Goal: Task Accomplishment & Management: Complete application form

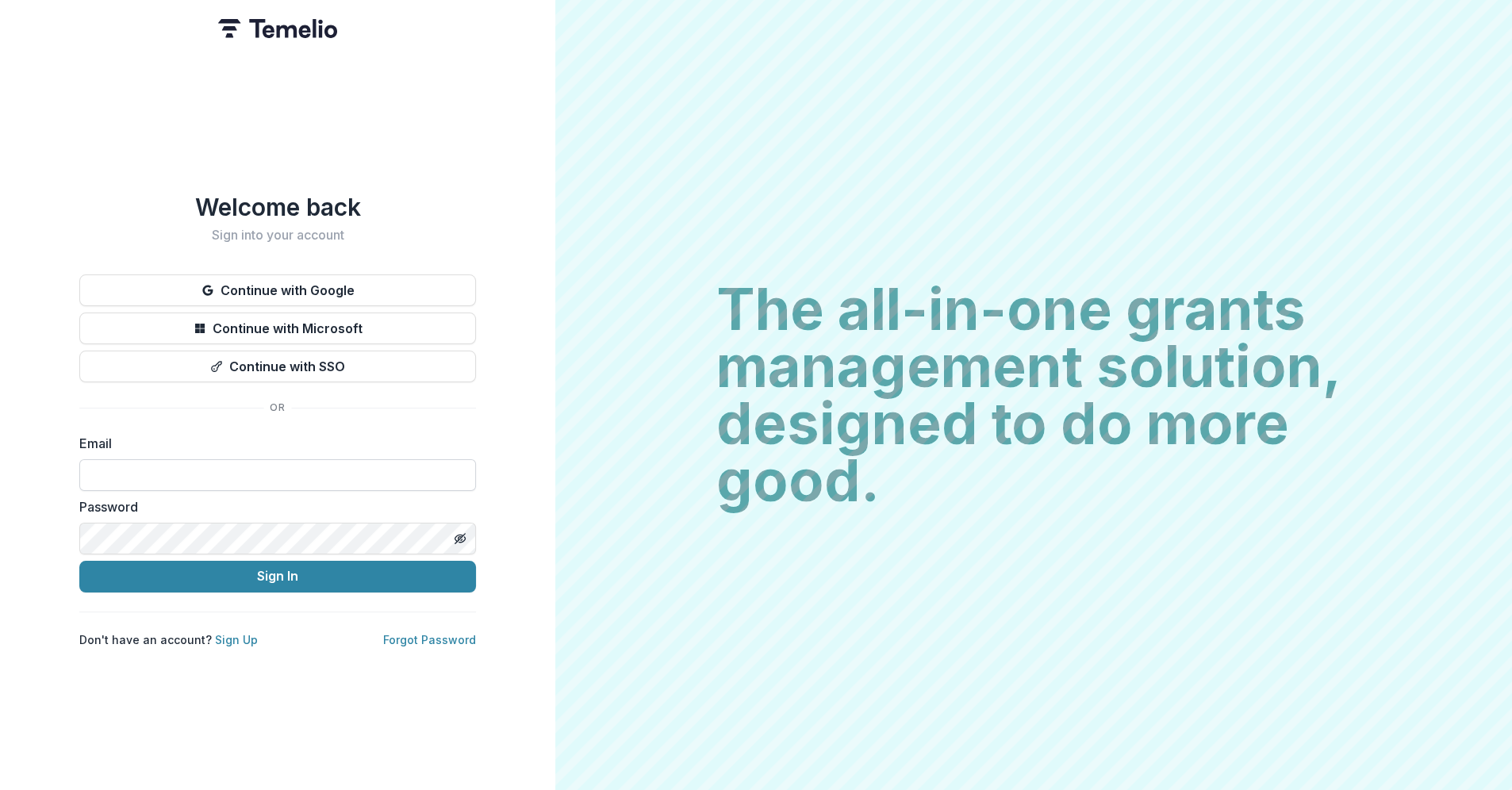
click at [158, 460] on input at bounding box center [277, 475] width 396 height 31
type input "**********"
click at [80, 561] on button "Sign In" at bounding box center [277, 577] width 396 height 31
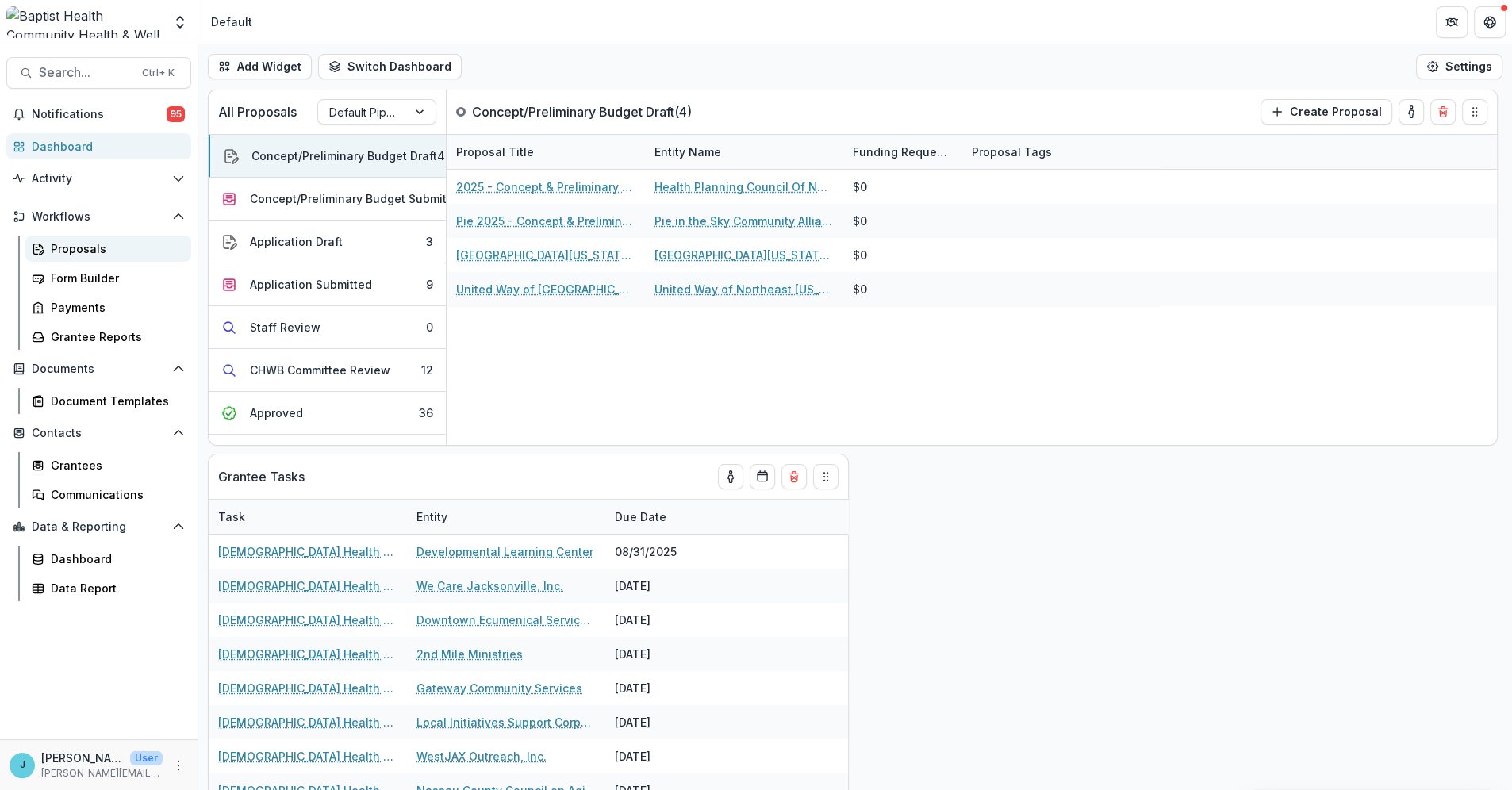
click at [63, 247] on div "Proposals" at bounding box center [115, 248] width 128 height 17
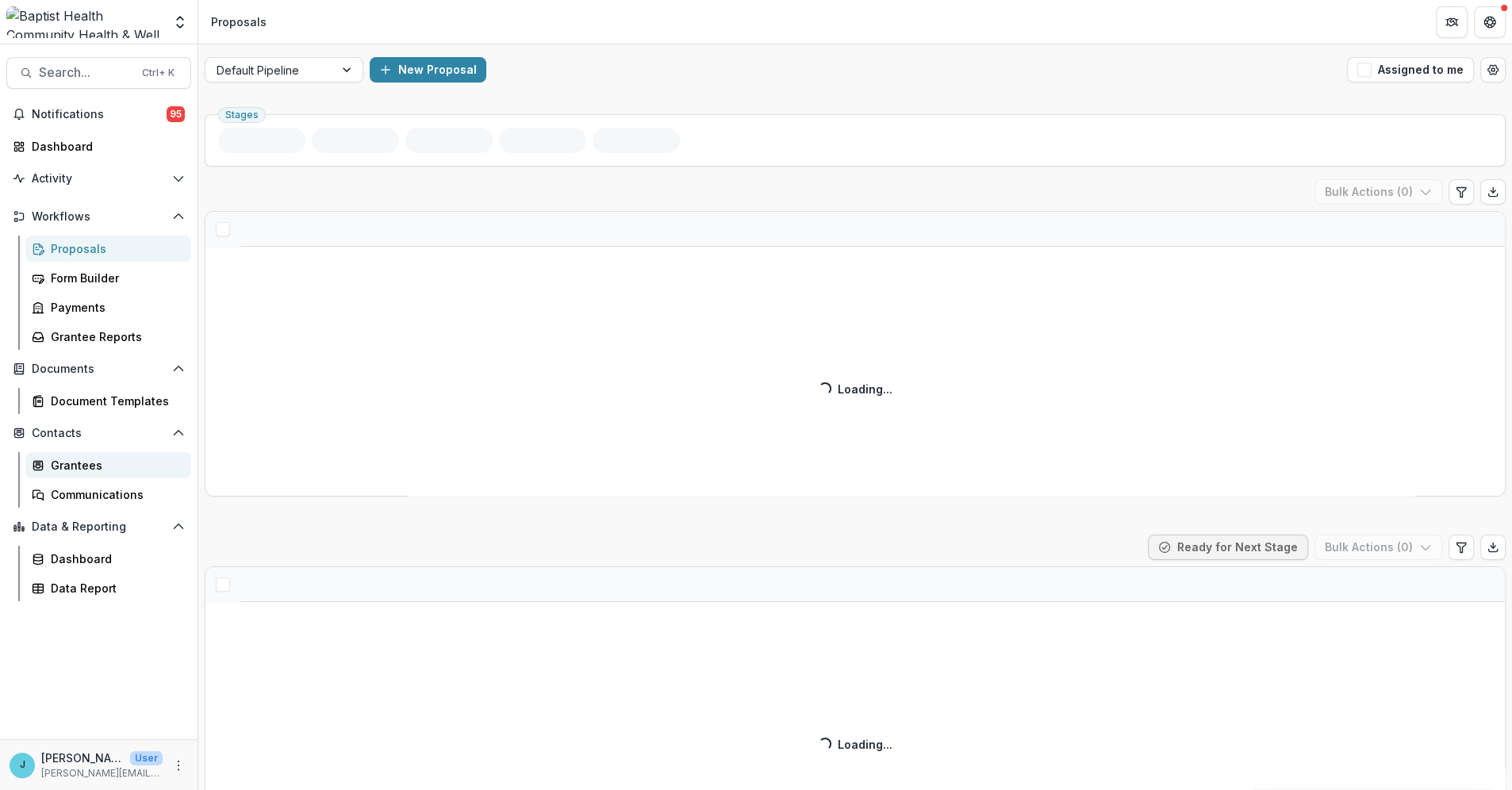
click at [91, 465] on div "Grantees" at bounding box center [115, 464] width 128 height 17
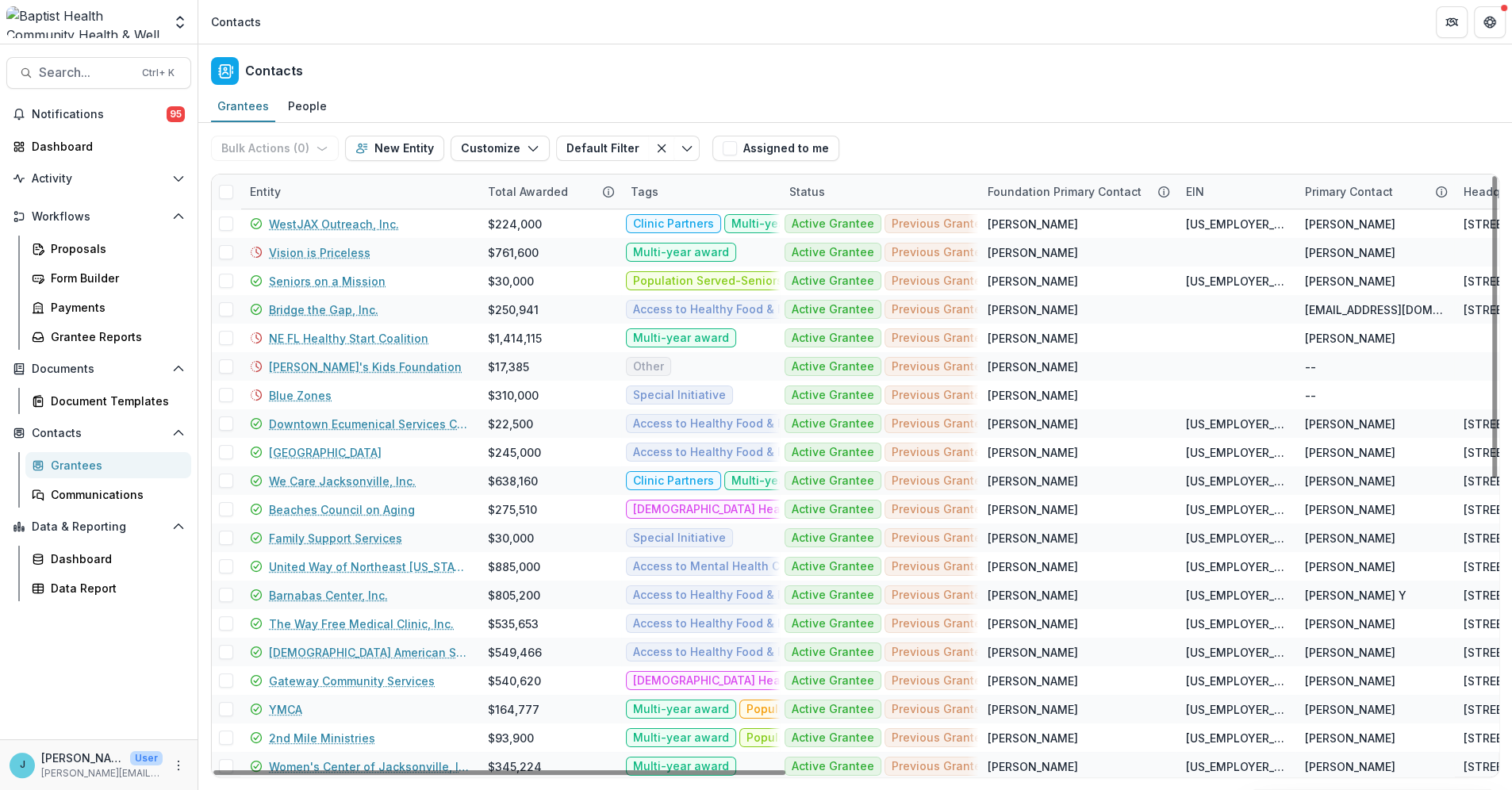
click at [287, 193] on div "Entity" at bounding box center [265, 191] width 50 height 17
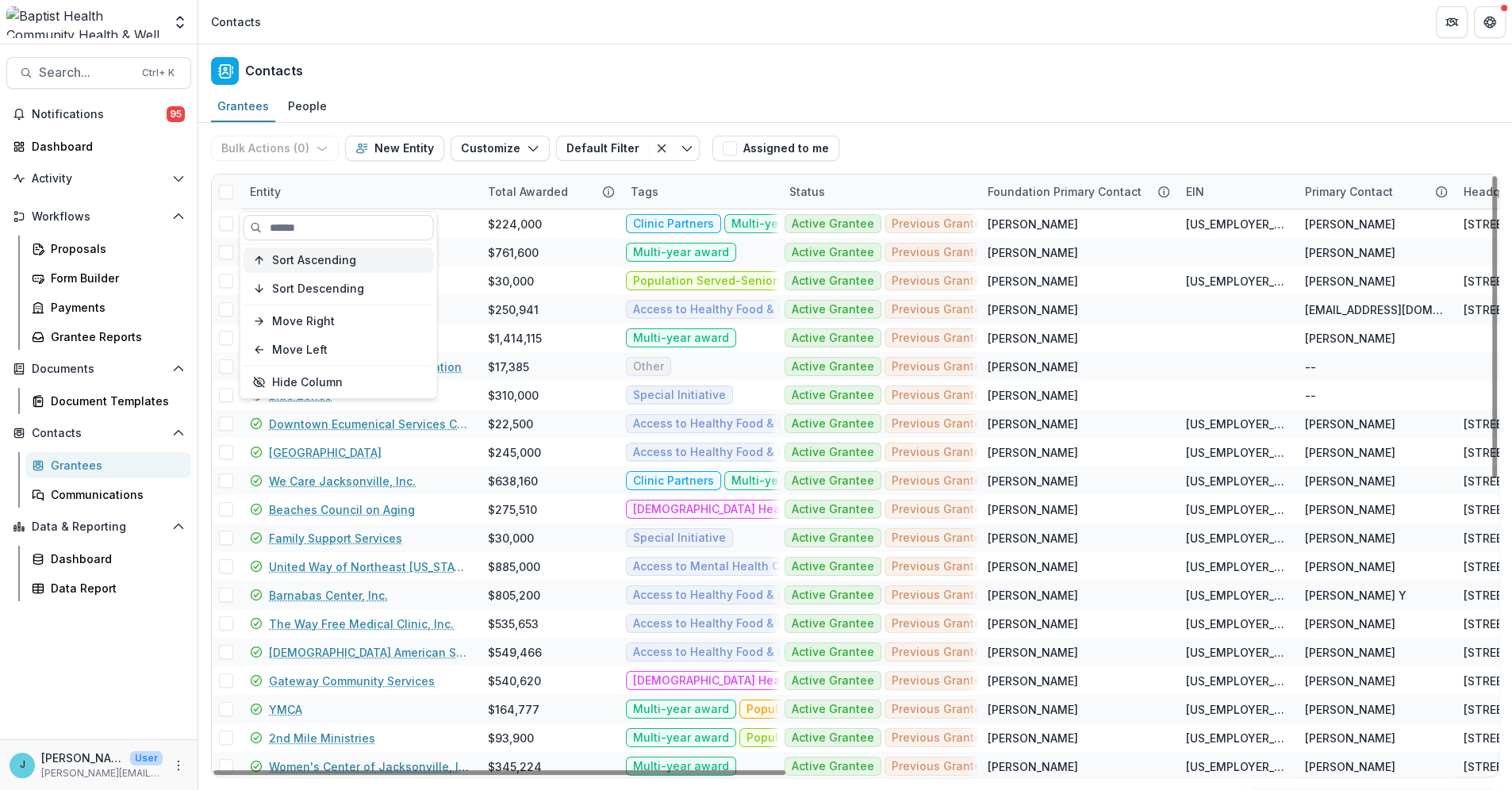
click at [321, 256] on span "Sort Ascending" at bounding box center [314, 260] width 84 height 14
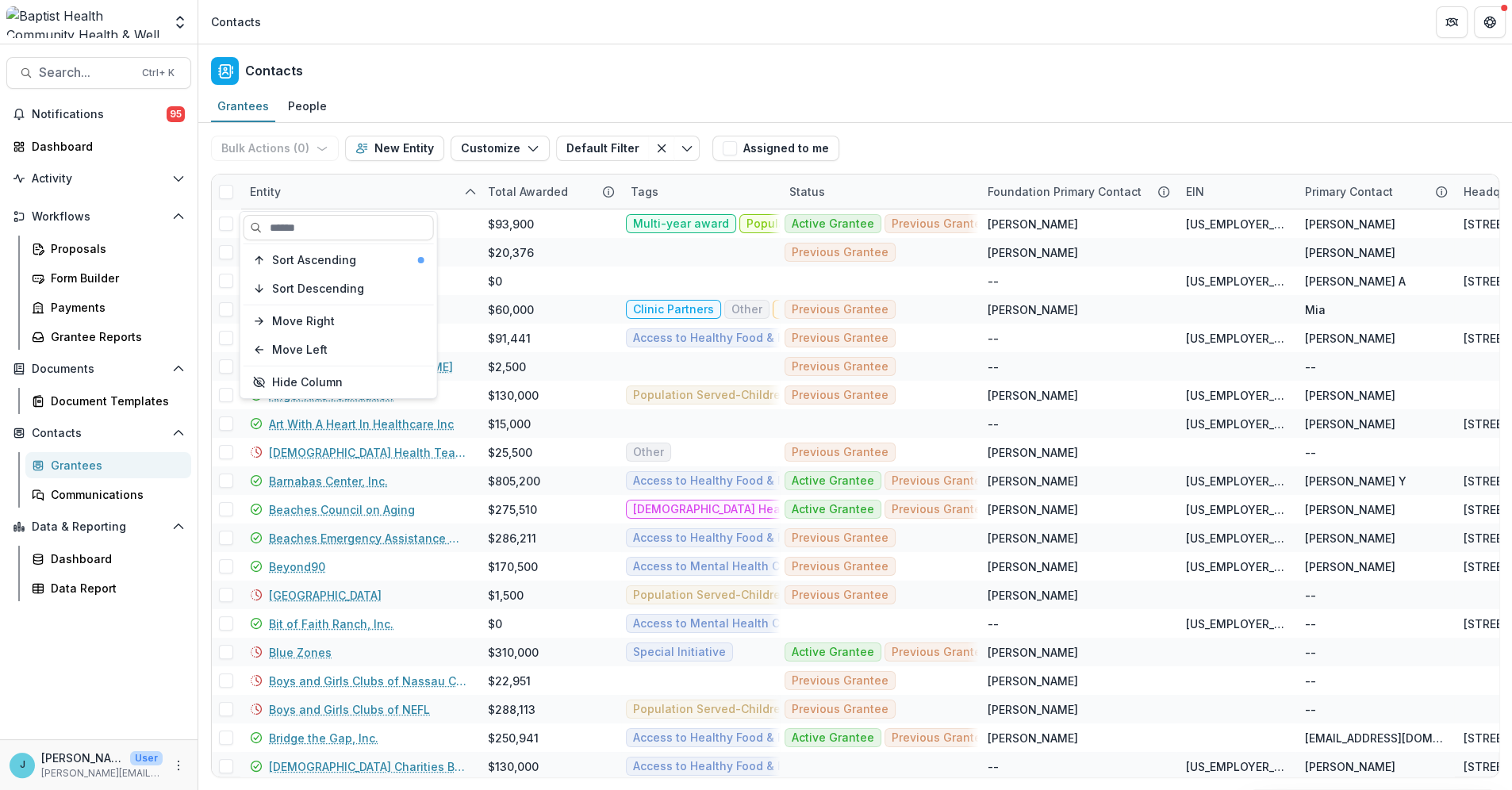
click at [474, 56] on div "Contacts" at bounding box center [855, 68] width 1313 height 47
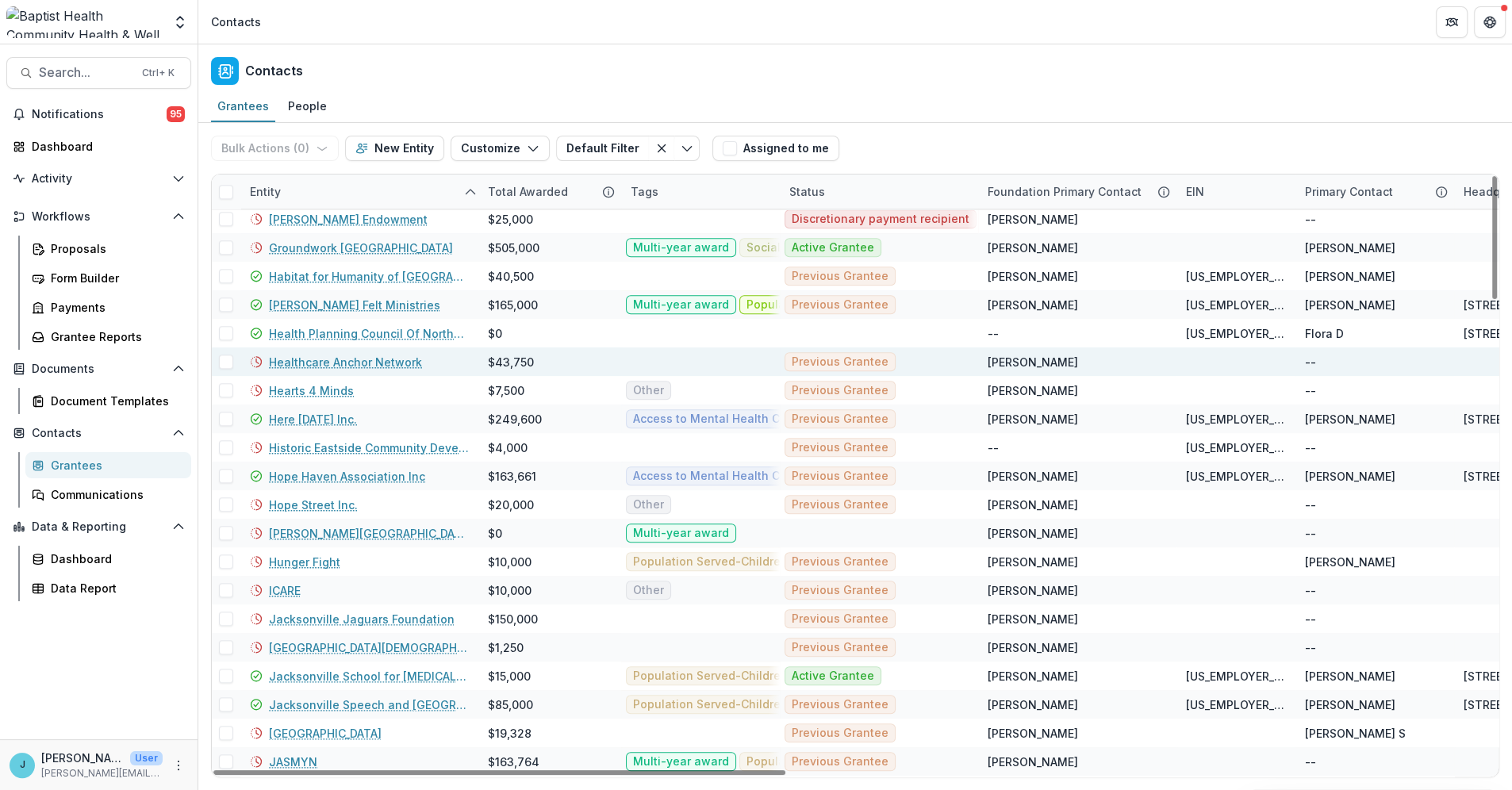
scroll to position [1321, 0]
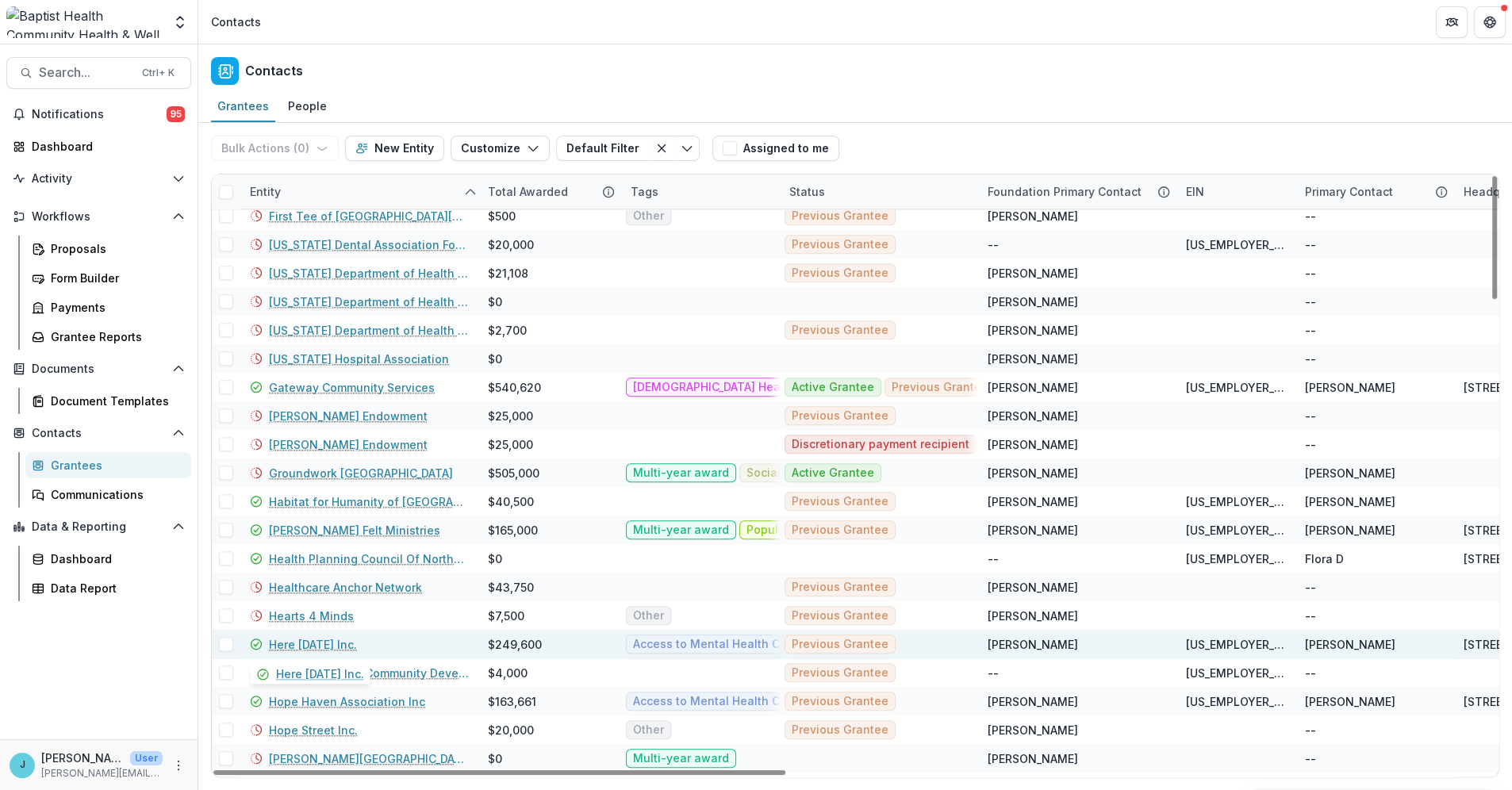
click at [295, 647] on link "Here [DATE] Inc." at bounding box center [312, 644] width 88 height 17
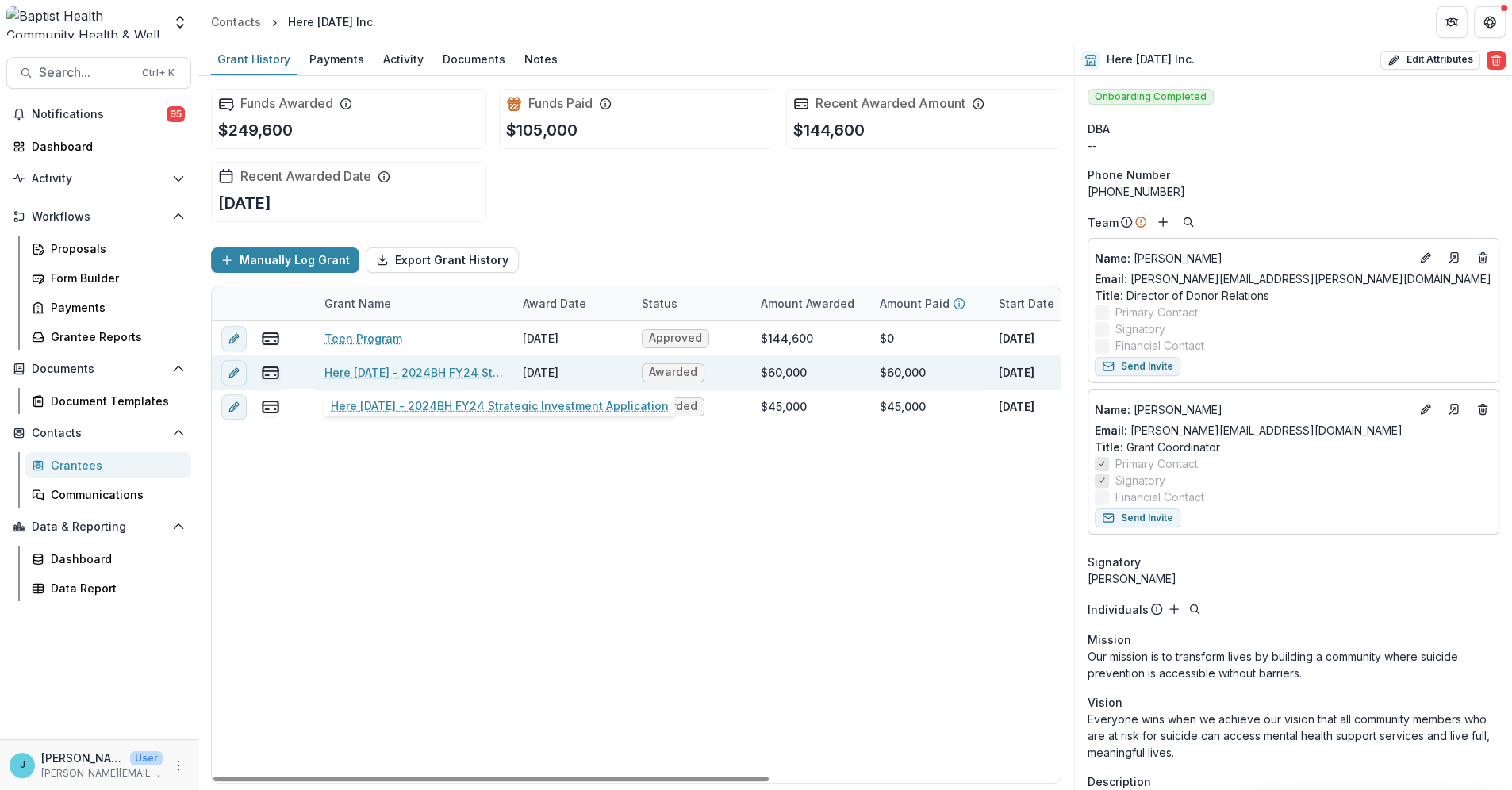
click at [390, 365] on link "Here [DATE] - 2024BH FY24 Strategic Investment Application" at bounding box center [414, 372] width 179 height 17
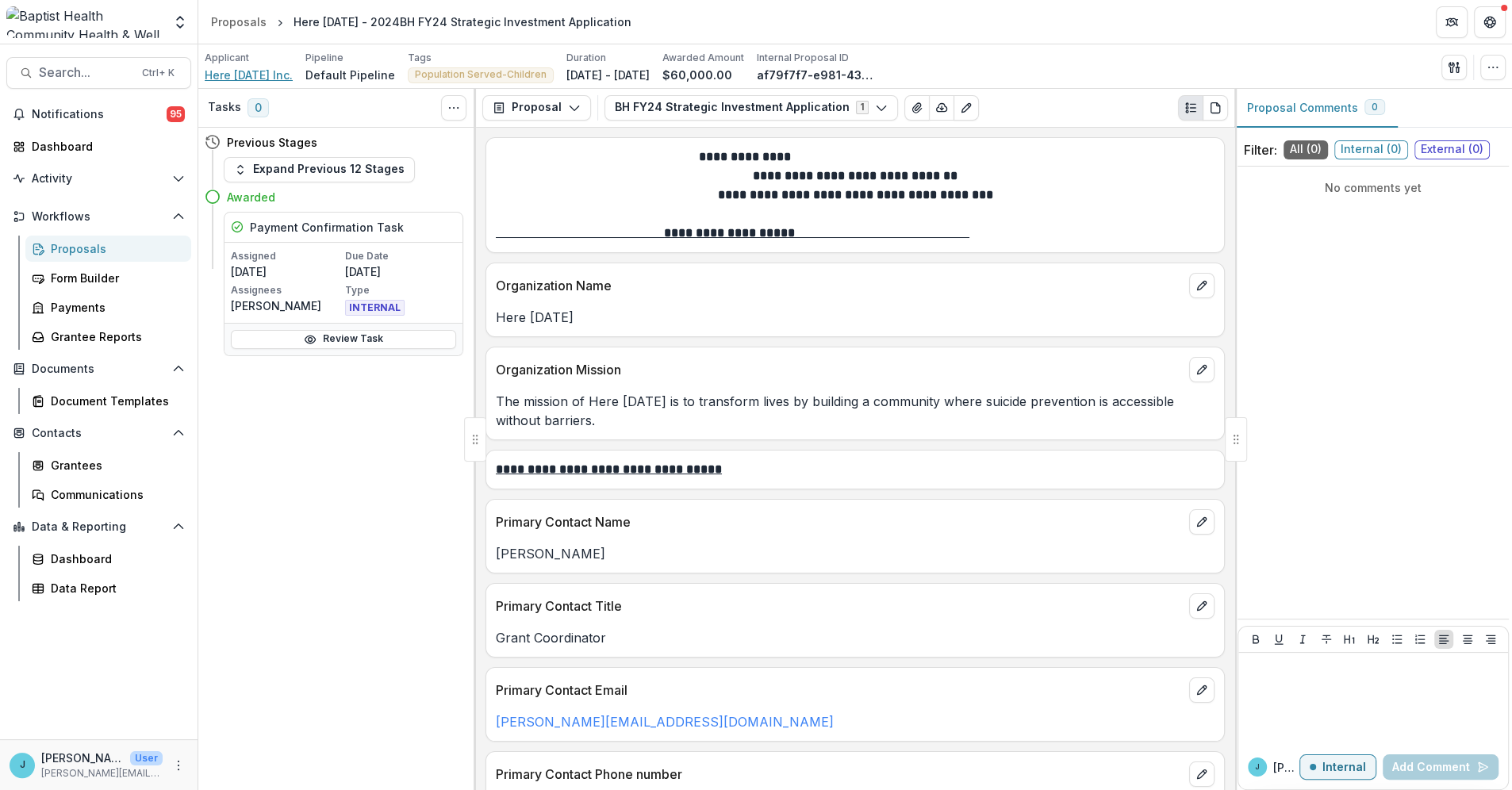
click at [292, 76] on span "Here [DATE] Inc." at bounding box center [248, 75] width 88 height 17
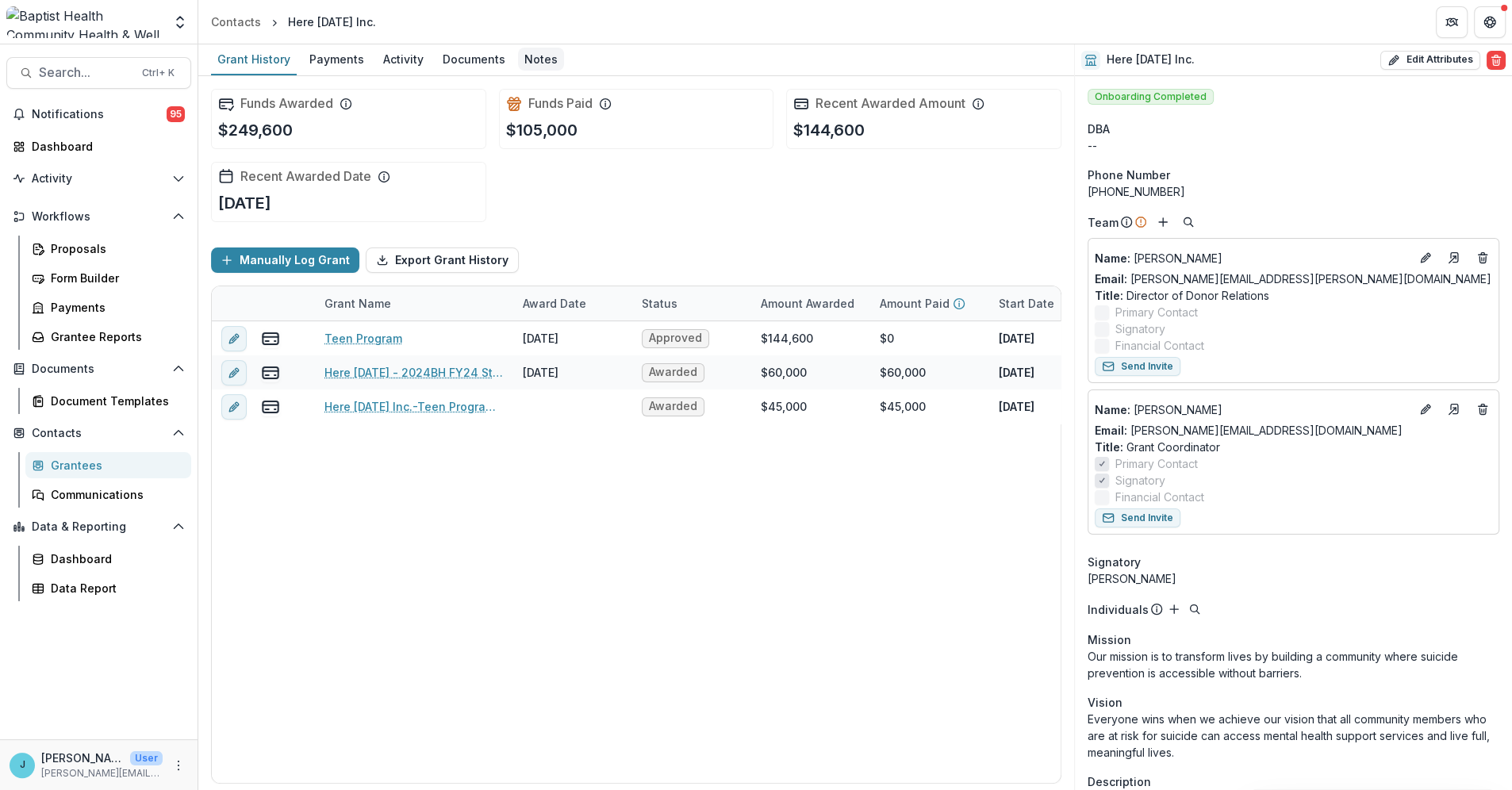
click at [537, 55] on div "Notes" at bounding box center [540, 58] width 46 height 23
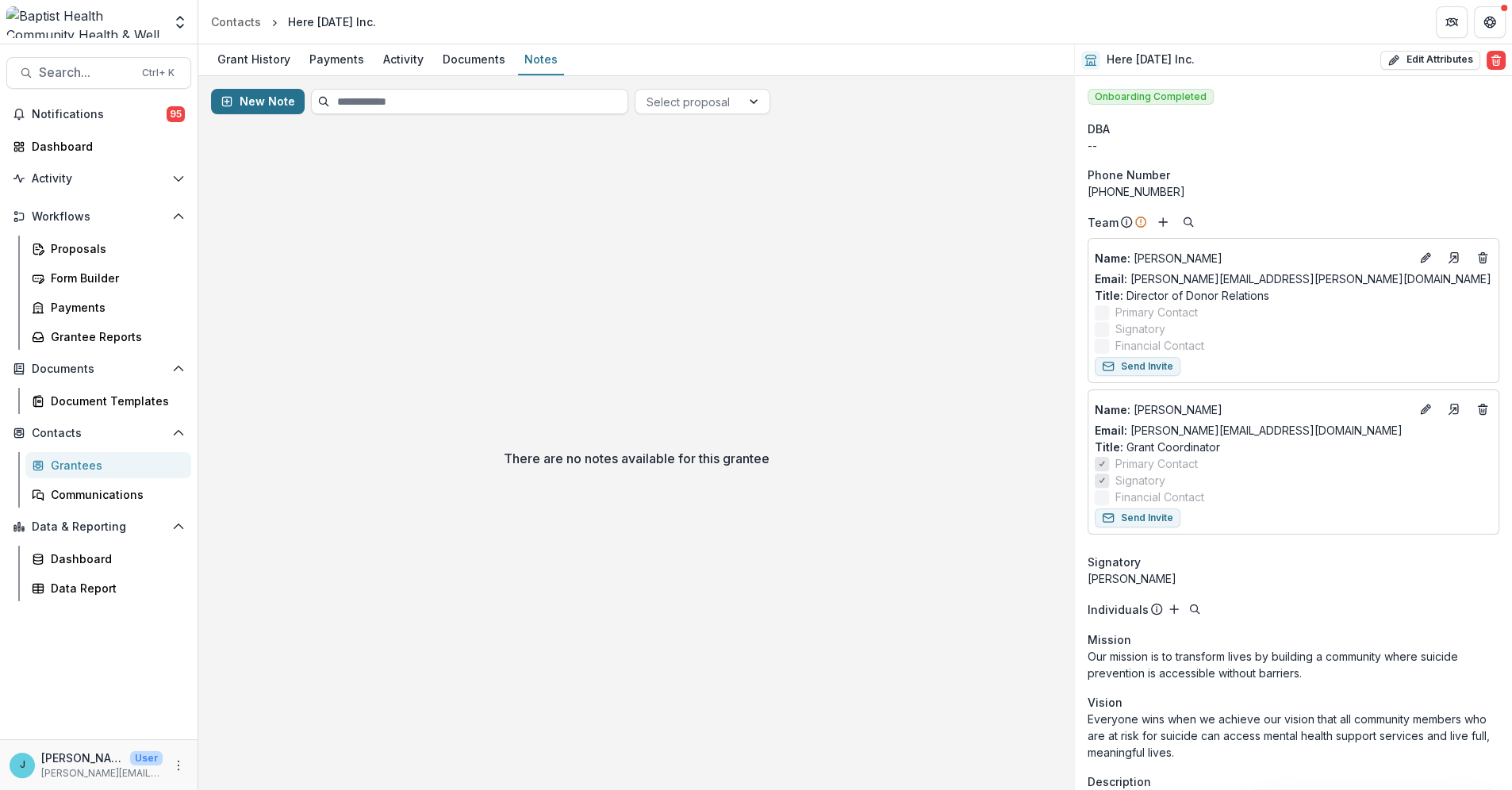
click at [272, 96] on button "New Note" at bounding box center [257, 101] width 93 height 26
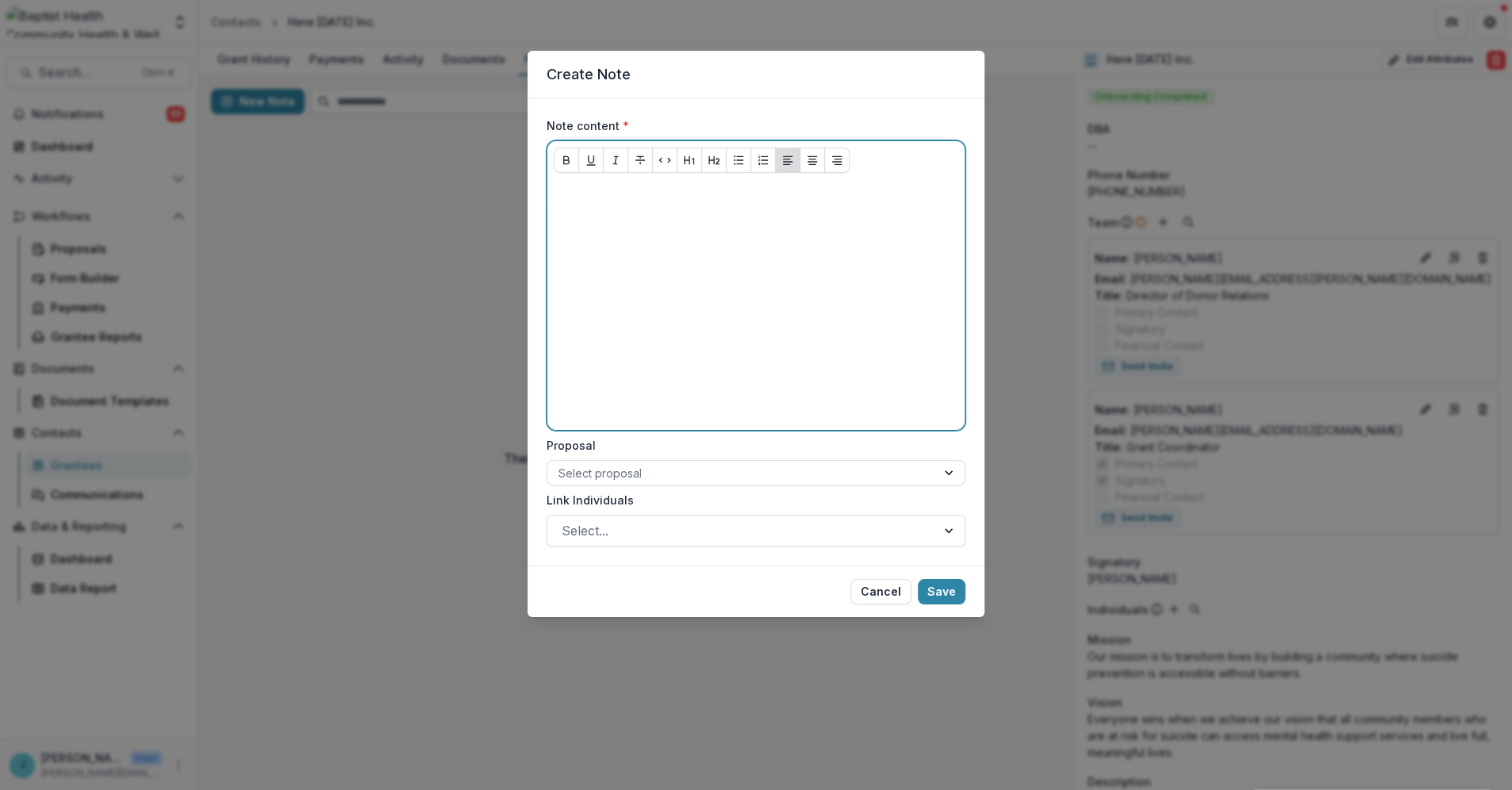
paste div
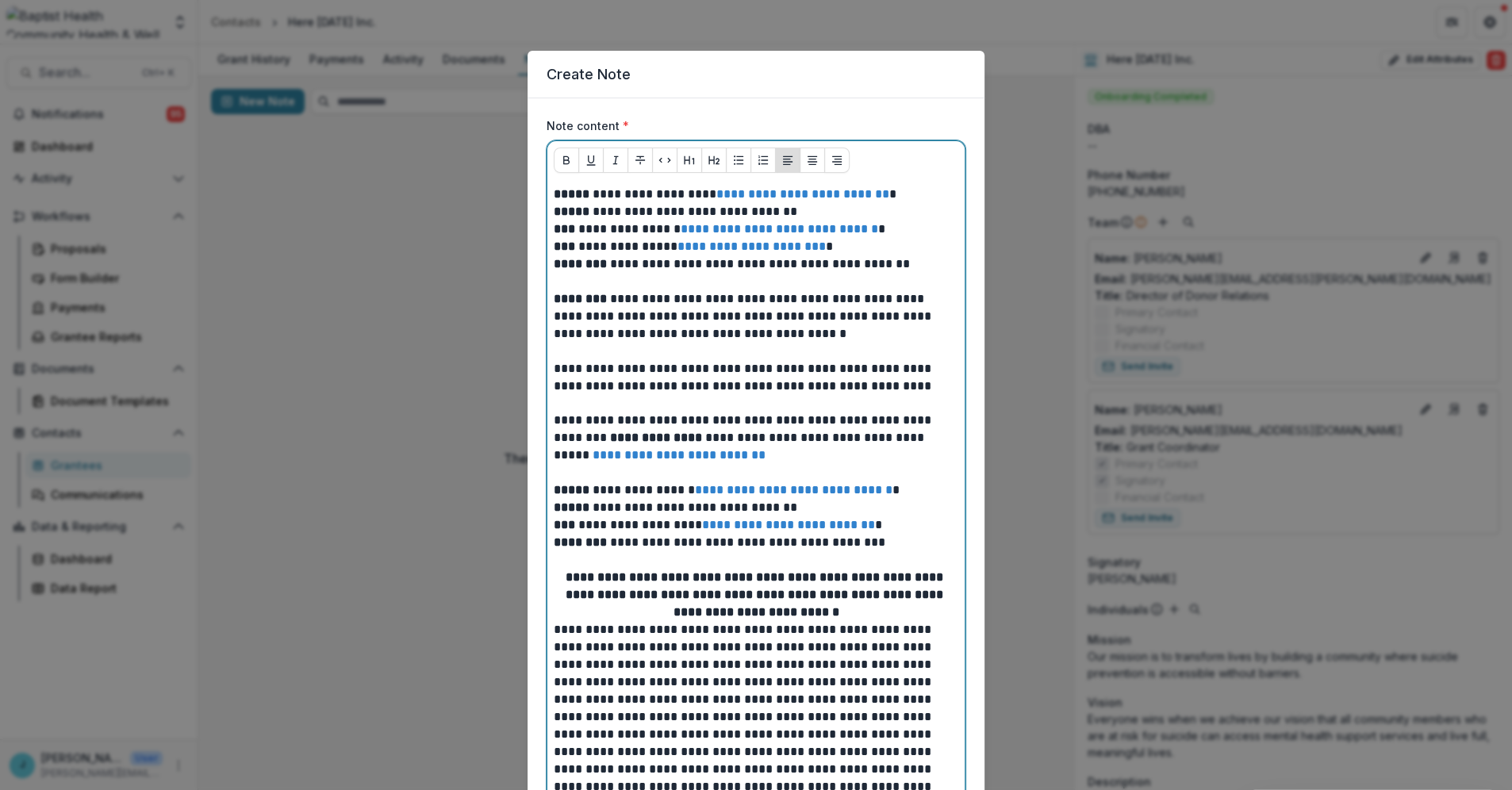
scroll to position [358, 0]
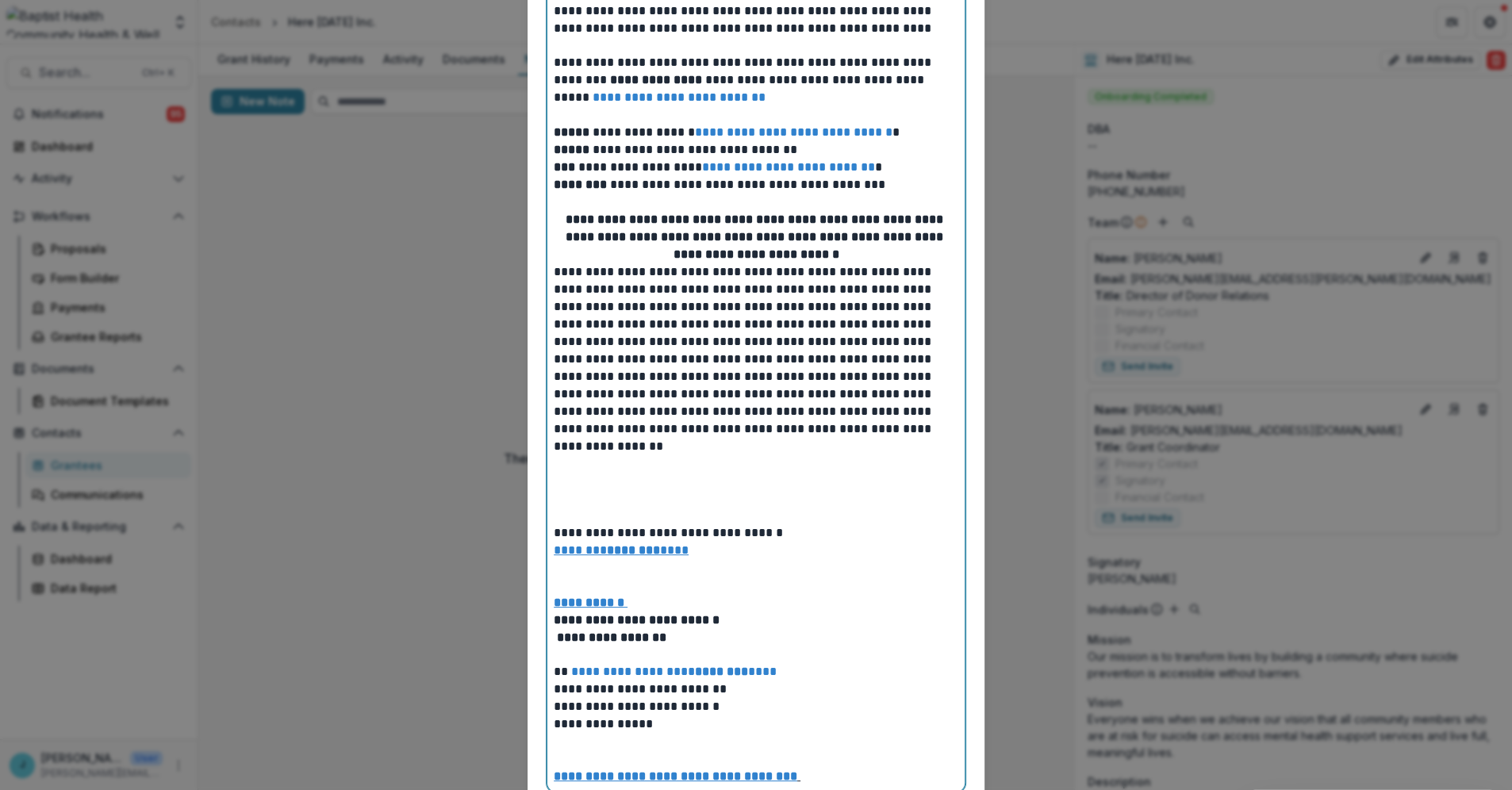
click at [597, 508] on p at bounding box center [756, 516] width 404 height 18
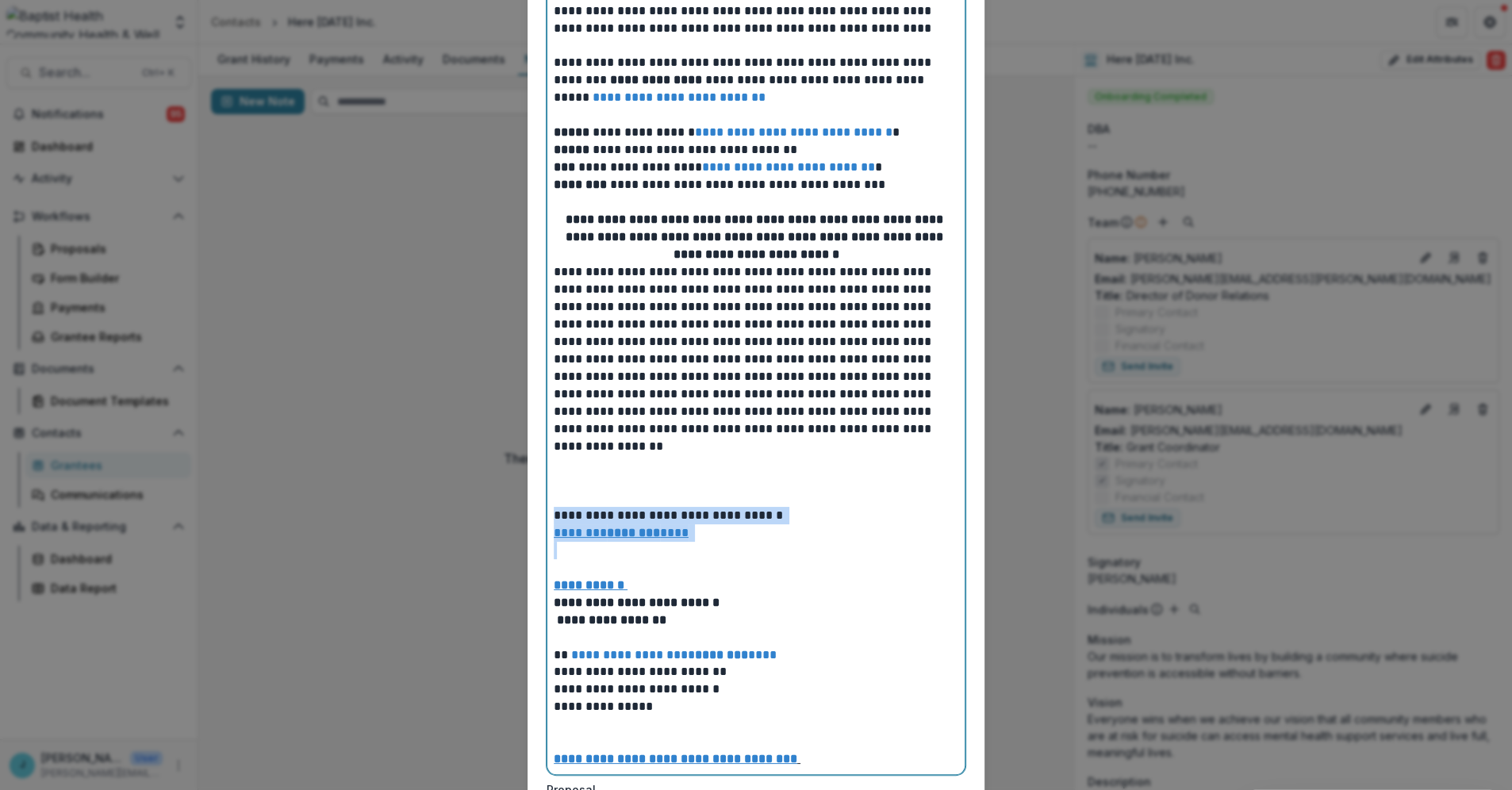
drag, startPoint x: 678, startPoint y: 545, endPoint x: 554, endPoint y: 521, distance: 126.3
click at [554, 521] on div "**********" at bounding box center [756, 297] width 404 height 940
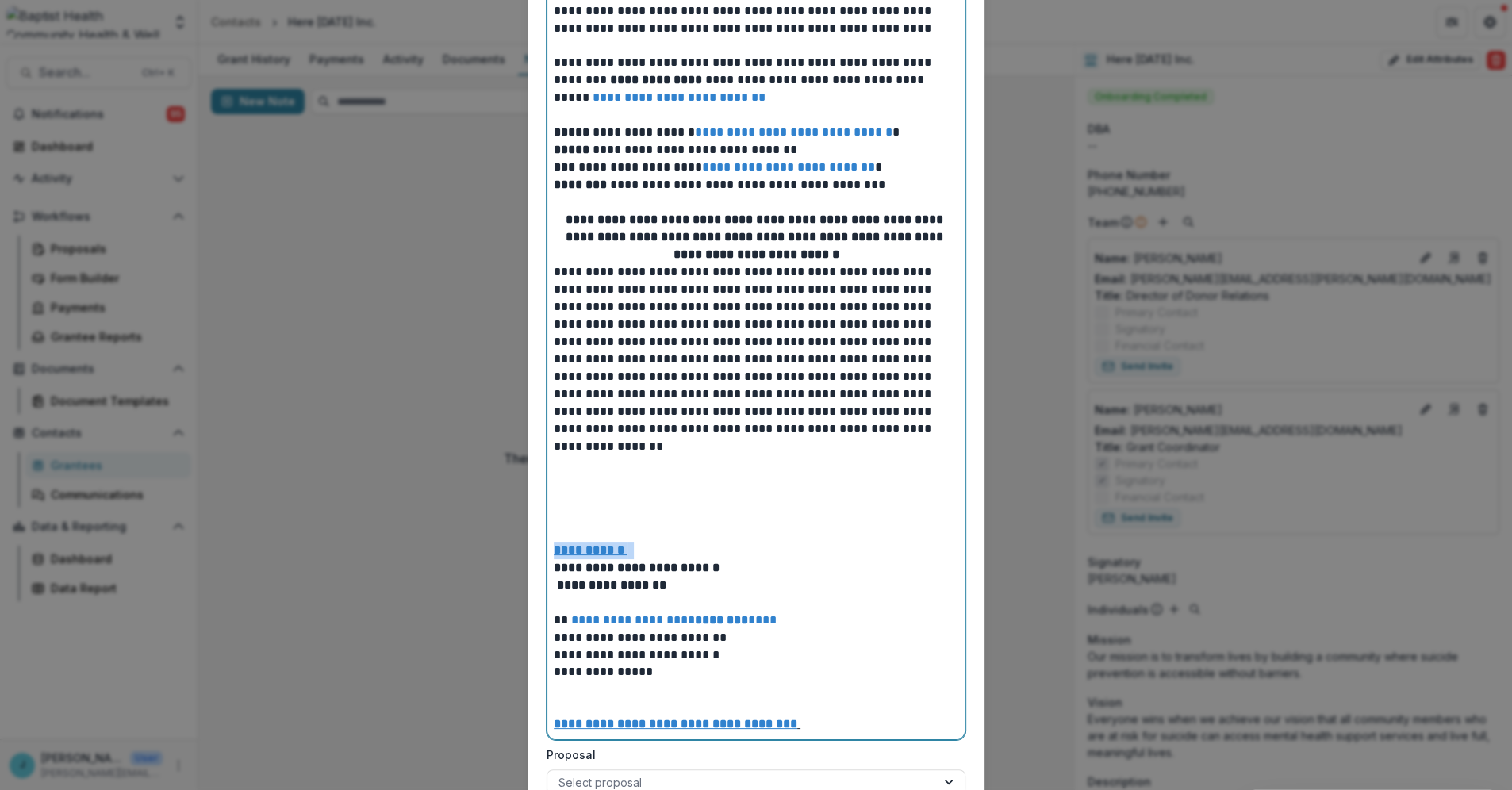
drag, startPoint x: 675, startPoint y: 555, endPoint x: 554, endPoint y: 550, distance: 121.1
click at [554, 550] on p "**********" at bounding box center [756, 551] width 404 height 18
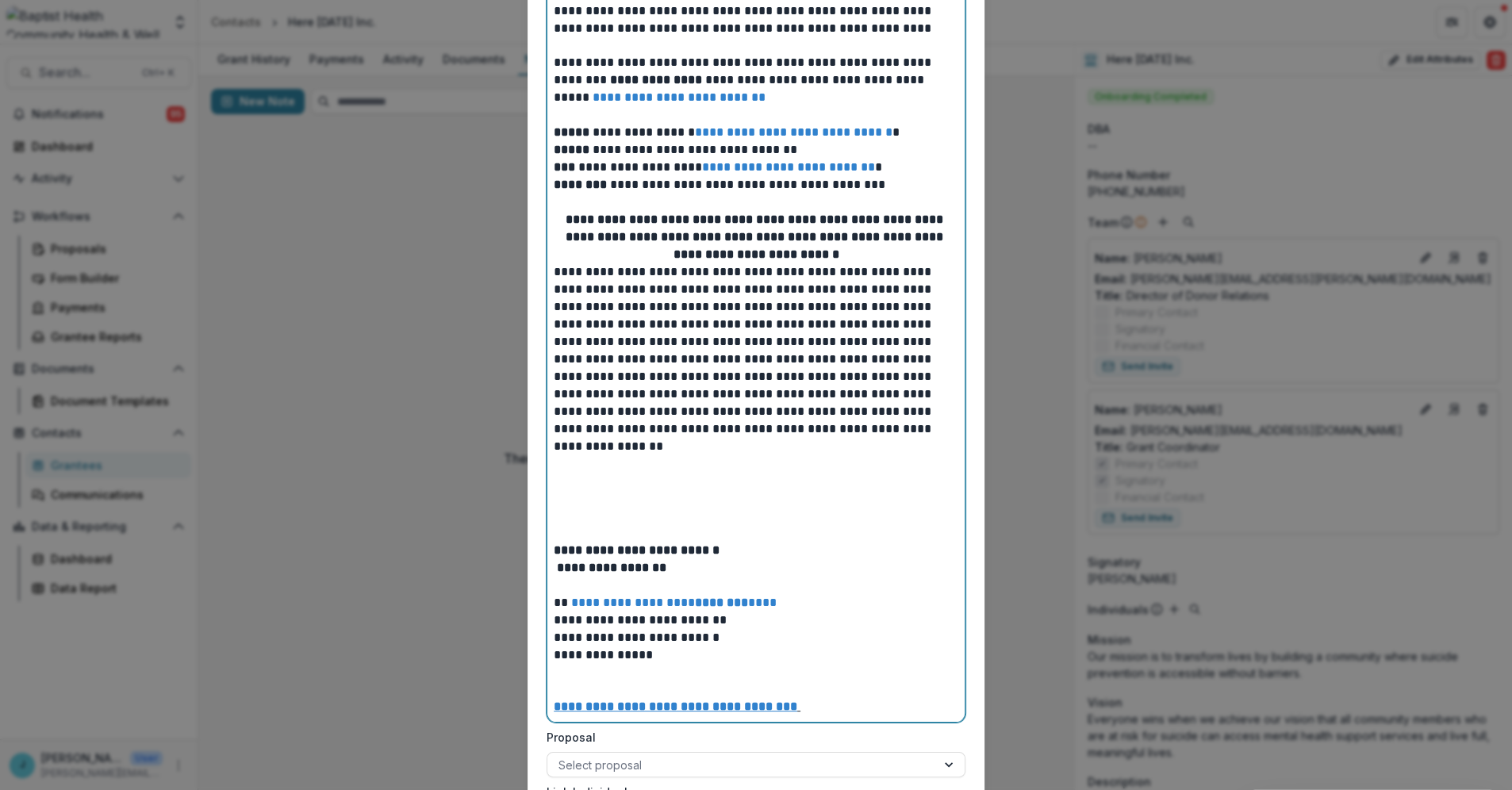
click at [560, 487] on p at bounding box center [756, 481] width 404 height 18
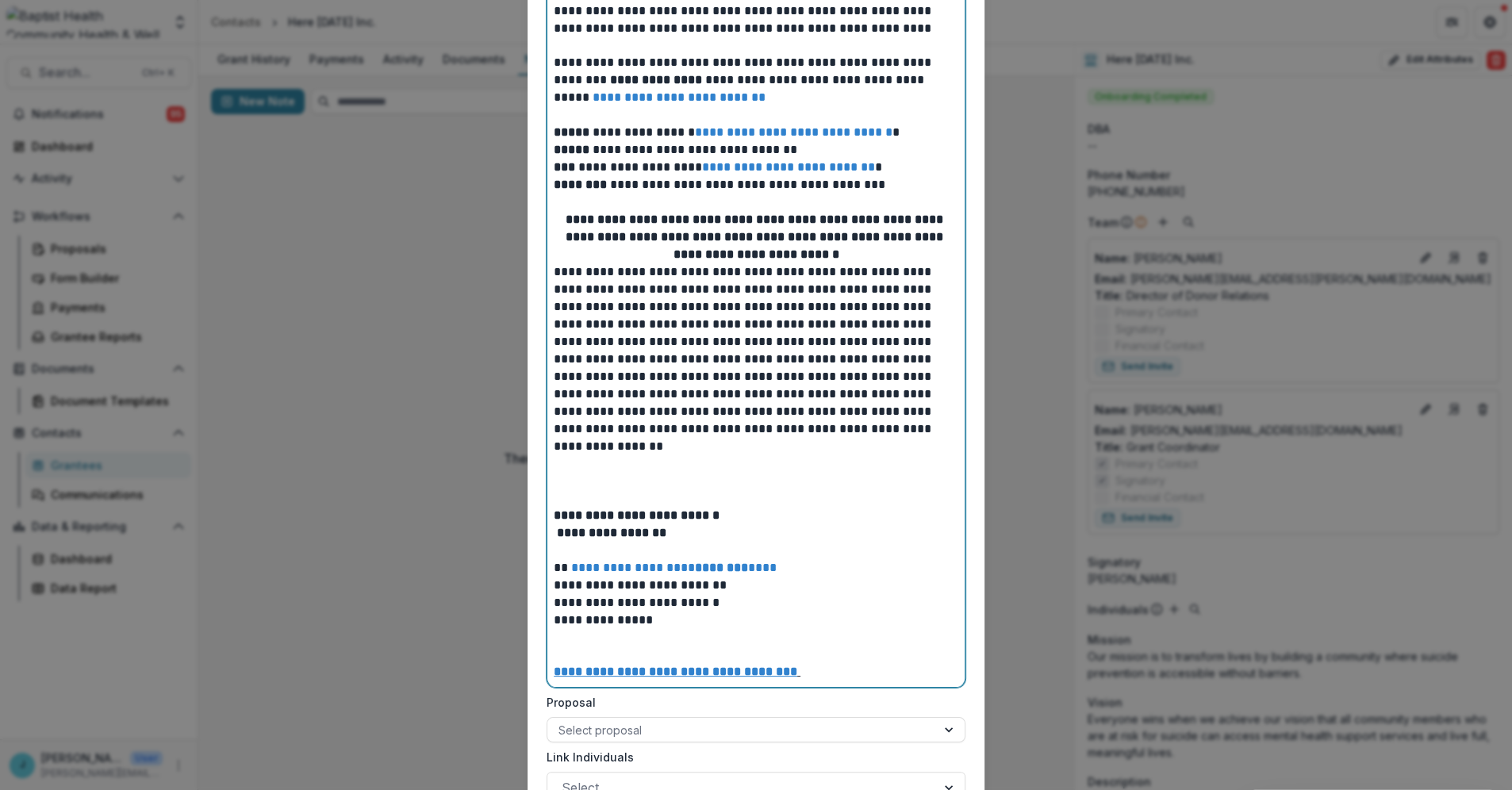
click at [578, 487] on p at bounding box center [756, 481] width 404 height 18
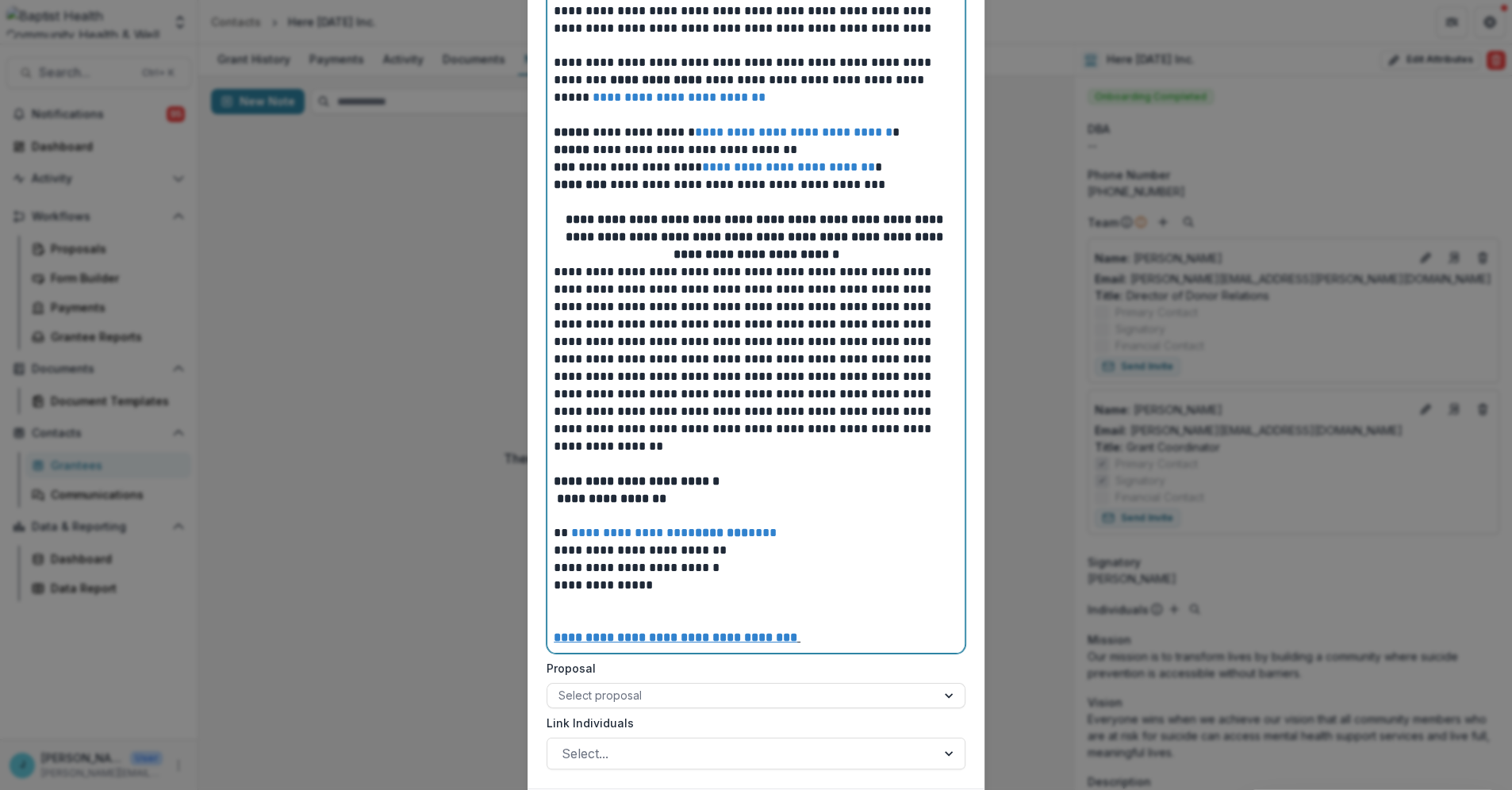
click at [574, 459] on p at bounding box center [756, 464] width 404 height 18
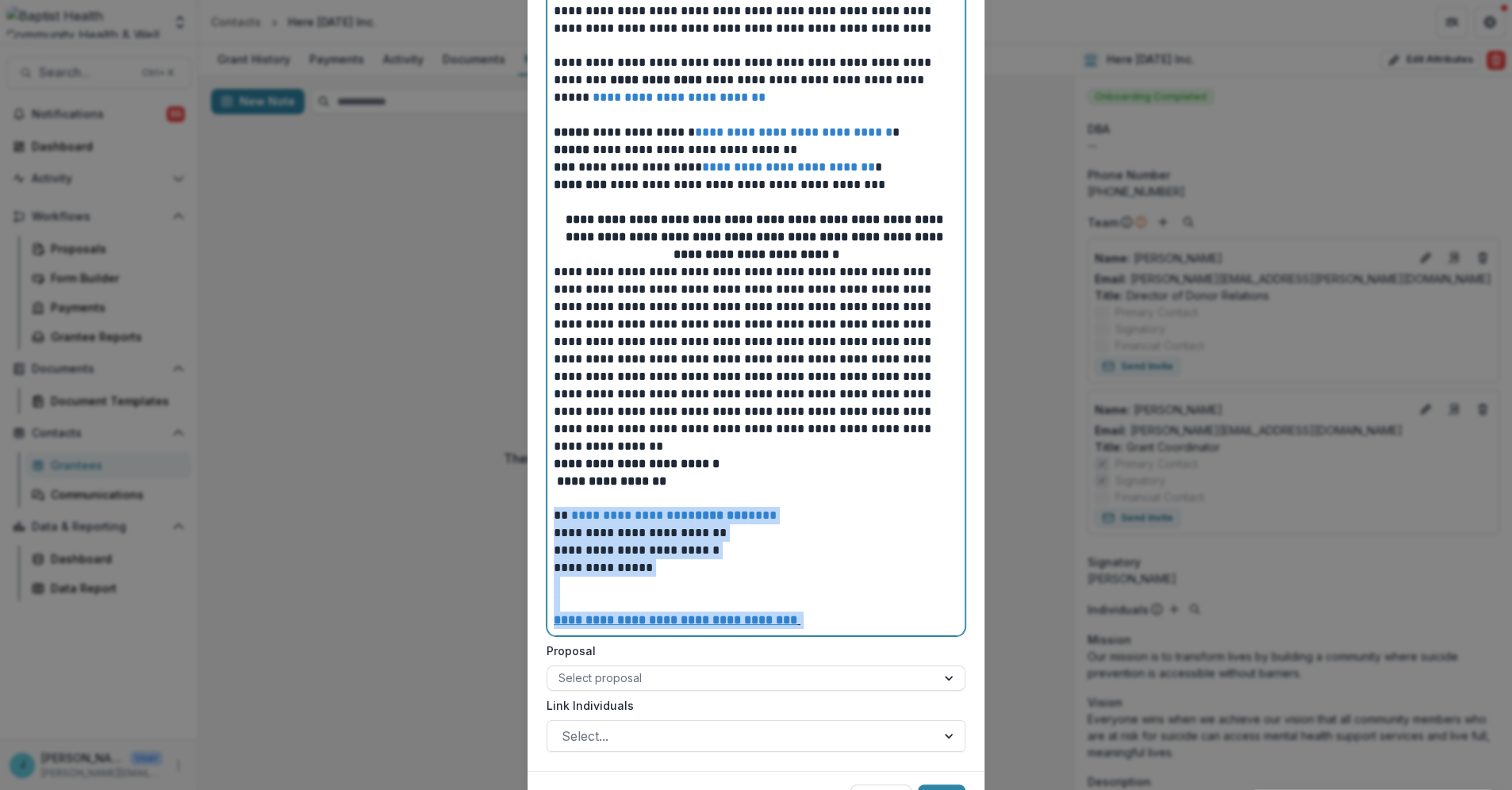
drag, startPoint x: 575, startPoint y: 494, endPoint x: 828, endPoint y: 629, distance: 286.8
click at [828, 629] on div "**********" at bounding box center [756, 228] width 404 height 801
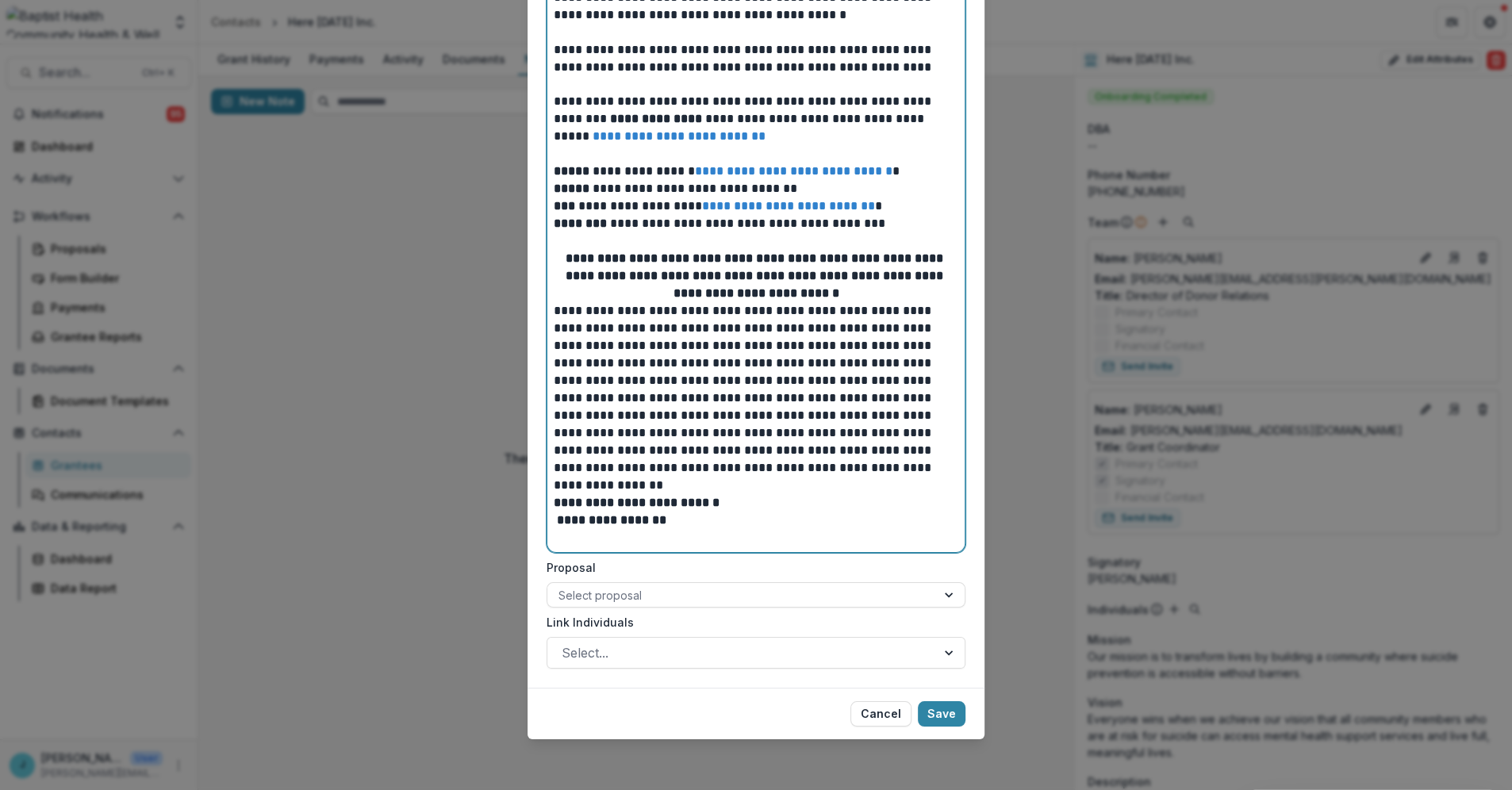
scroll to position [302, 0]
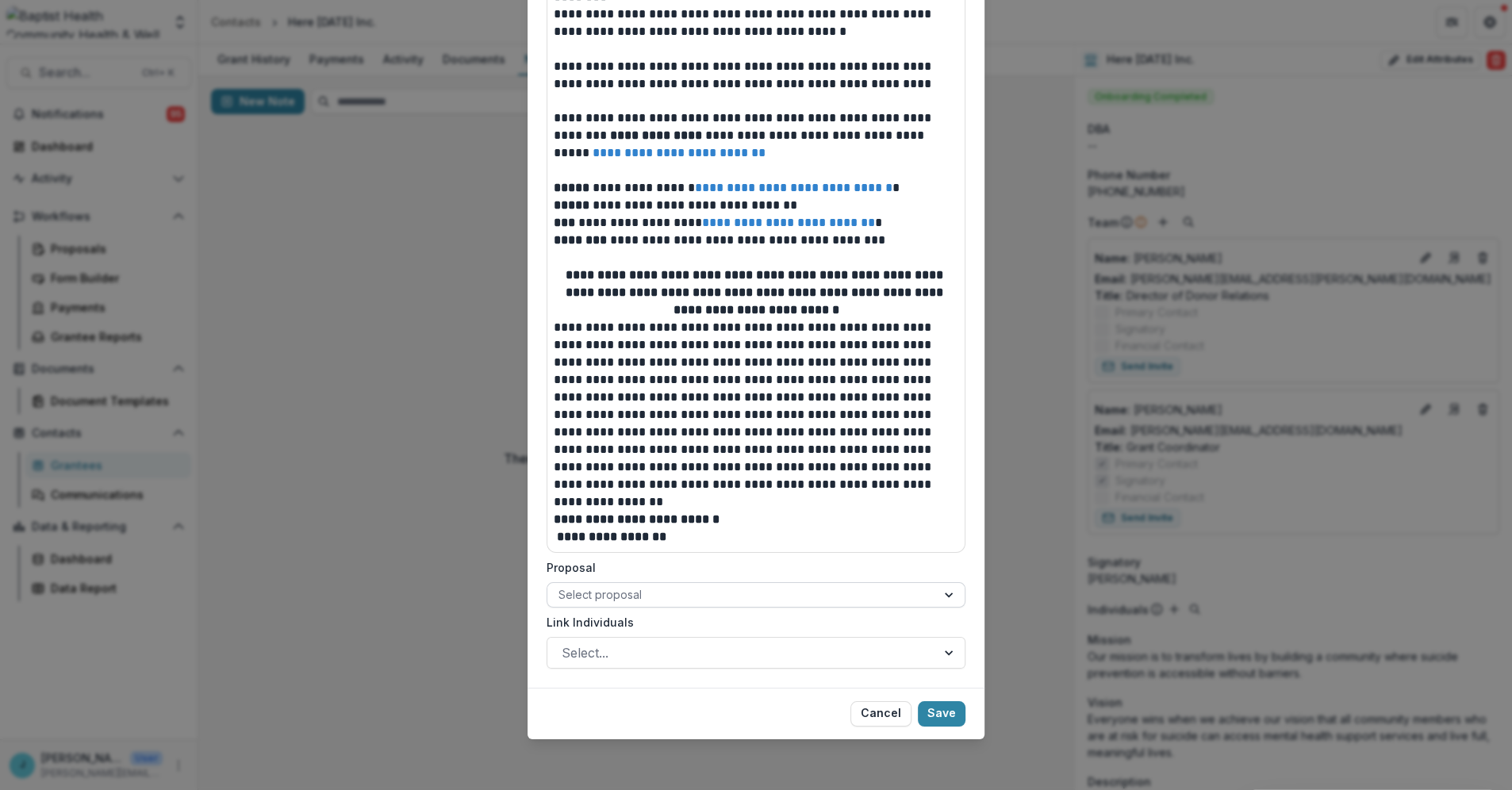
click at [713, 597] on div at bounding box center [742, 594] width 366 height 20
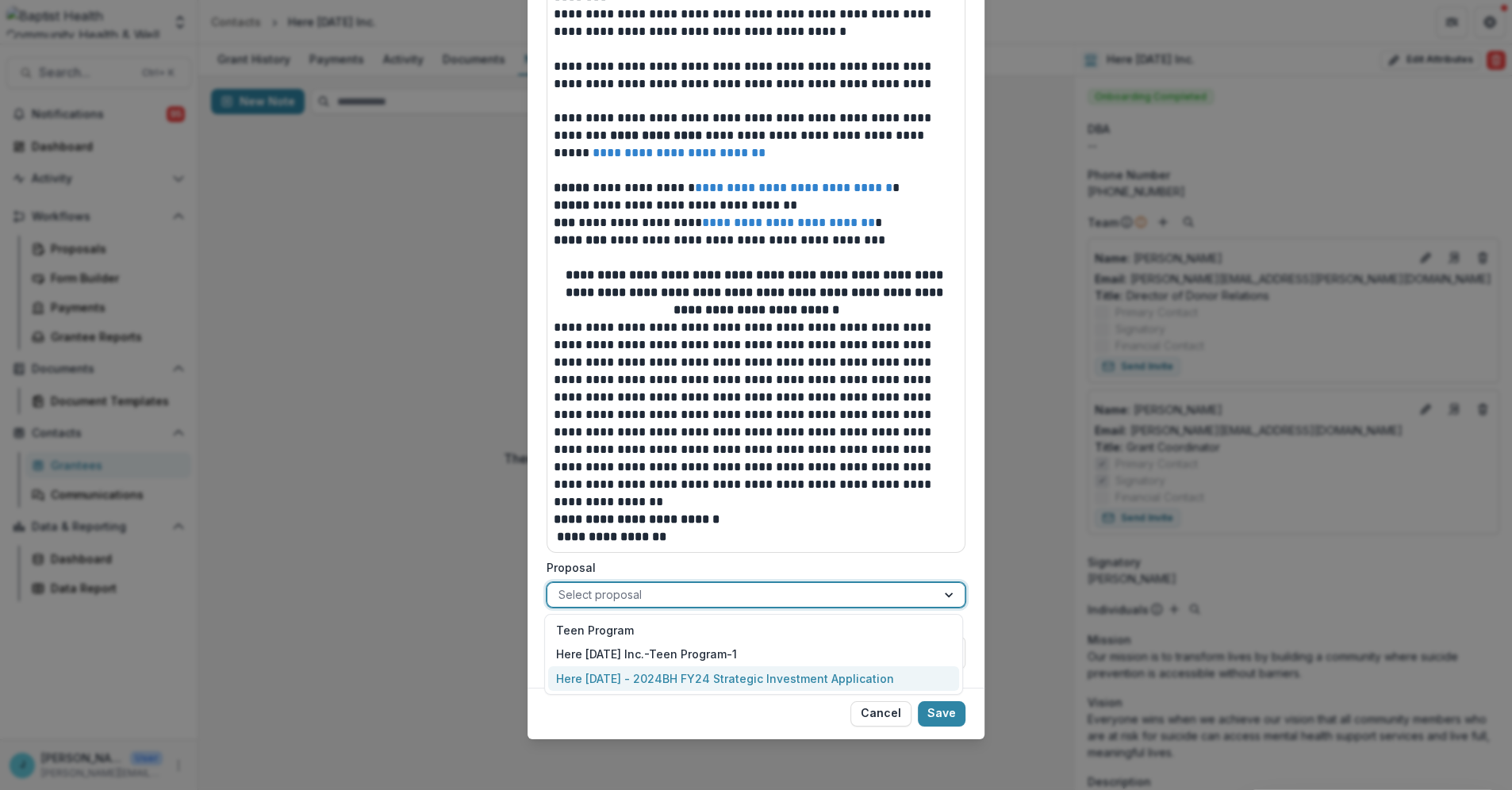
click at [716, 681] on div "Here [DATE] - 2024BH FY24 Strategic Investment Application" at bounding box center [754, 678] width 411 height 25
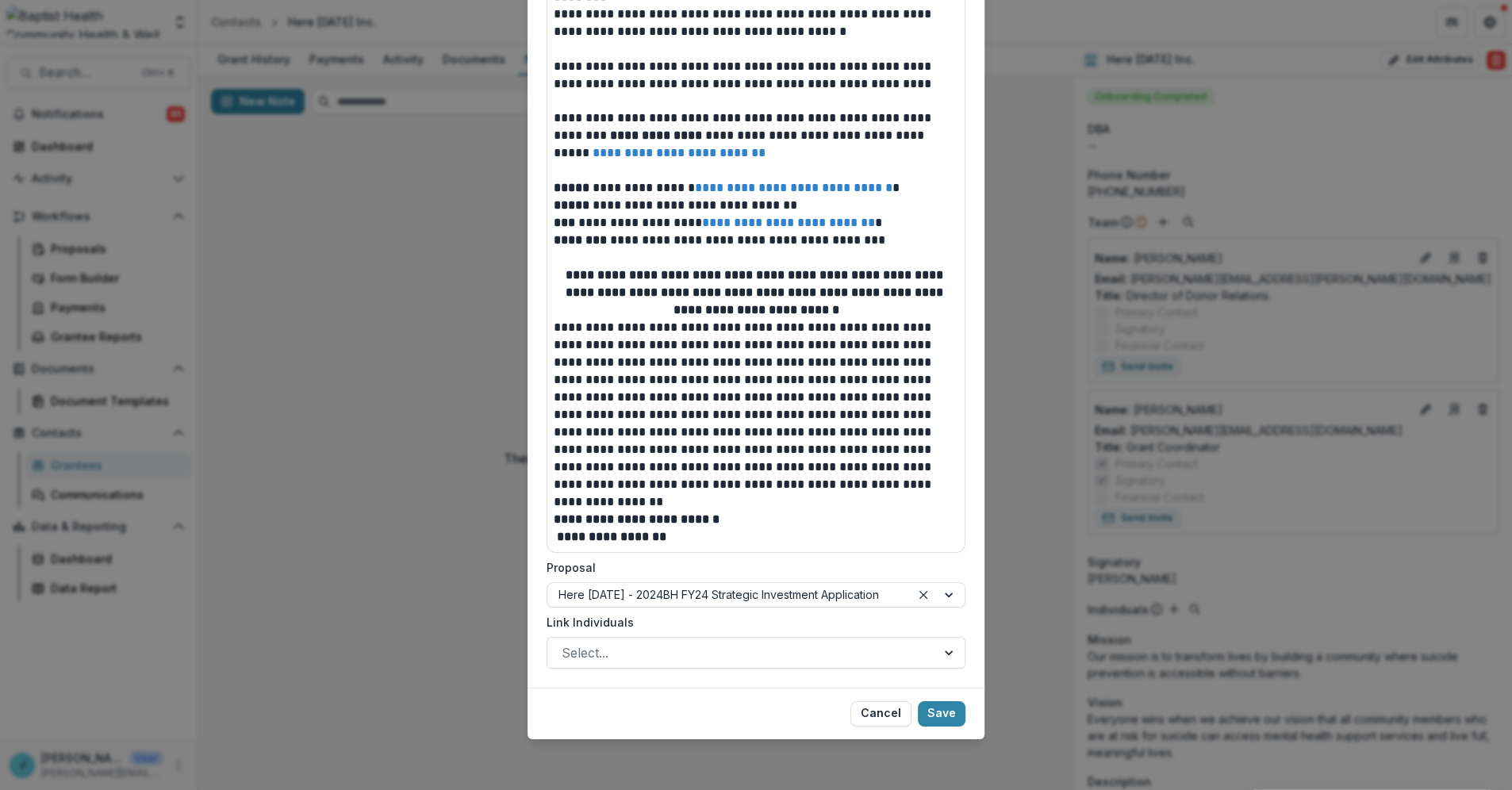
drag, startPoint x: 942, startPoint y: 710, endPoint x: 716, endPoint y: 309, distance: 460.3
click at [782, 525] on section "**********" at bounding box center [756, 243] width 456 height 991
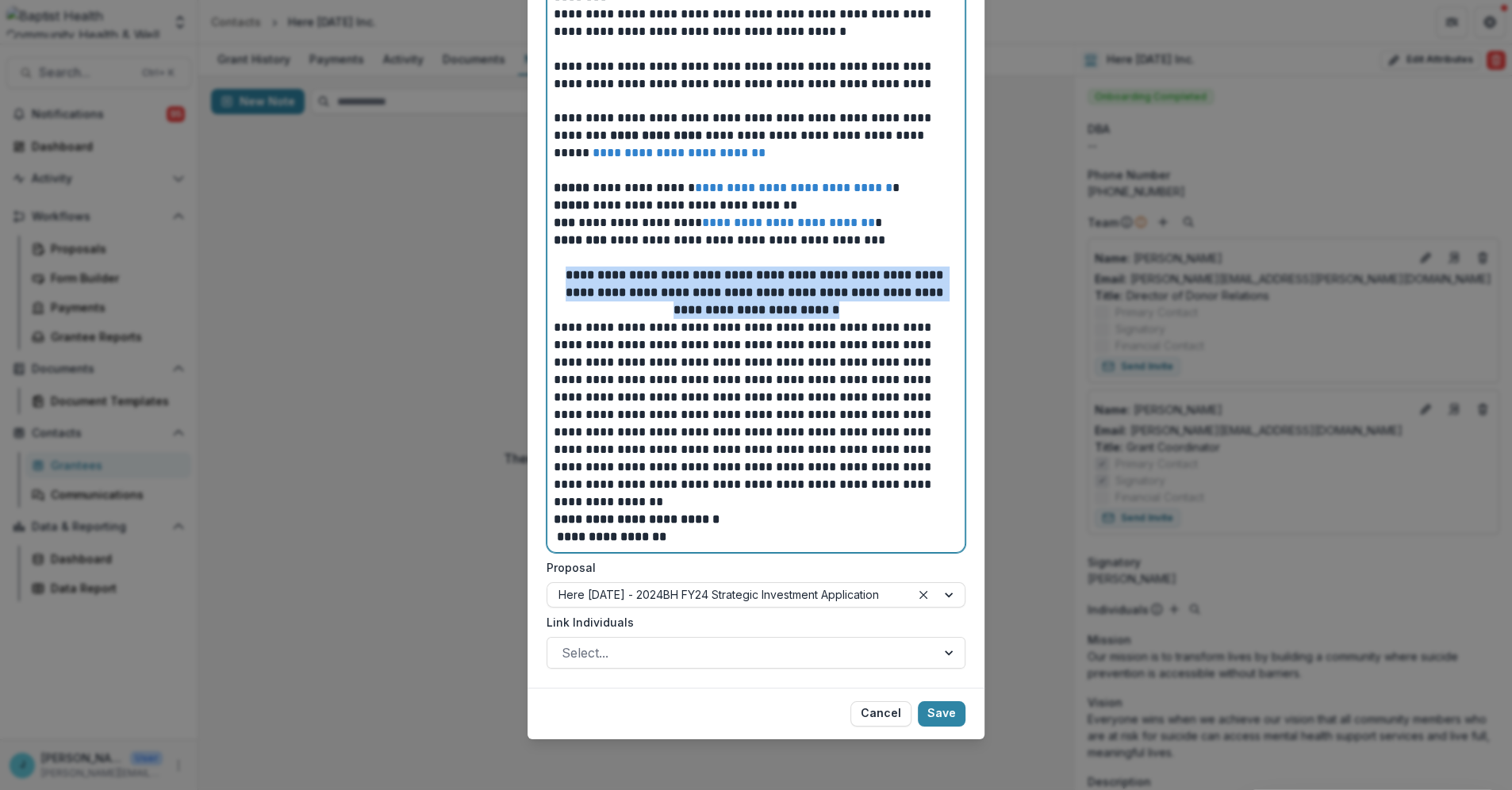
drag, startPoint x: 844, startPoint y: 307, endPoint x: 561, endPoint y: 271, distance: 285.3
click at [561, 271] on p "**********" at bounding box center [756, 292] width 404 height 52
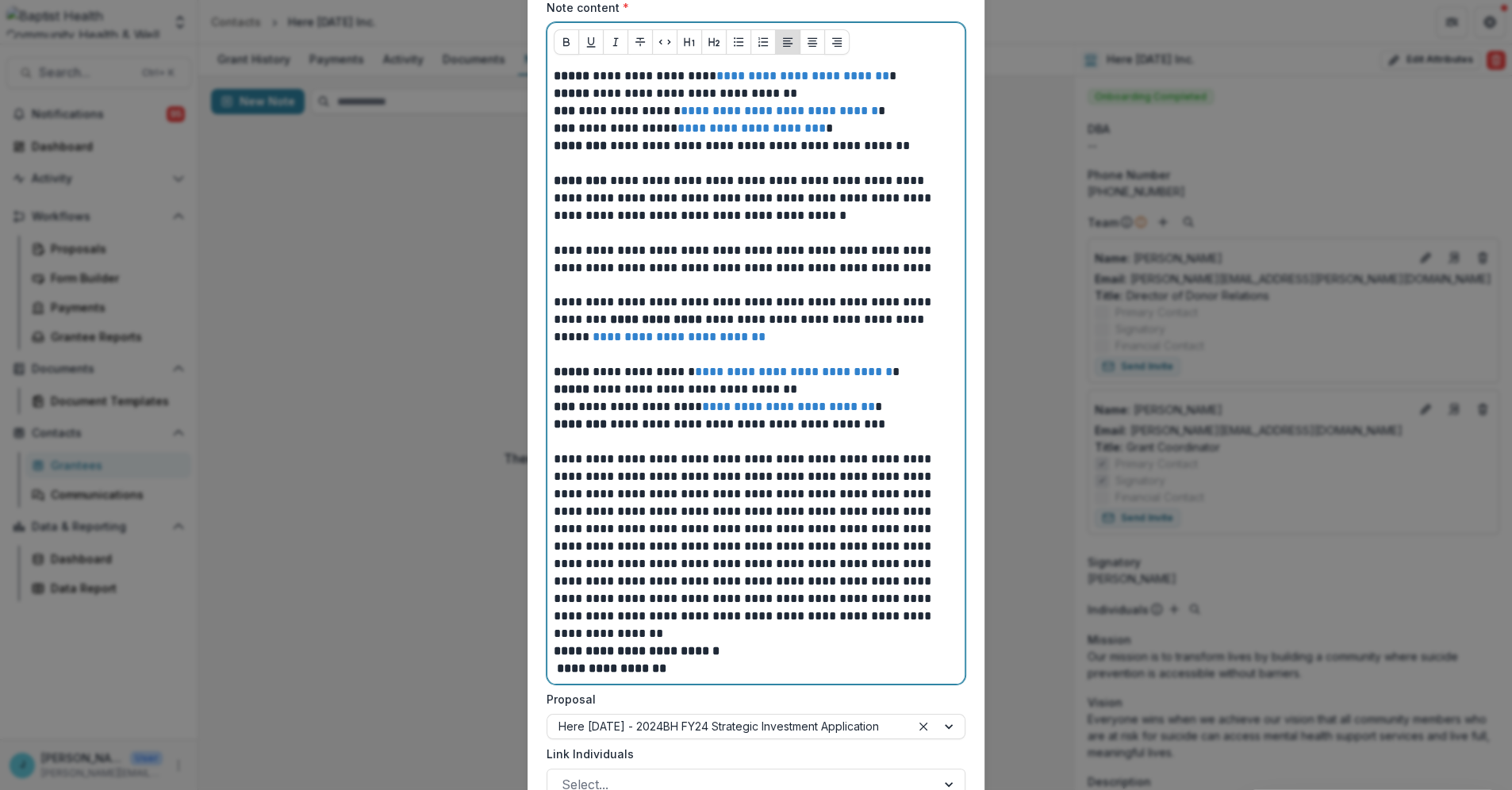
scroll to position [0, 0]
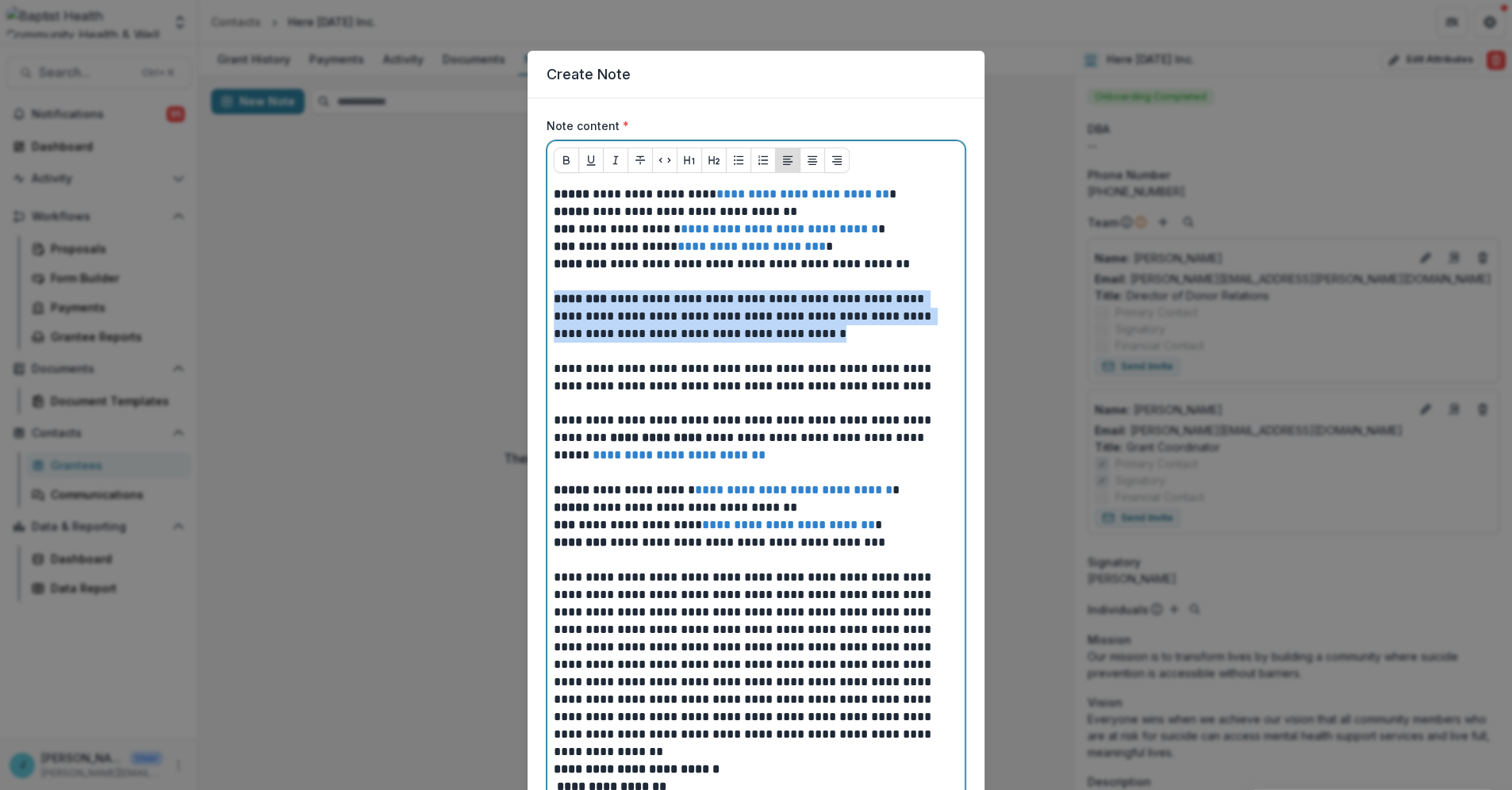
drag, startPoint x: 801, startPoint y: 336, endPoint x: 537, endPoint y: 294, distance: 267.3
click at [537, 294] on form "**********" at bounding box center [756, 517] width 456 height 839
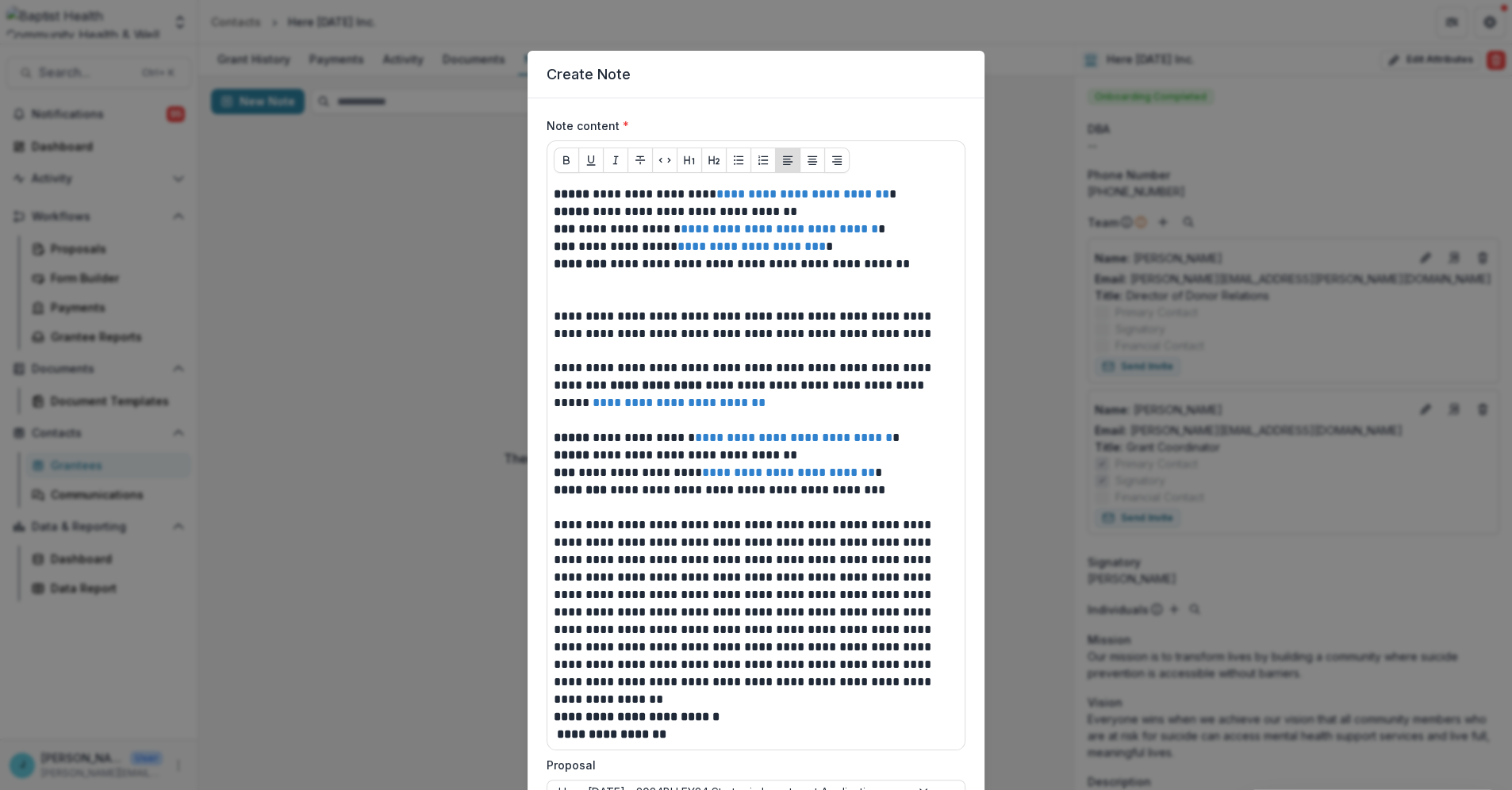
click at [547, 313] on div "**********" at bounding box center [756, 464] width 417 height 571
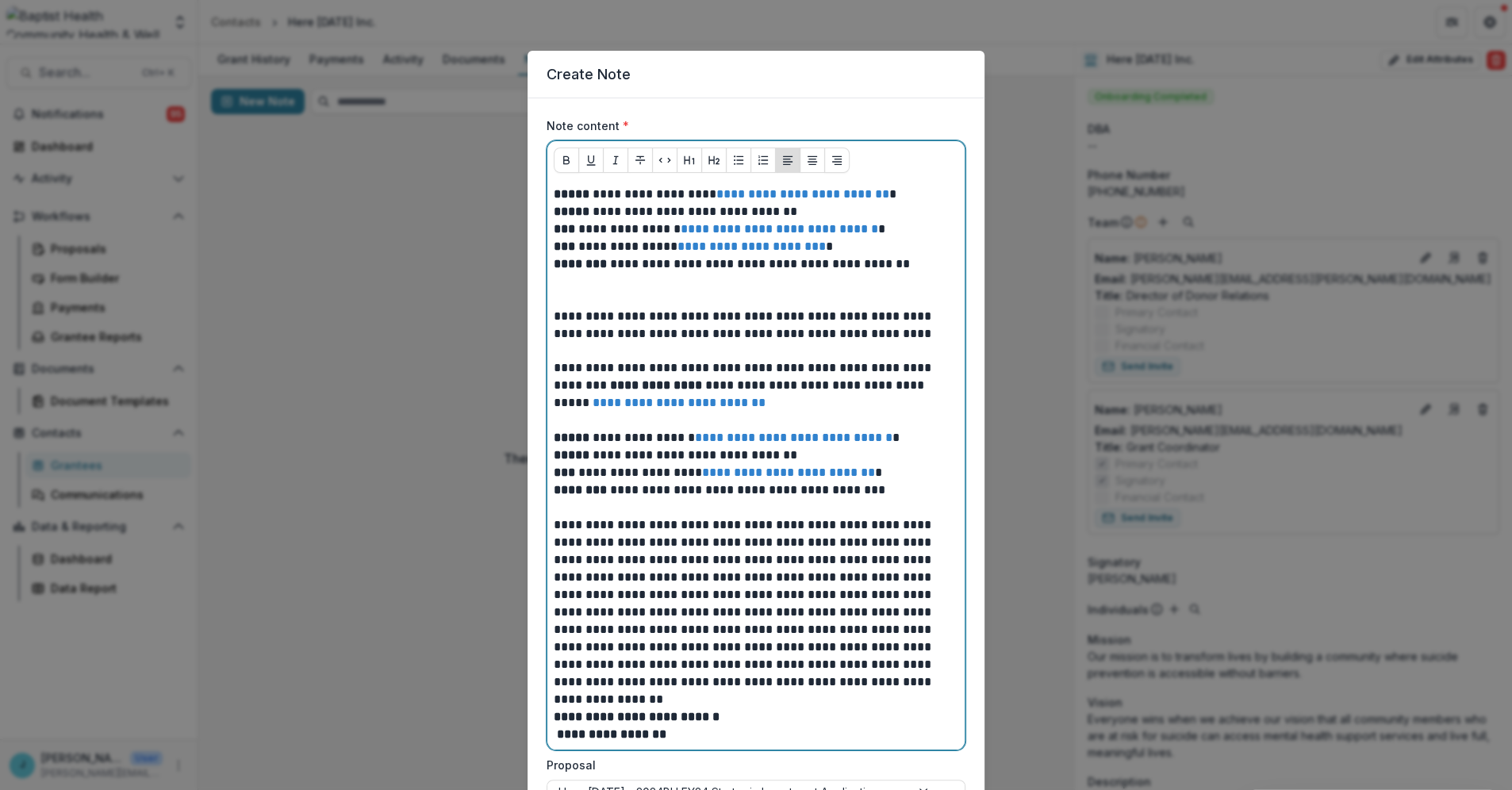
drag, startPoint x: 550, startPoint y: 313, endPoint x: 586, endPoint y: 309, distance: 36.2
click at [554, 313] on p "**********" at bounding box center [756, 325] width 404 height 34
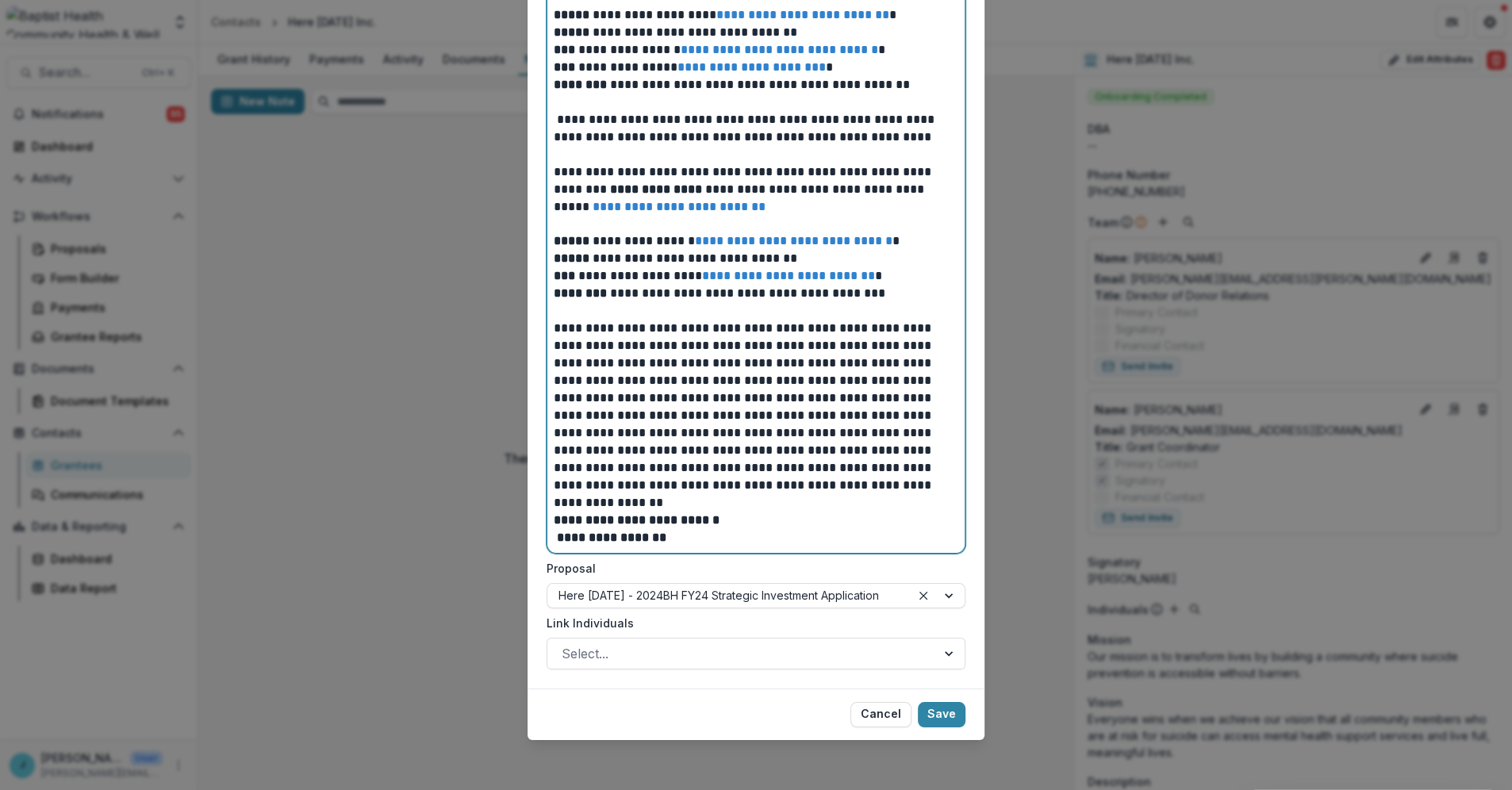
scroll to position [181, 0]
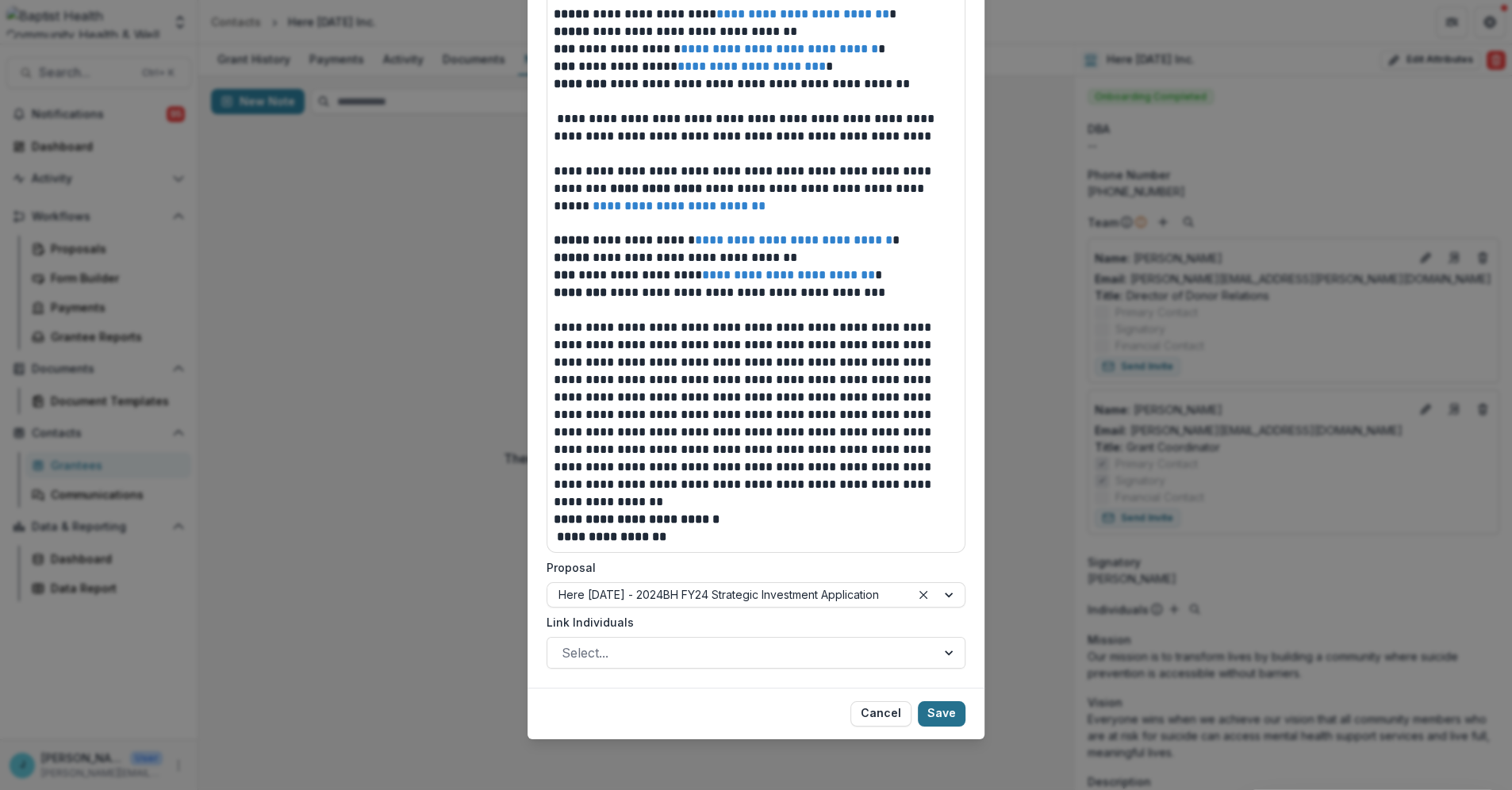
click at [936, 712] on button "Save" at bounding box center [941, 714] width 47 height 26
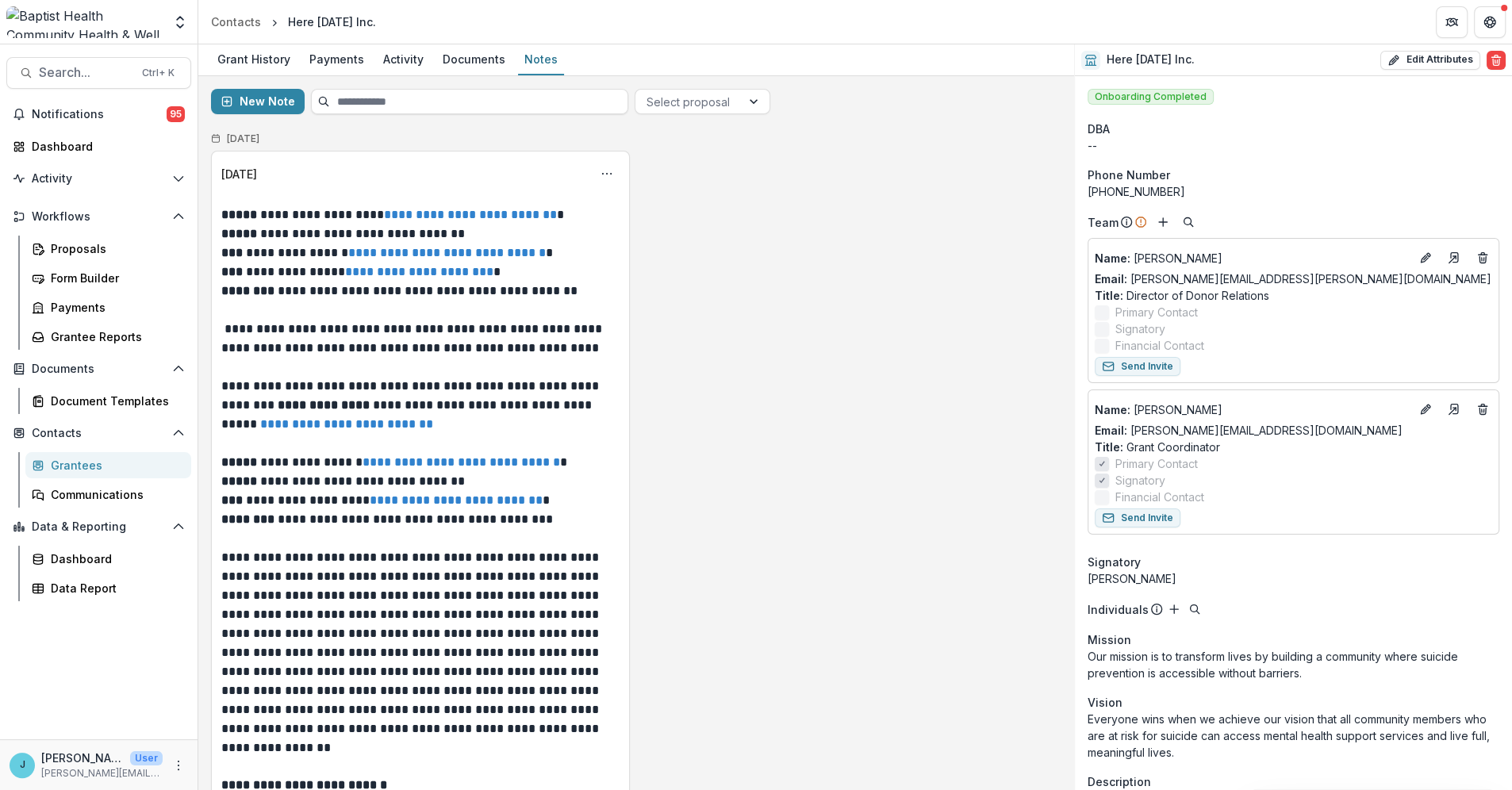
click at [86, 460] on div "Grantees" at bounding box center [115, 464] width 128 height 17
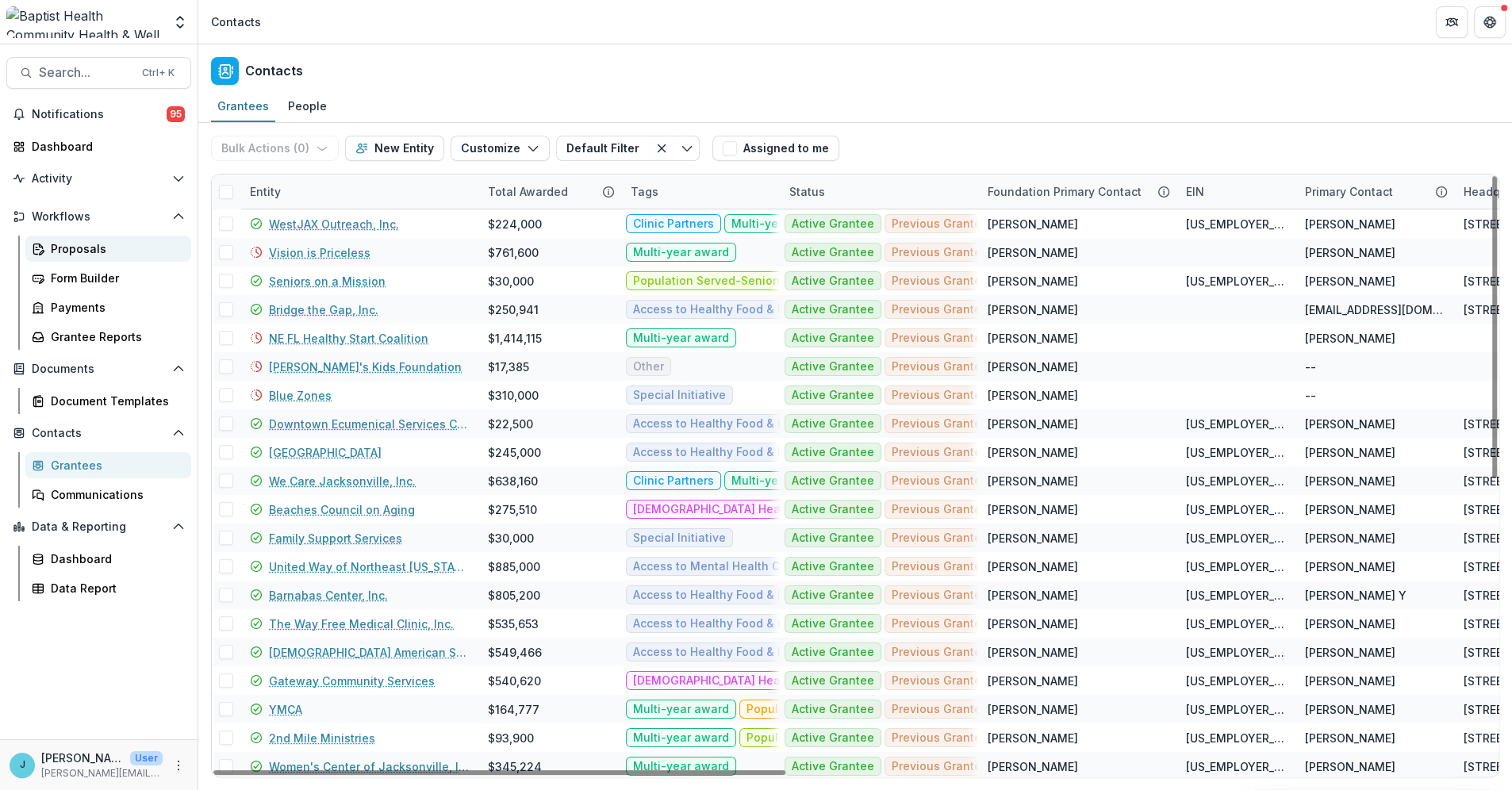
click at [55, 247] on div "Proposals" at bounding box center [115, 248] width 128 height 17
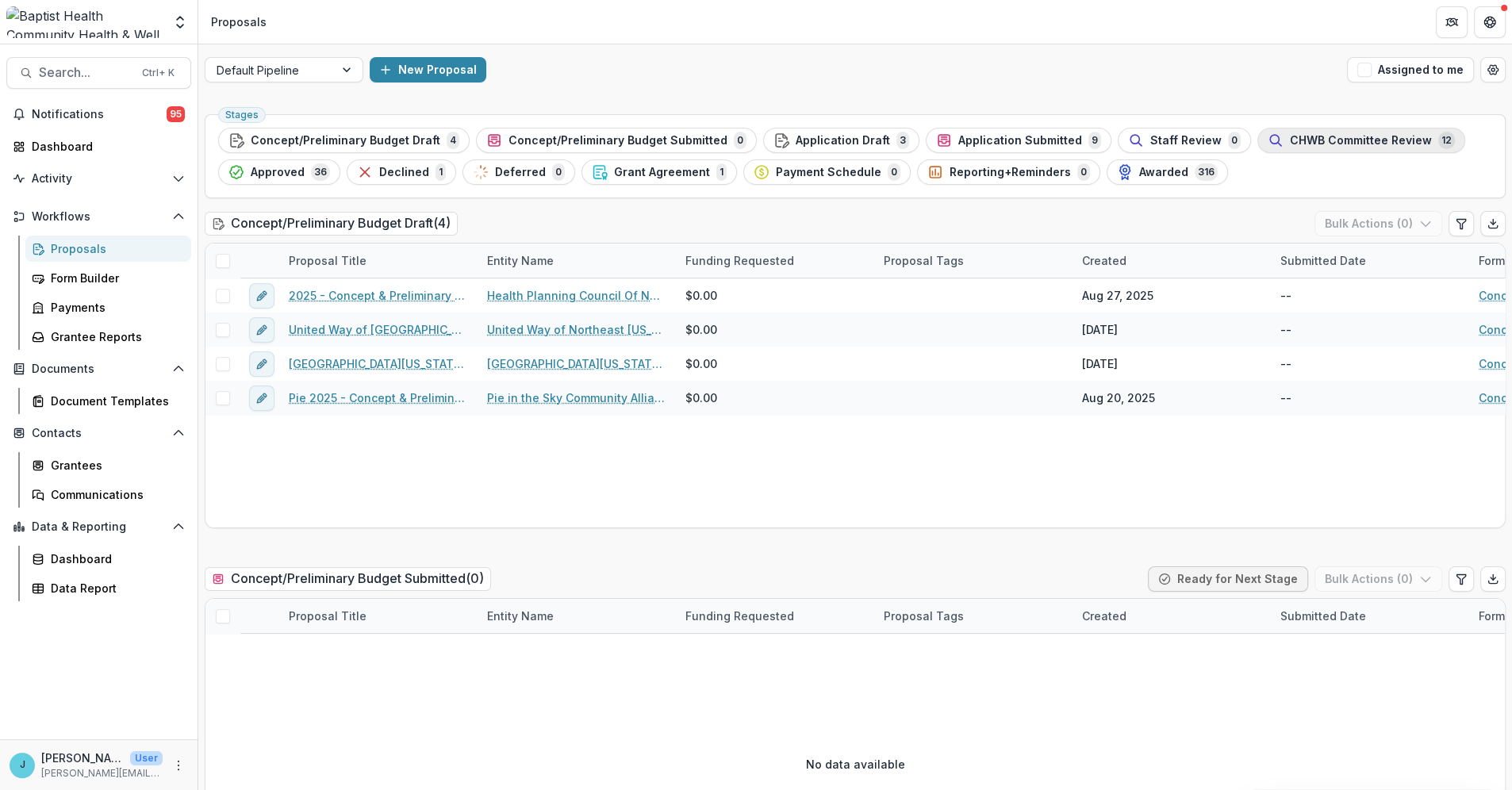
click at [1290, 139] on span "CHWB Committee Review" at bounding box center [1361, 141] width 142 height 14
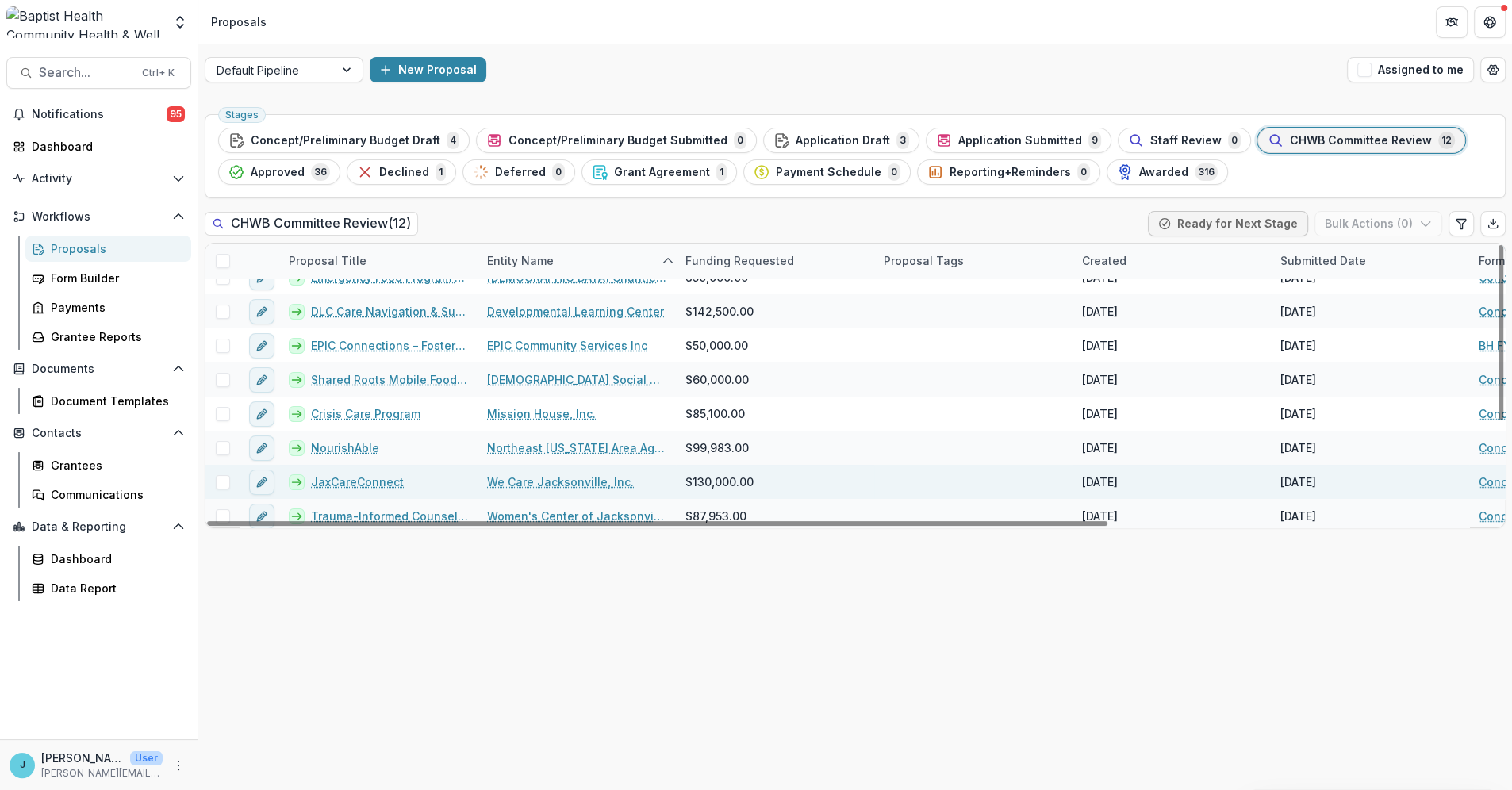
scroll to position [159, 0]
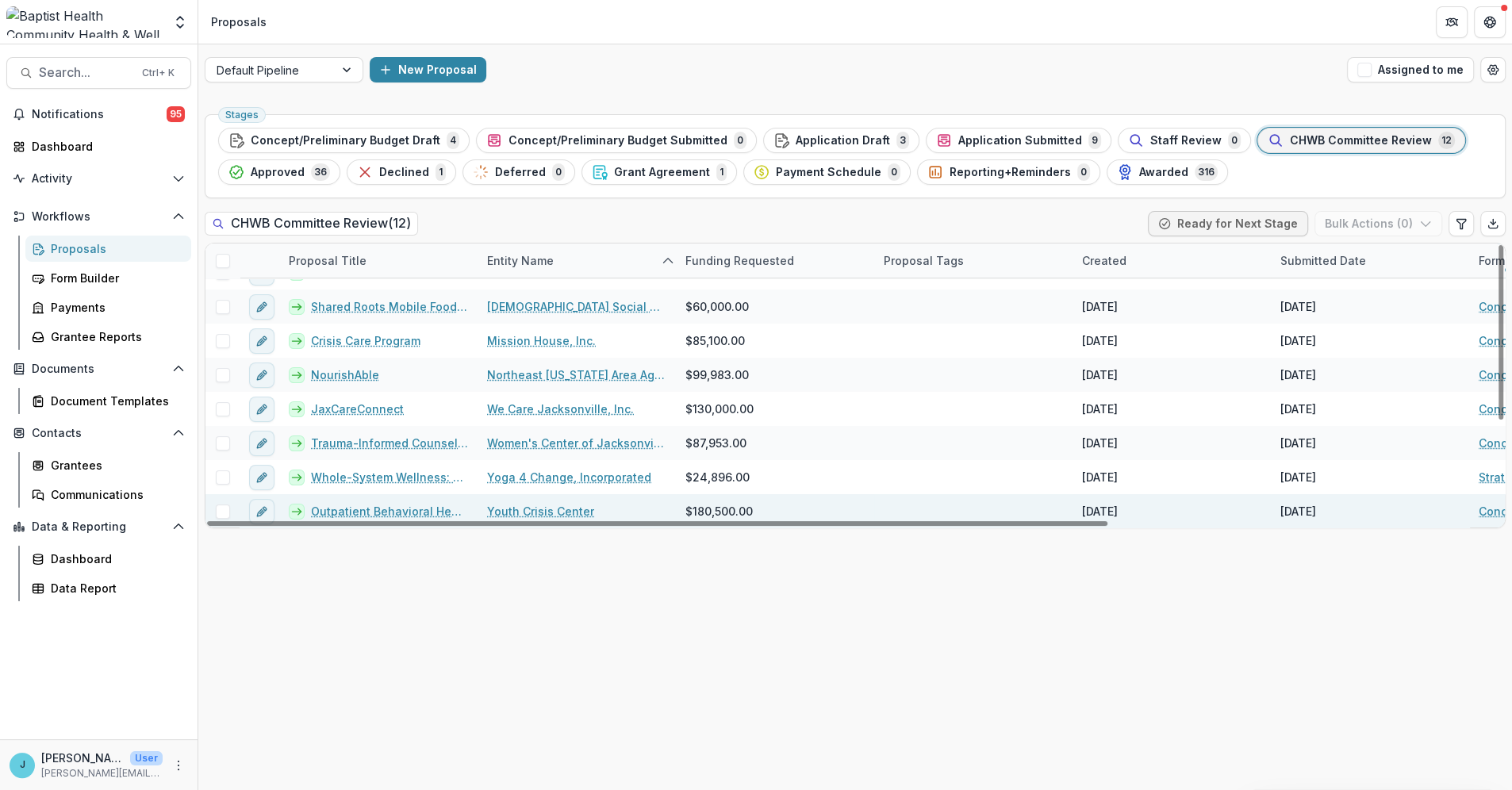
click at [395, 510] on link "Outpatient Behavioral Health Expansion" at bounding box center [390, 511] width 157 height 17
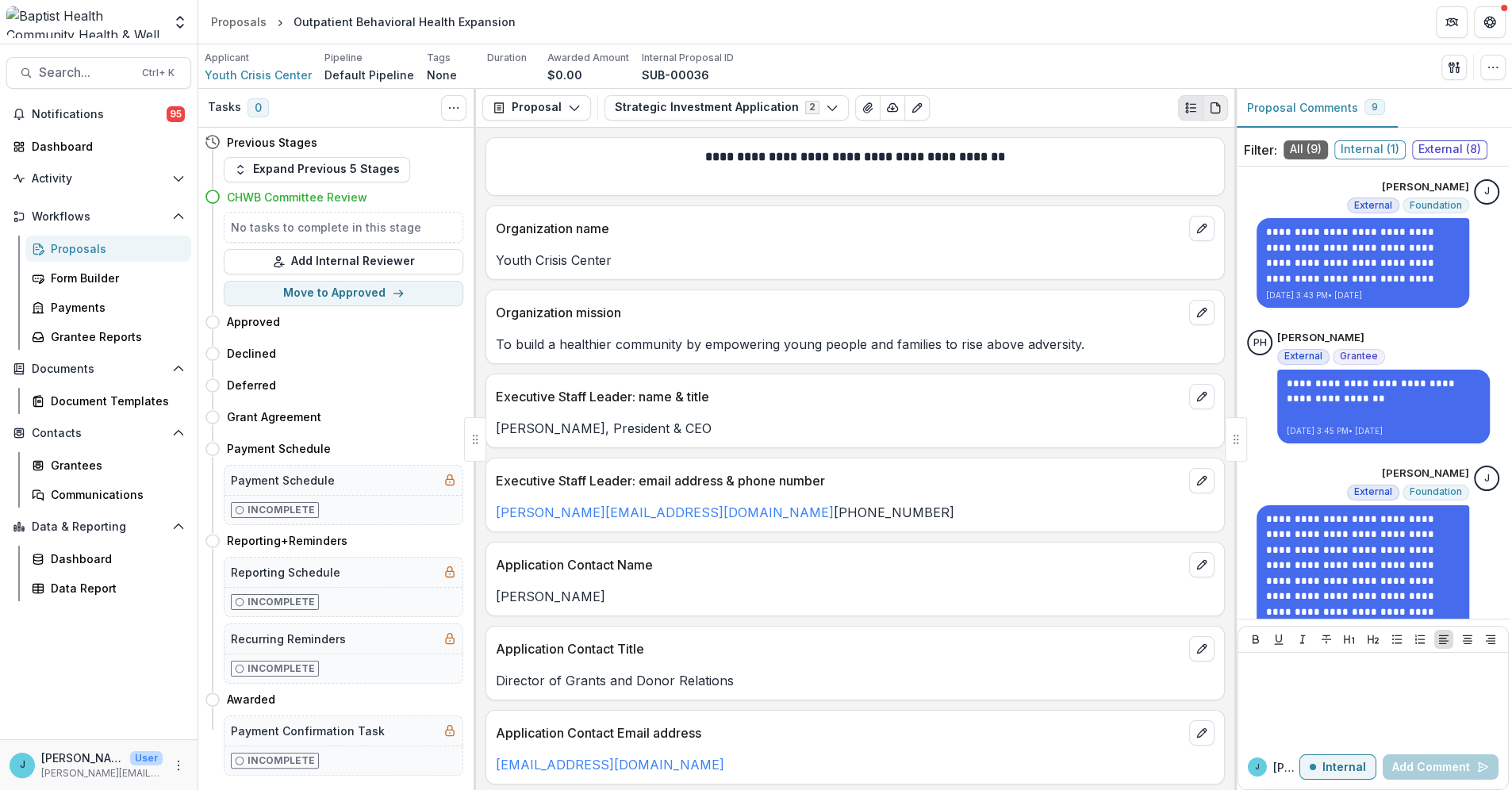
click at [1212, 104] on icon "PDF view" at bounding box center [1215, 107] width 13 height 13
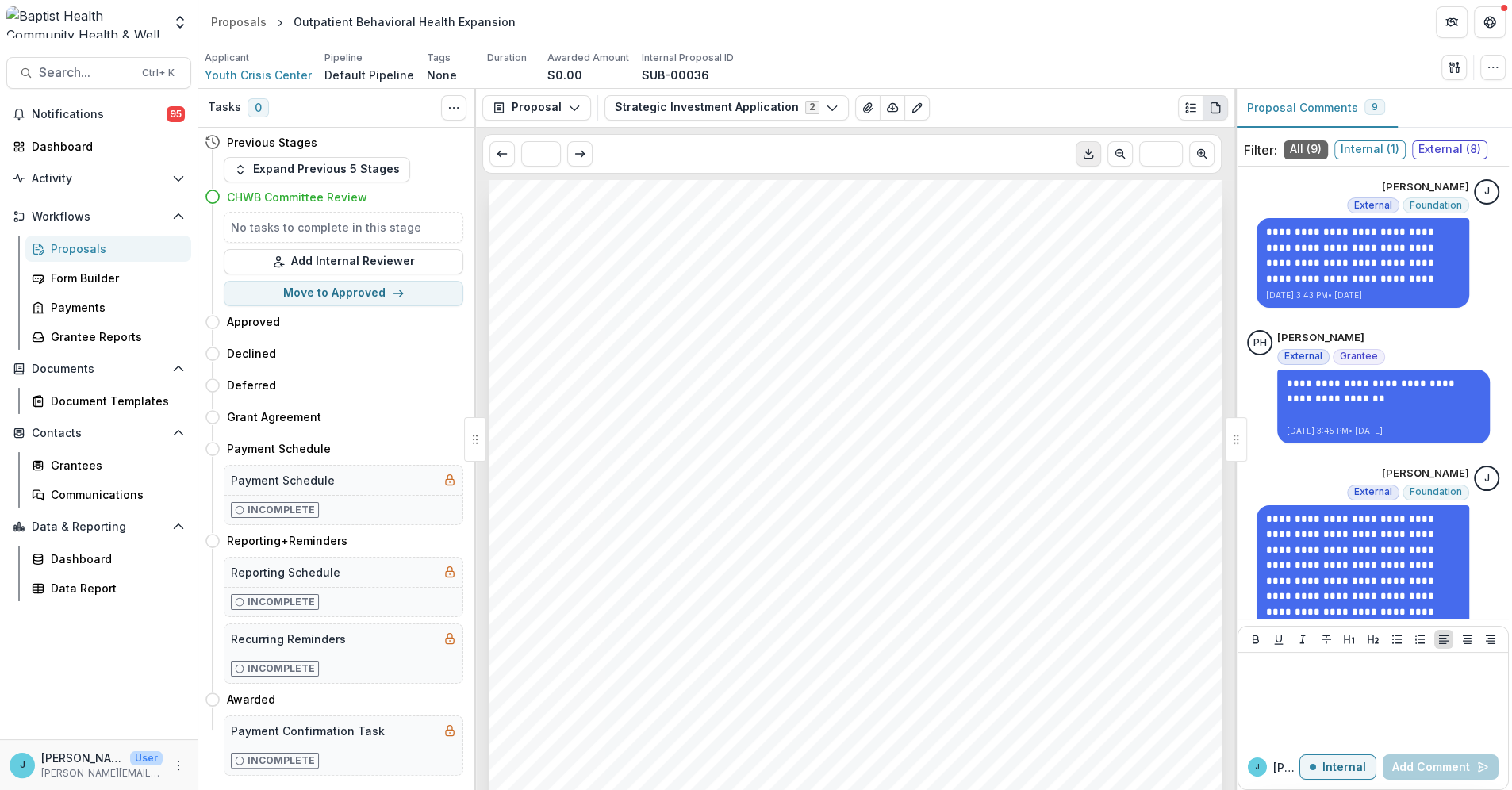
click at [1089, 155] on icon "Download PDF" at bounding box center [1088, 153] width 13 height 13
click at [863, 108] on icon "View Attached Files" at bounding box center [867, 108] width 9 height 10
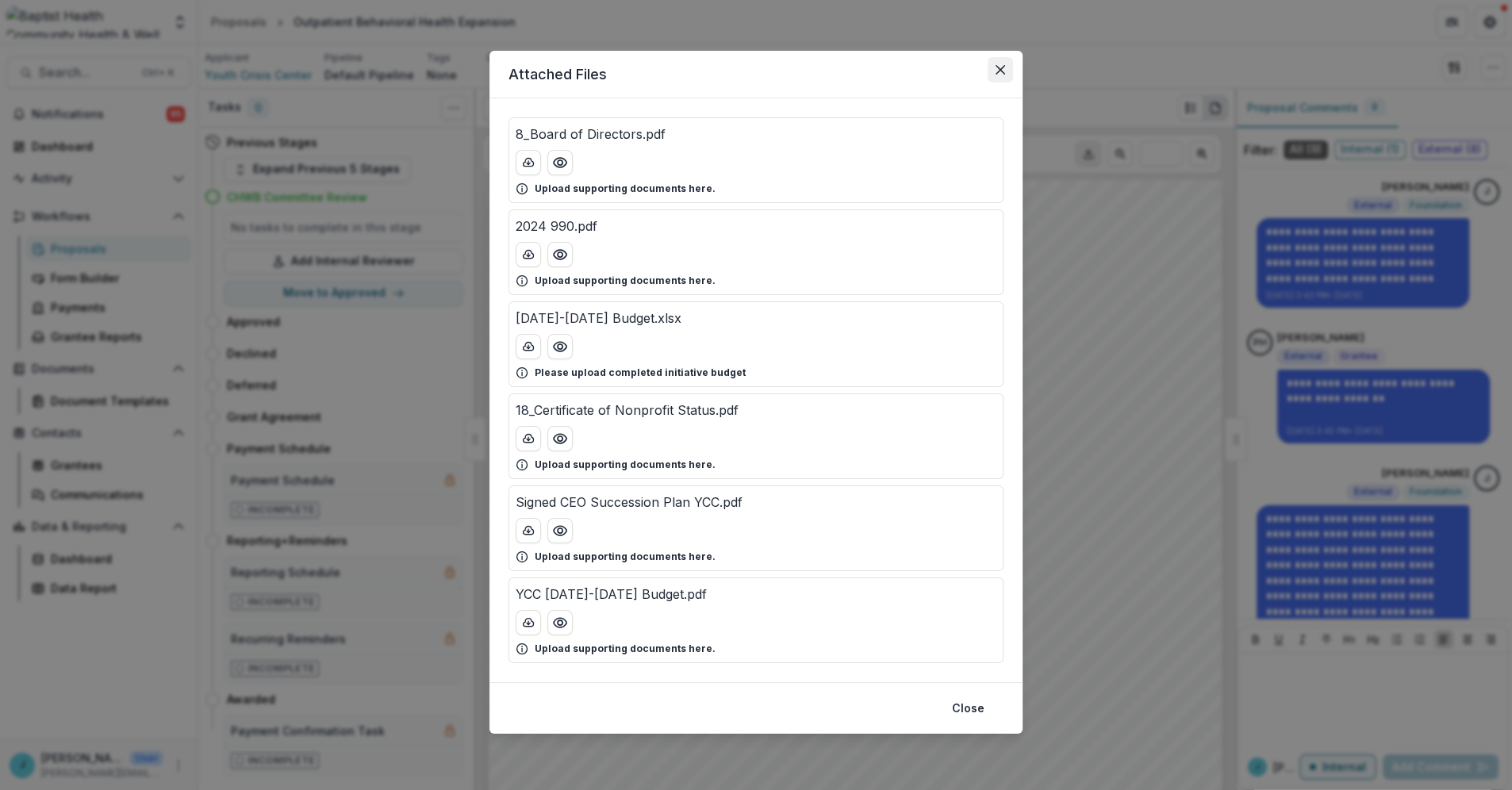
click at [998, 66] on icon "Close" at bounding box center [1000, 70] width 10 height 10
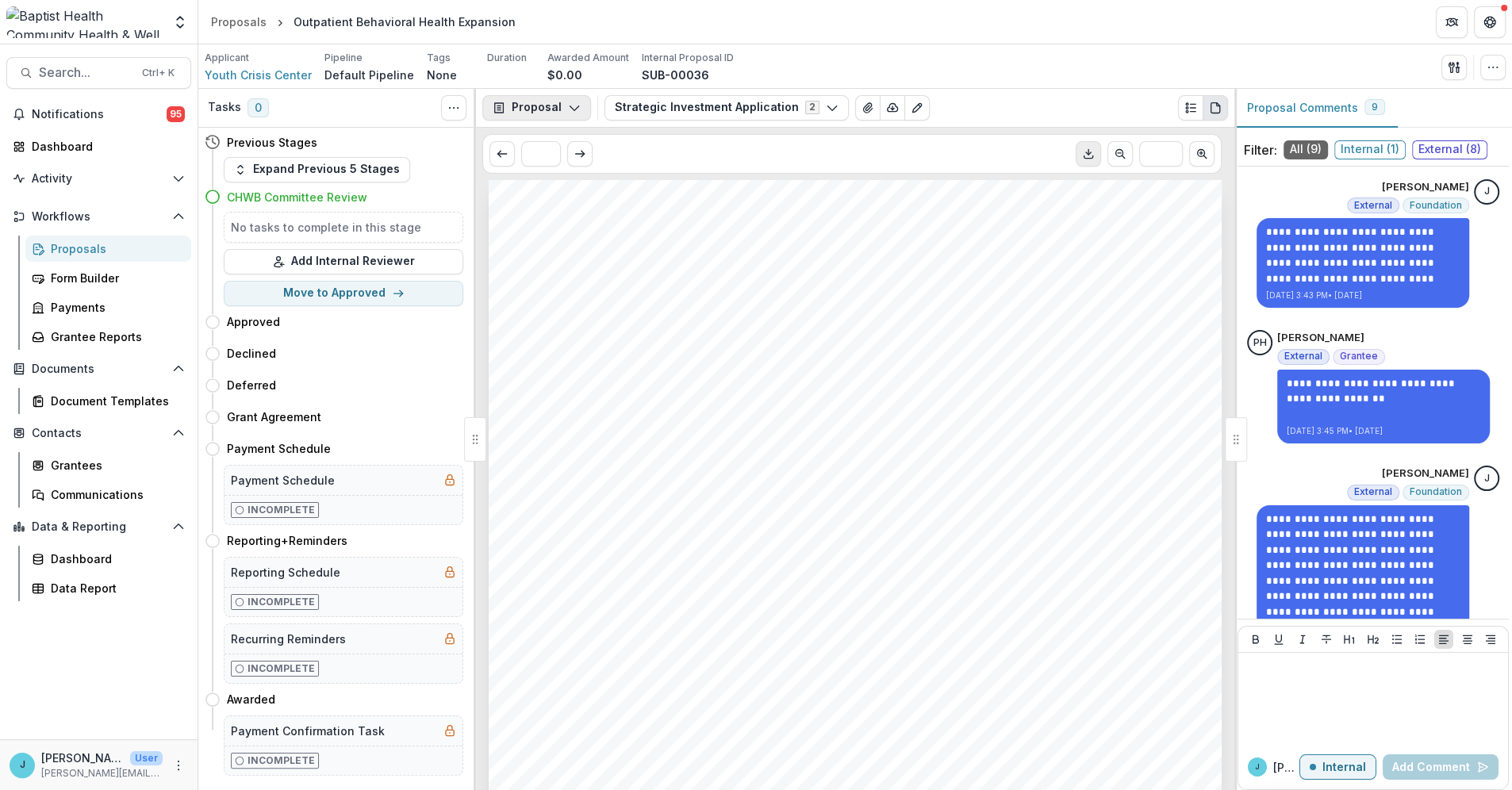
click at [568, 106] on icon "button" at bounding box center [574, 107] width 13 height 13
click at [544, 145] on div "Proposal" at bounding box center [586, 143] width 146 height 17
click at [705, 109] on button "Strategic Investment Application 2" at bounding box center [726, 108] width 244 height 26
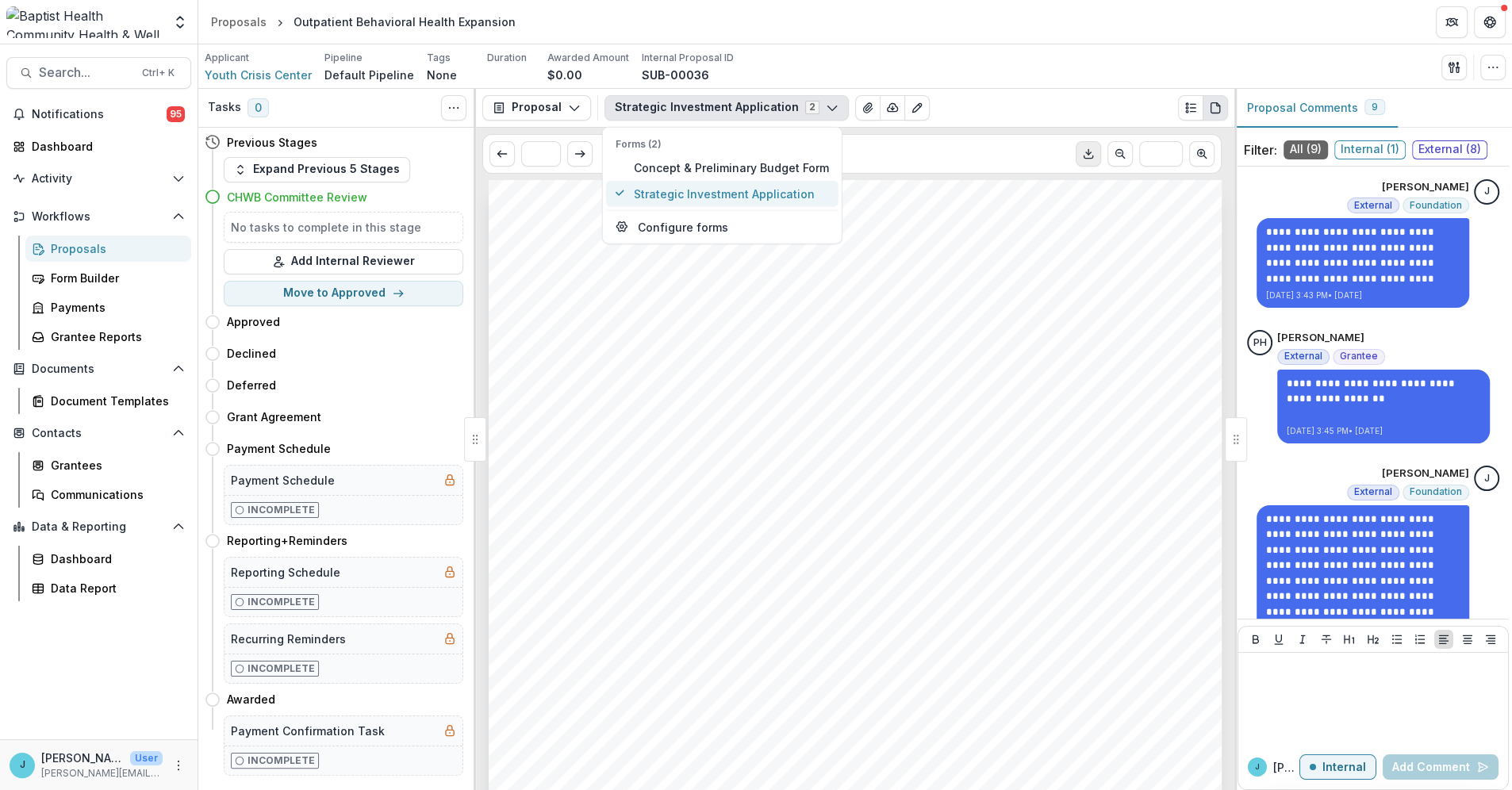
click at [697, 193] on span "Strategic Investment Application" at bounding box center [731, 193] width 195 height 17
click at [55, 249] on div "Proposals" at bounding box center [115, 248] width 128 height 17
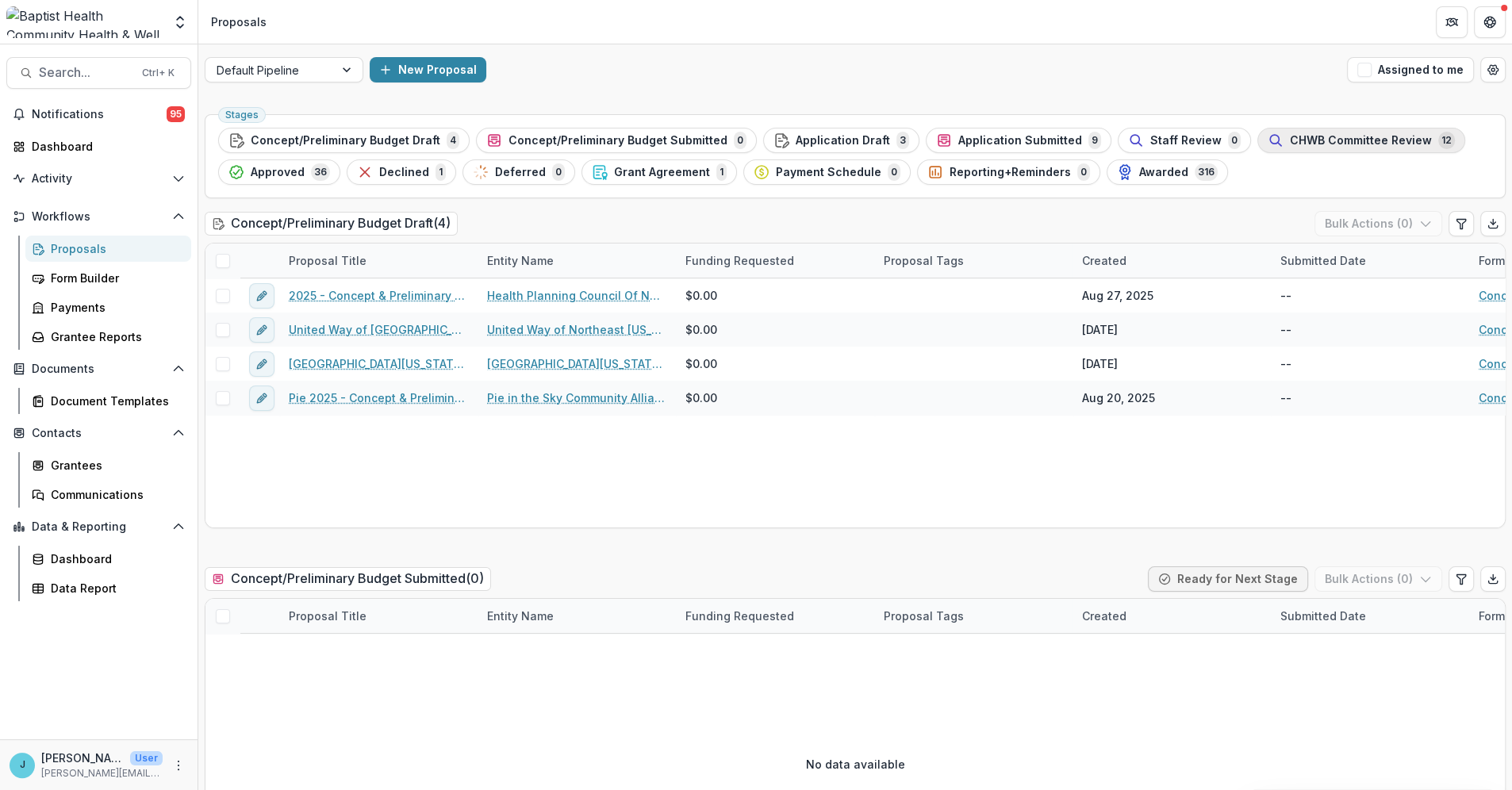
click at [1290, 138] on span "CHWB Committee Review" at bounding box center [1361, 141] width 142 height 14
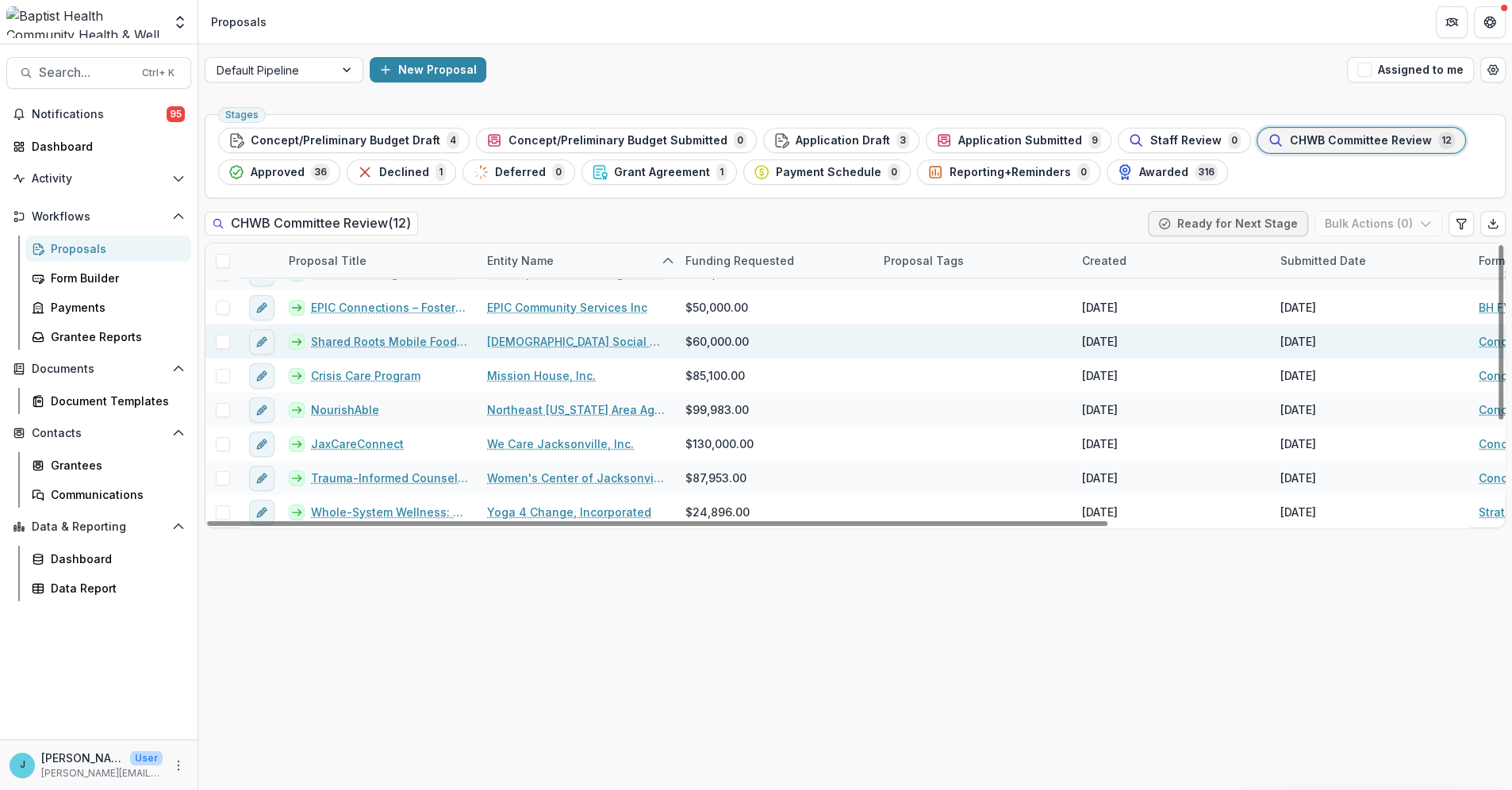
scroll to position [159, 0]
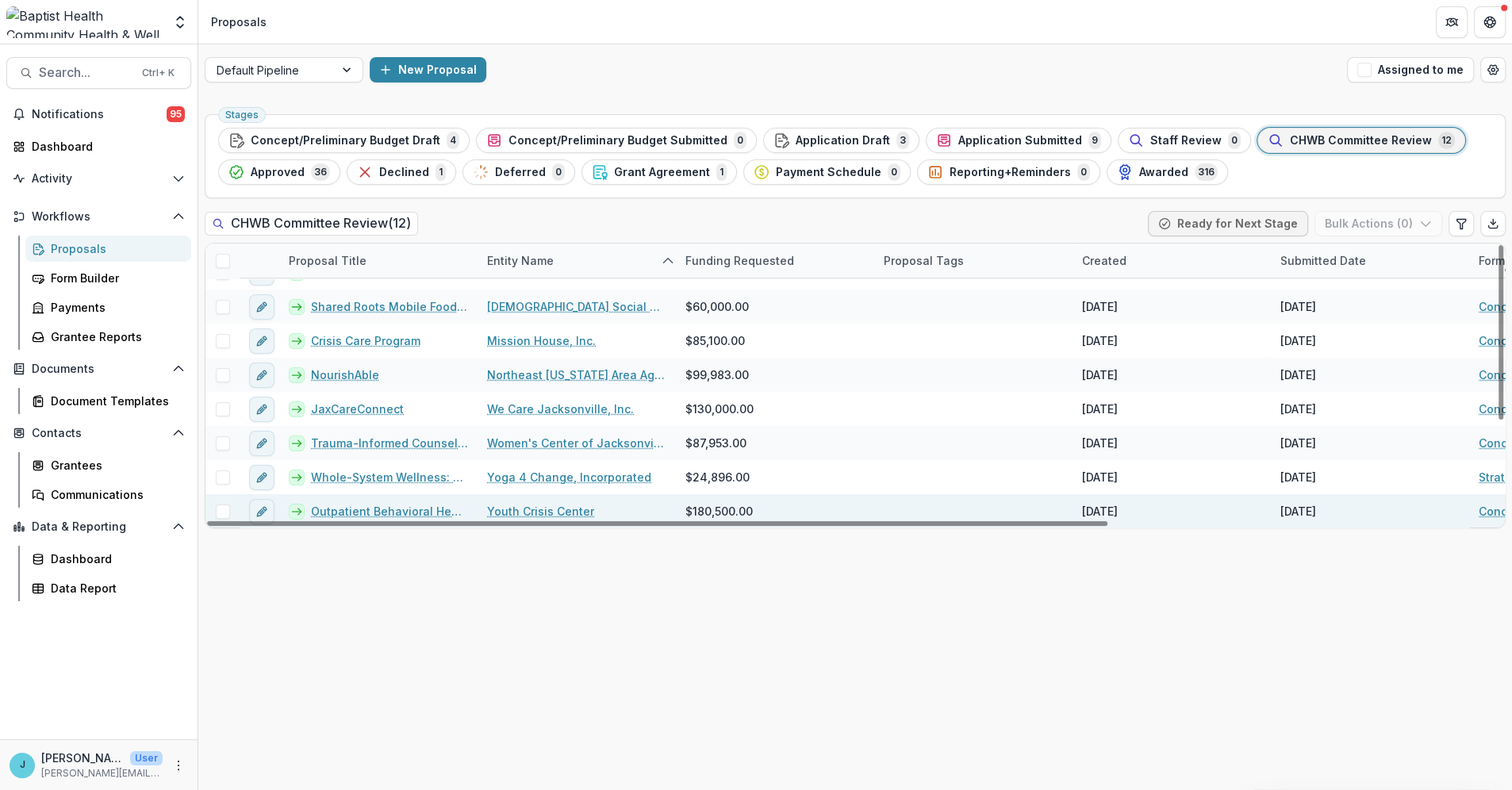
click at [426, 507] on link "Outpatient Behavioral Health Expansion" at bounding box center [390, 511] width 157 height 17
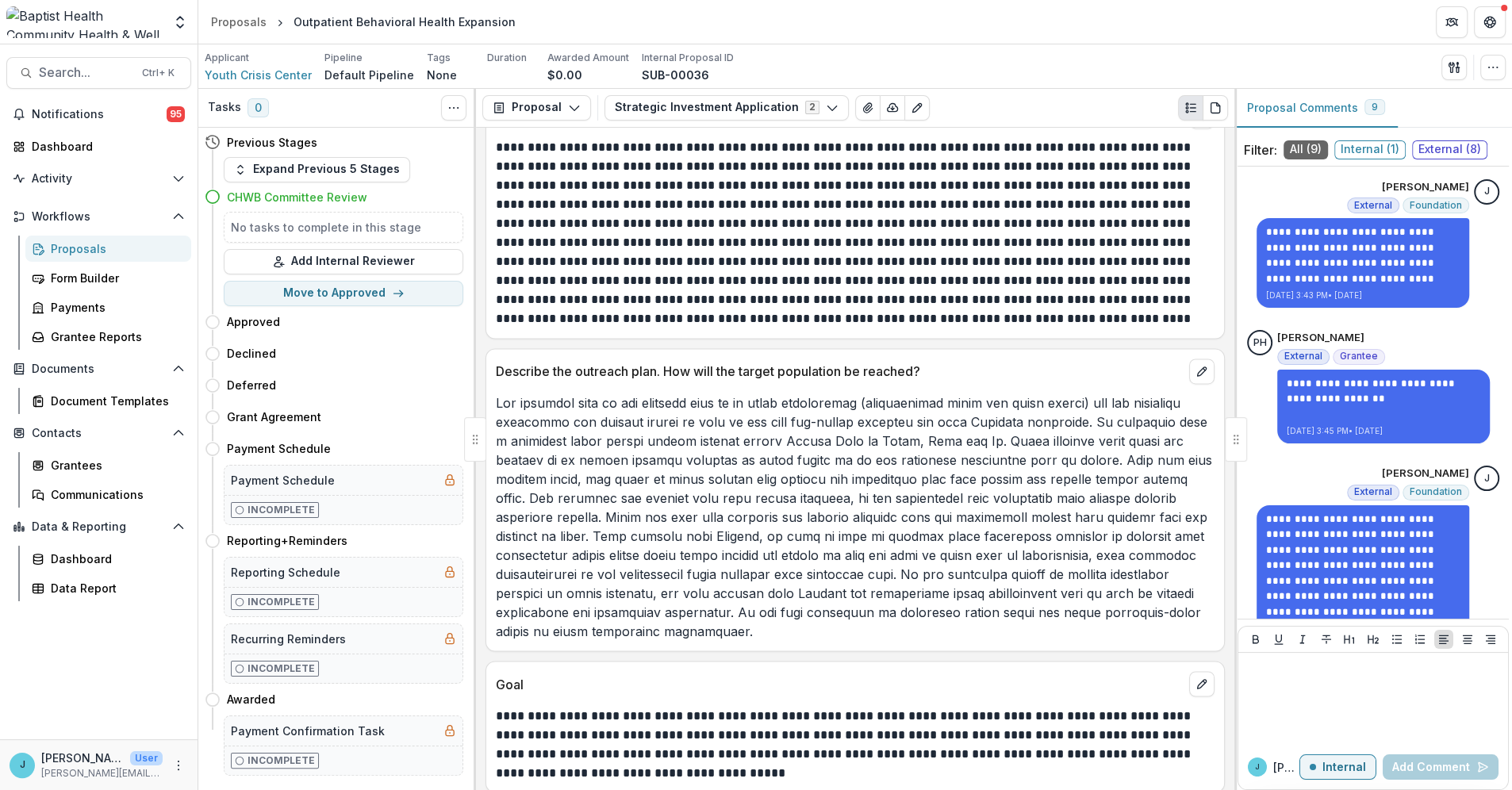
scroll to position [2555, 0]
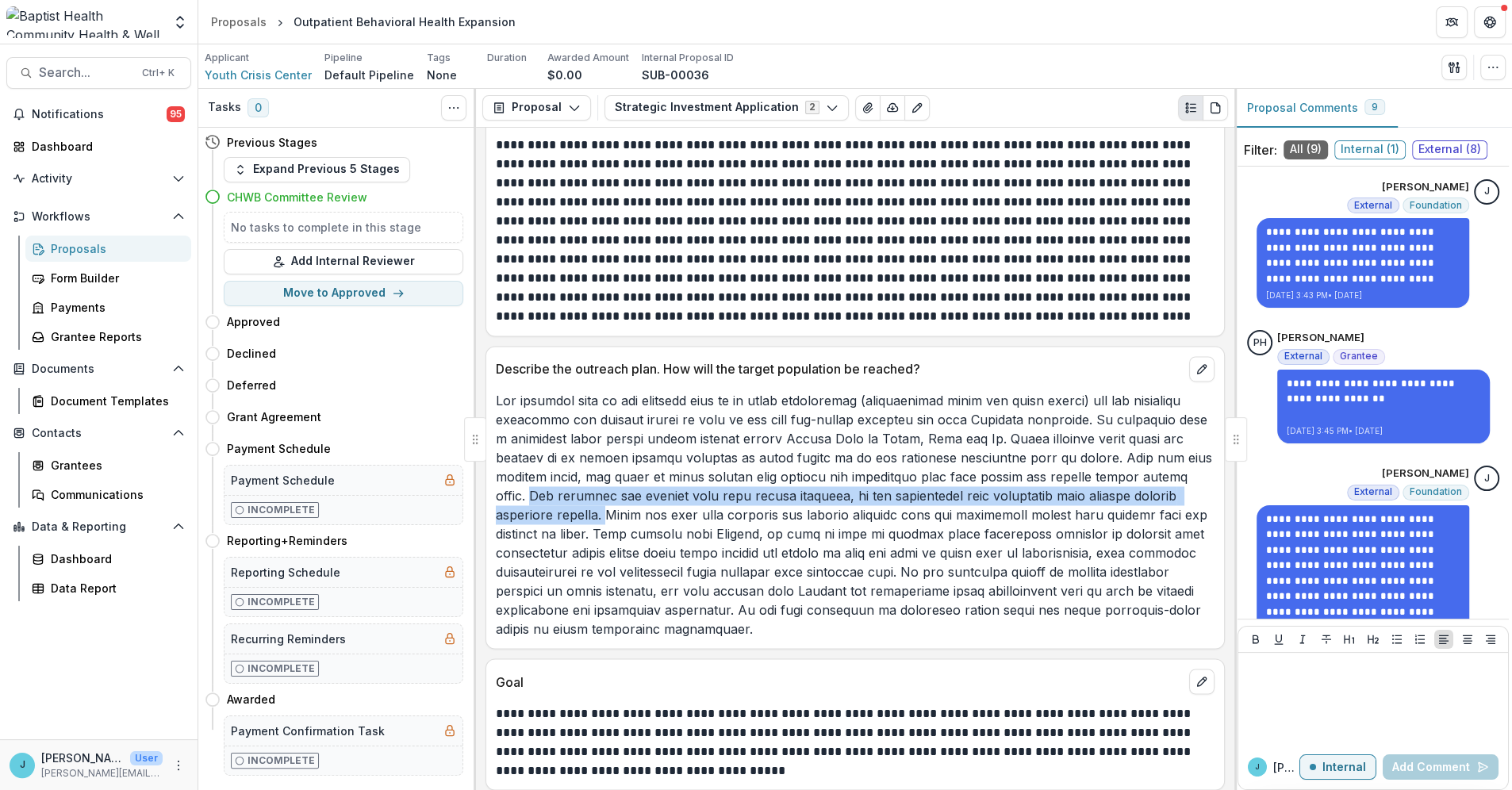
drag, startPoint x: 540, startPoint y: 462, endPoint x: 602, endPoint y: 482, distance: 65.1
click at [602, 482] on p at bounding box center [855, 515] width 718 height 248
click at [1197, 362] on icon "edit" at bounding box center [1201, 368] width 13 height 13
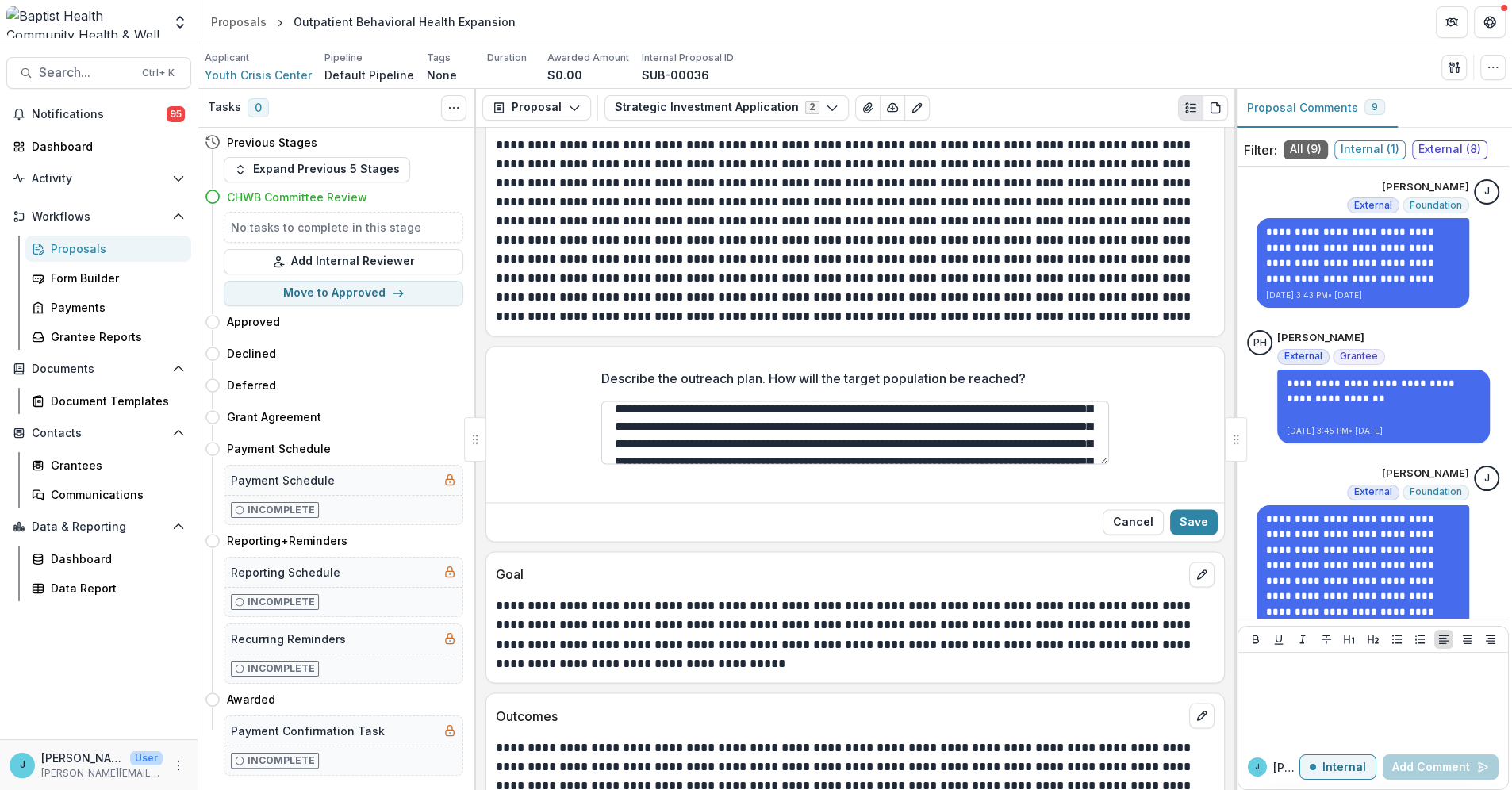
scroll to position [51, 0]
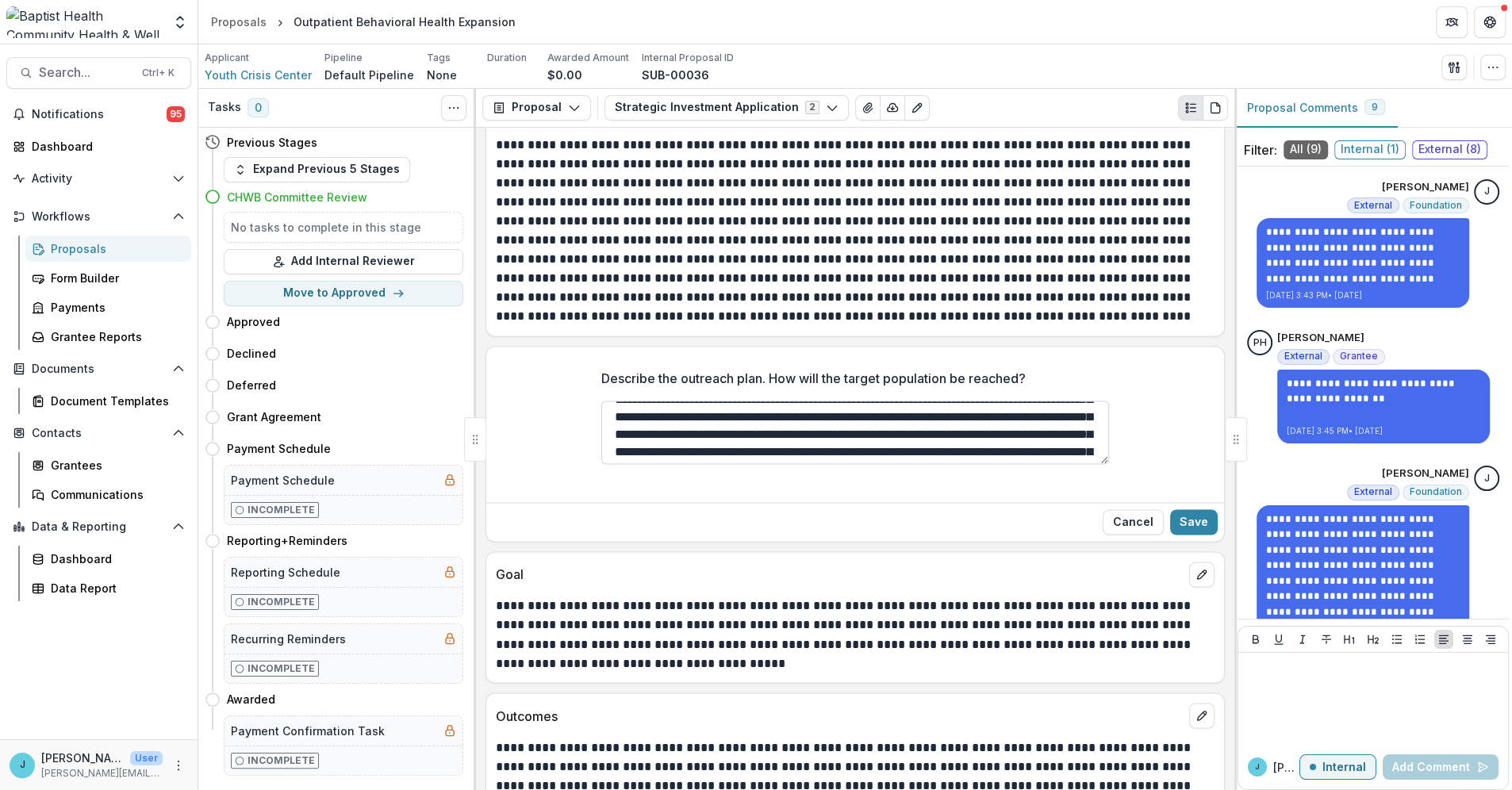
drag, startPoint x: 897, startPoint y: 419, endPoint x: 1080, endPoint y: 401, distance: 183.9
click at [1080, 401] on textarea "Describe the outreach plan. How will the target population be reached?" at bounding box center [855, 432] width 508 height 63
click at [1022, 400] on textarea "Describe the outreach plan. How will the target population be reached?" at bounding box center [855, 432] width 508 height 63
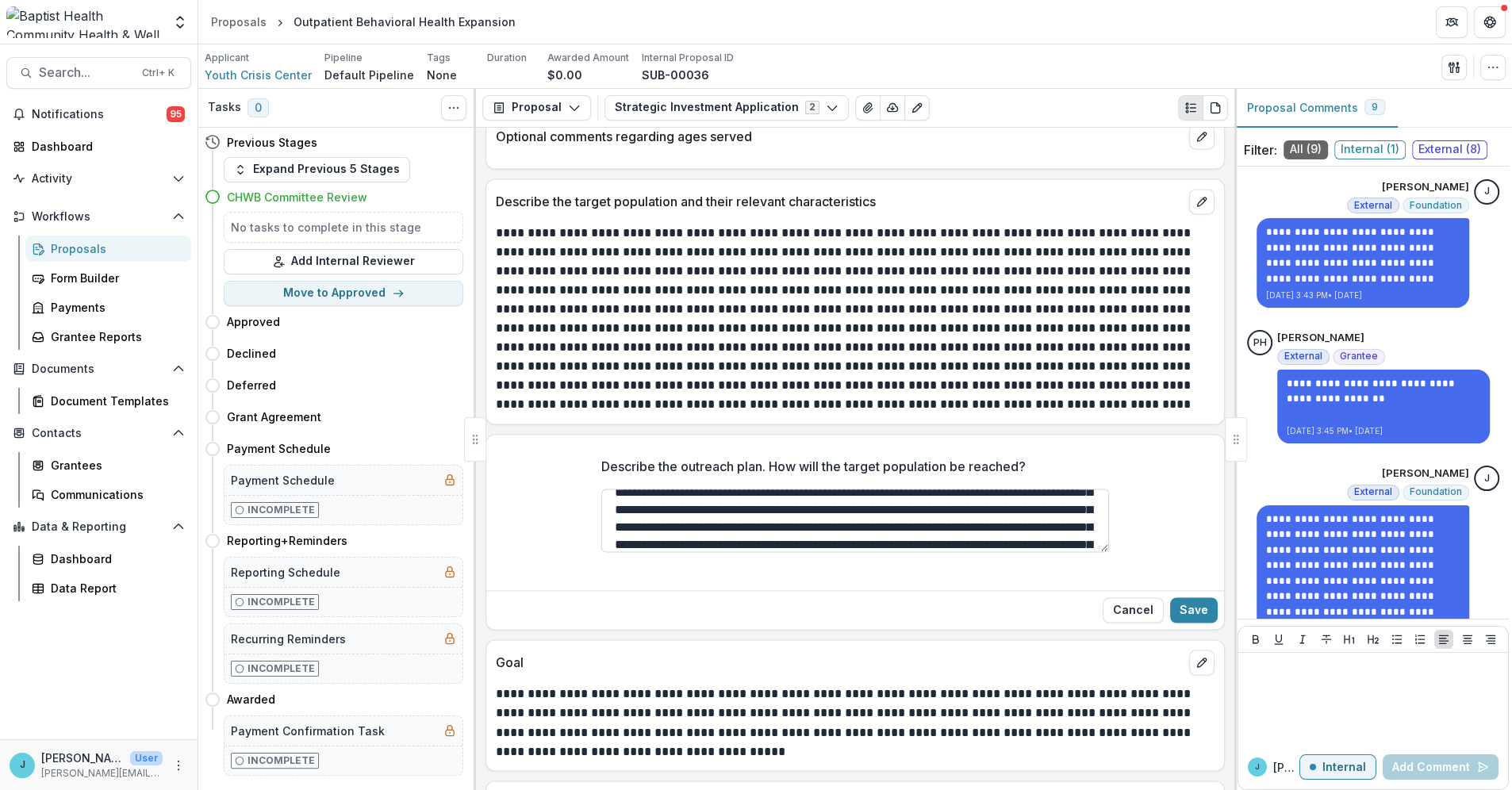
scroll to position [171, 0]
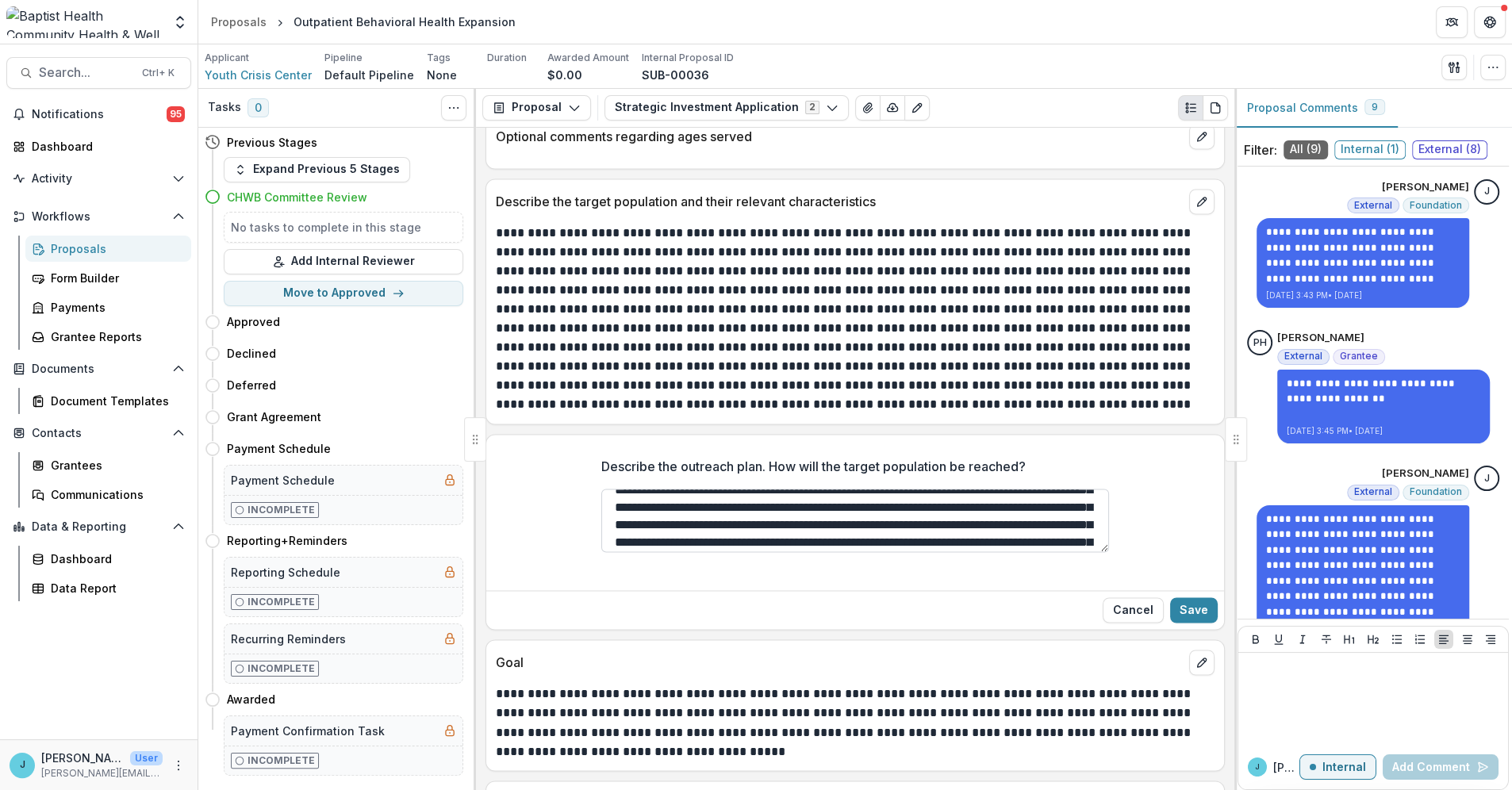
drag, startPoint x: 1081, startPoint y: 506, endPoint x: 1003, endPoint y: 493, distance: 79.1
click at [996, 501] on textarea "Describe the outreach plan. How will the target population be reached?" at bounding box center [855, 520] width 508 height 63
click at [1007, 489] on textarea "Describe the outreach plan. How will the target population be reached?" at bounding box center [855, 520] width 508 height 63
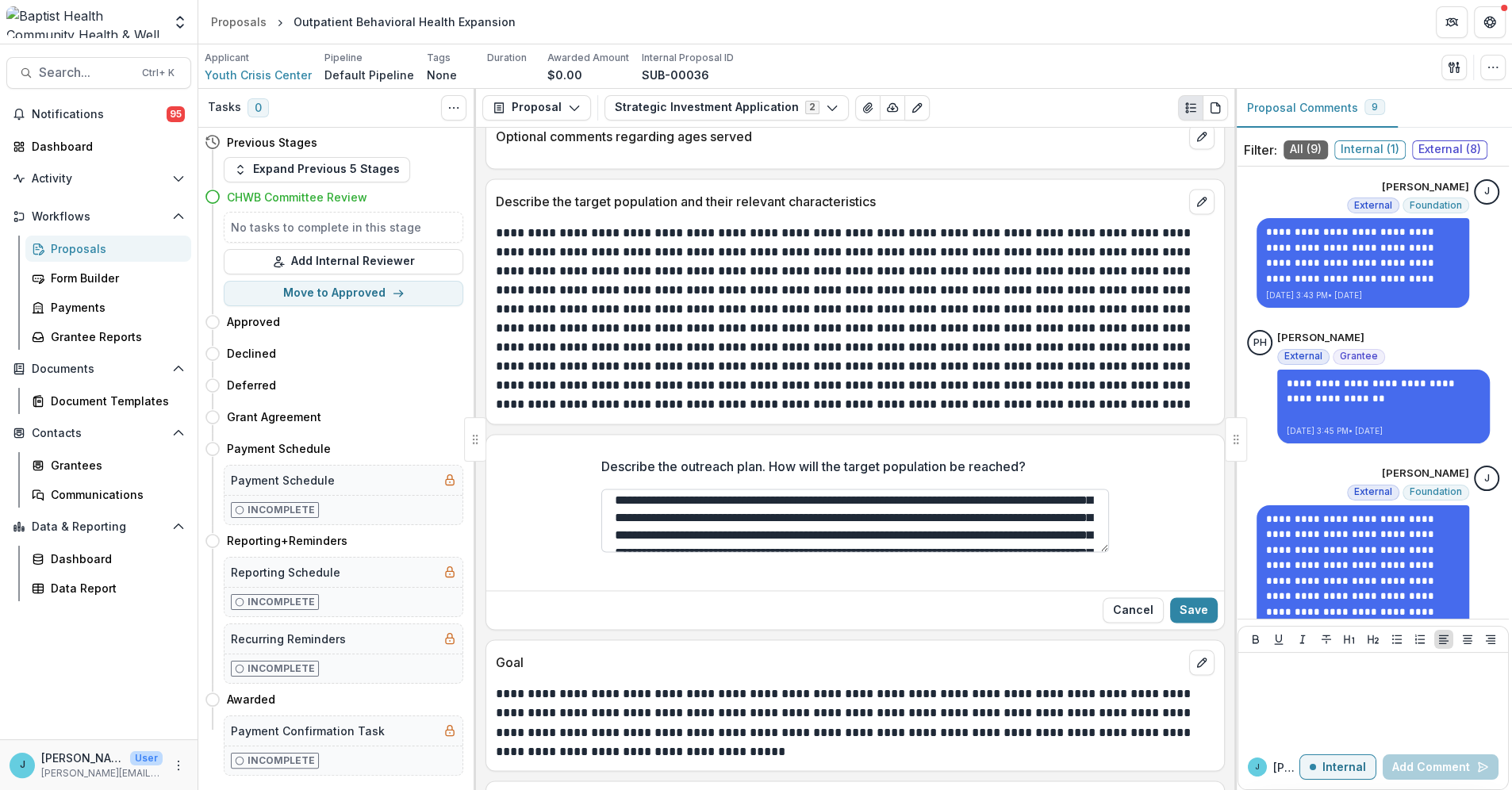
scroll to position [84, 0]
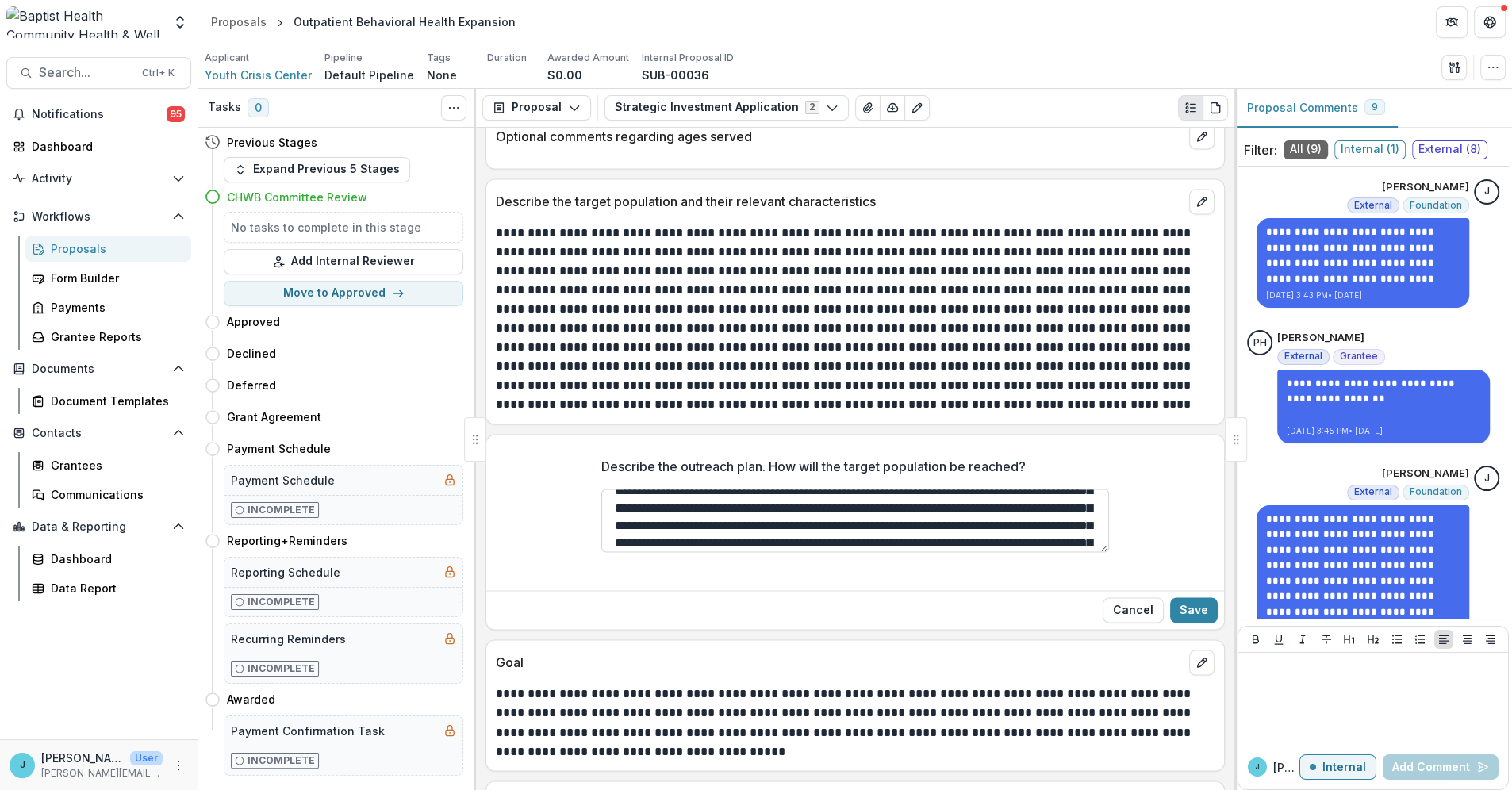
click at [921, 506] on textarea "Describe the outreach plan. How will the target population be reached?" at bounding box center [855, 520] width 508 height 63
click at [972, 511] on textarea "Describe the outreach plan. How will the target population be reached?" at bounding box center [855, 520] width 508 height 63
drag, startPoint x: 1071, startPoint y: 510, endPoint x: 1005, endPoint y: 509, distance: 66.0
click at [1005, 509] on textarea "Describe the outreach plan. How will the target population be reached?" at bounding box center [855, 520] width 508 height 63
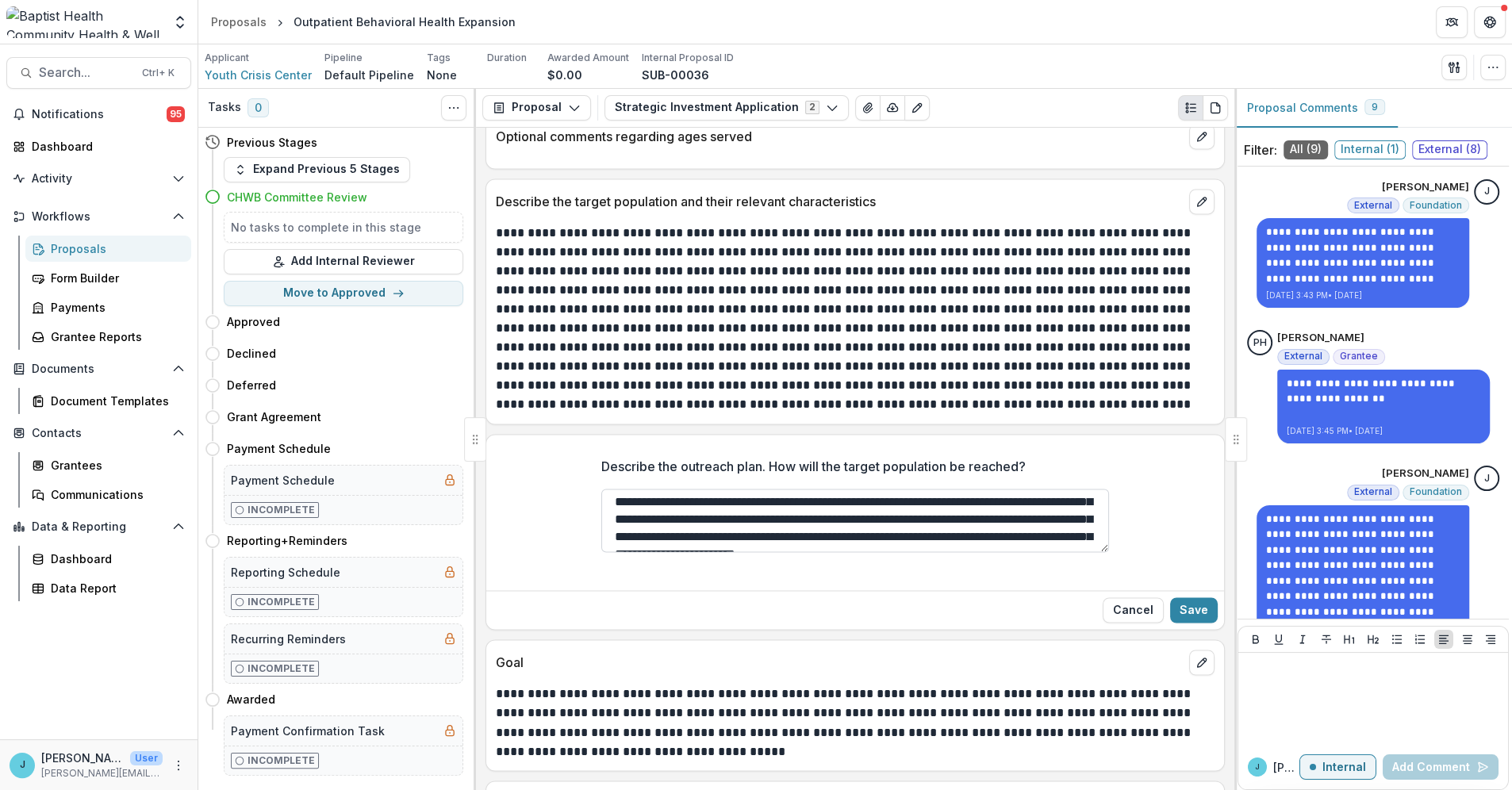
click at [1027, 491] on textarea "Describe the outreach plan. How will the target population be reached?" at bounding box center [855, 520] width 508 height 63
drag, startPoint x: 1041, startPoint y: 488, endPoint x: 899, endPoint y: 485, distance: 142.0
click at [899, 489] on textarea "Describe the outreach plan. How will the target population be reached?" at bounding box center [855, 520] width 508 height 63
drag, startPoint x: 1029, startPoint y: 489, endPoint x: 904, endPoint y: 489, distance: 125.0
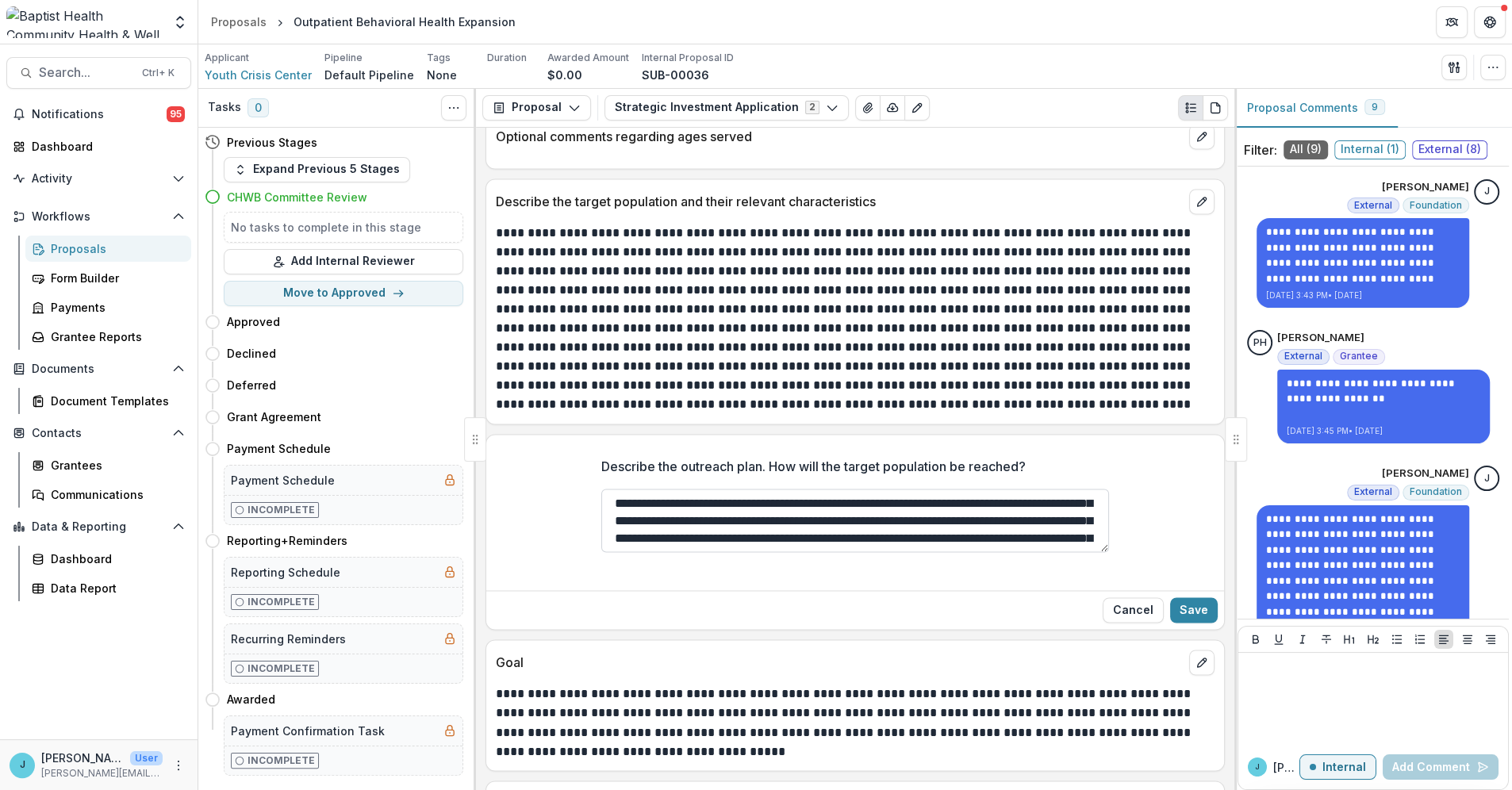
click at [904, 489] on textarea "Describe the outreach plan. How will the target population be reached?" at bounding box center [855, 520] width 508 height 63
drag, startPoint x: 1020, startPoint y: 489, endPoint x: 903, endPoint y: 485, distance: 117.1
click at [903, 489] on textarea "Describe the outreach plan. How will the target population be reached?" at bounding box center [855, 520] width 508 height 63
drag, startPoint x: 1021, startPoint y: 487, endPoint x: 906, endPoint y: 489, distance: 115.0
click at [906, 489] on textarea "Describe the outreach plan. How will the target population be reached?" at bounding box center [855, 520] width 508 height 63
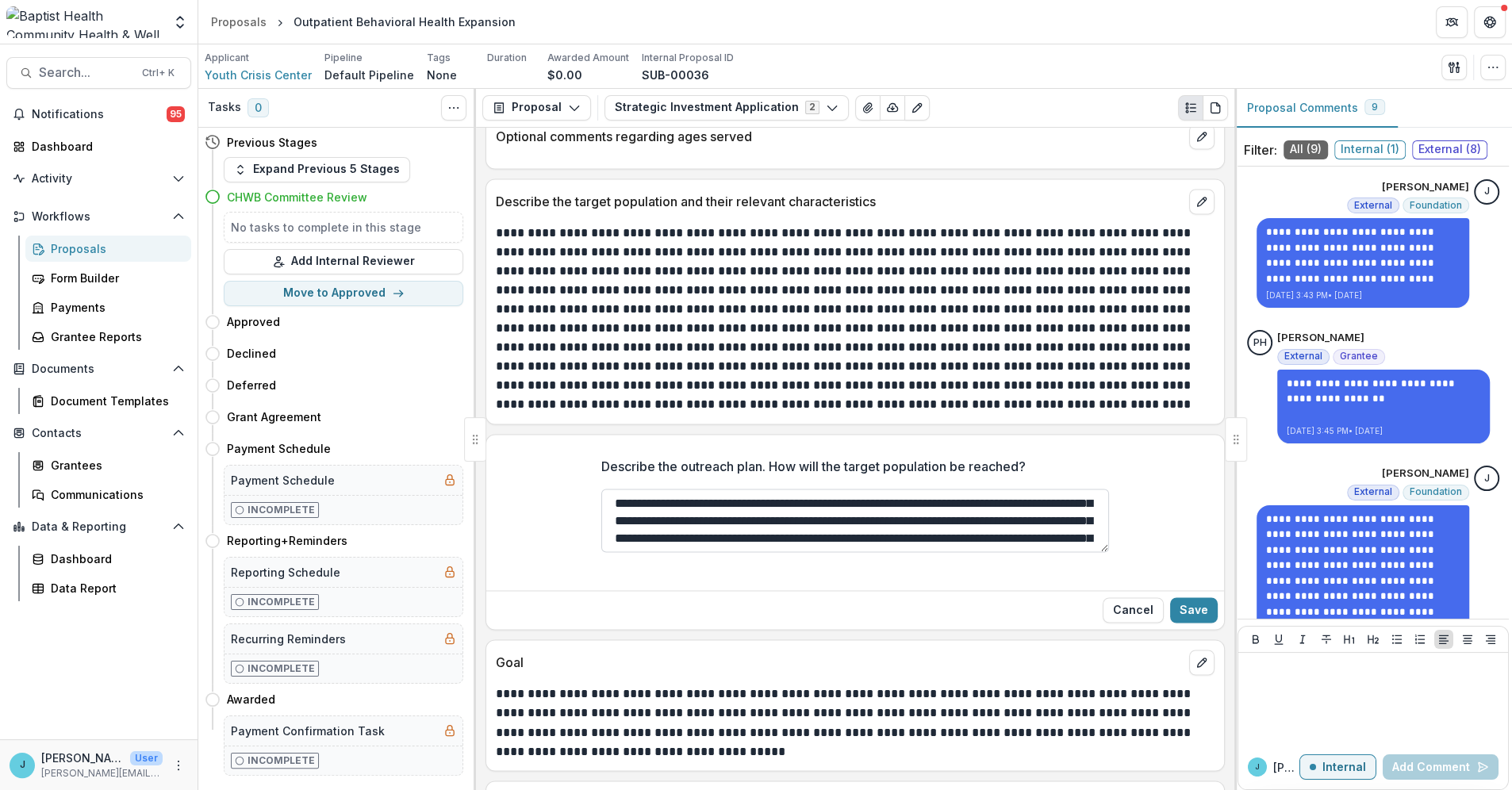
drag, startPoint x: 1001, startPoint y: 487, endPoint x: 905, endPoint y: 489, distance: 96.0
click at [905, 489] on textarea "Describe the outreach plan. How will the target population be reached?" at bounding box center [855, 520] width 508 height 63
drag, startPoint x: 1015, startPoint y: 488, endPoint x: 908, endPoint y: 488, distance: 107.0
click at [908, 489] on textarea "Describe the outreach plan. How will the target population be reached?" at bounding box center [855, 520] width 508 height 63
click at [915, 489] on textarea "Describe the outreach plan. How will the target population be reached?" at bounding box center [855, 520] width 508 height 63
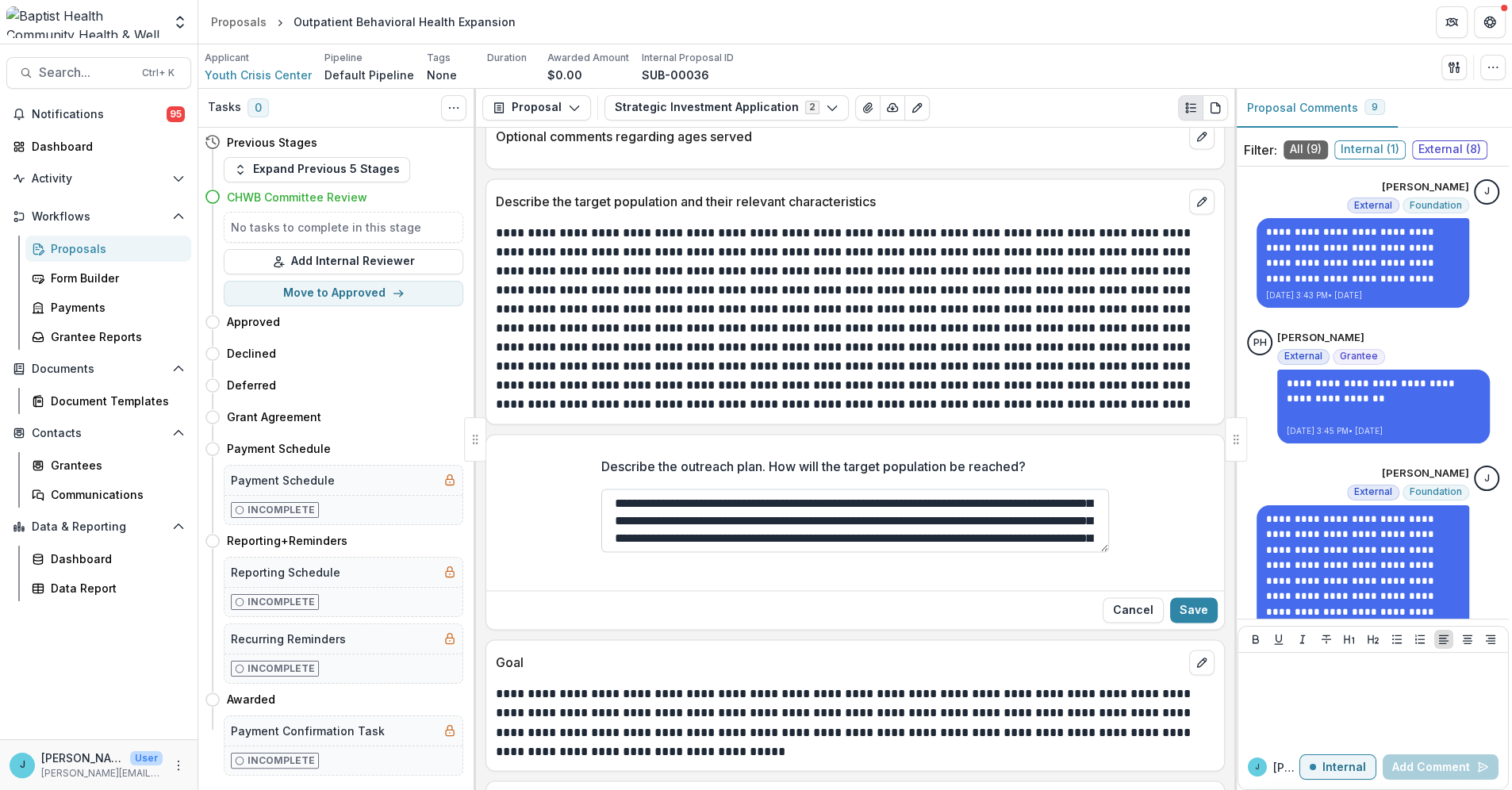
click at [1021, 498] on textarea "Describe the outreach plan. How will the target population be reached?" at bounding box center [855, 520] width 508 height 63
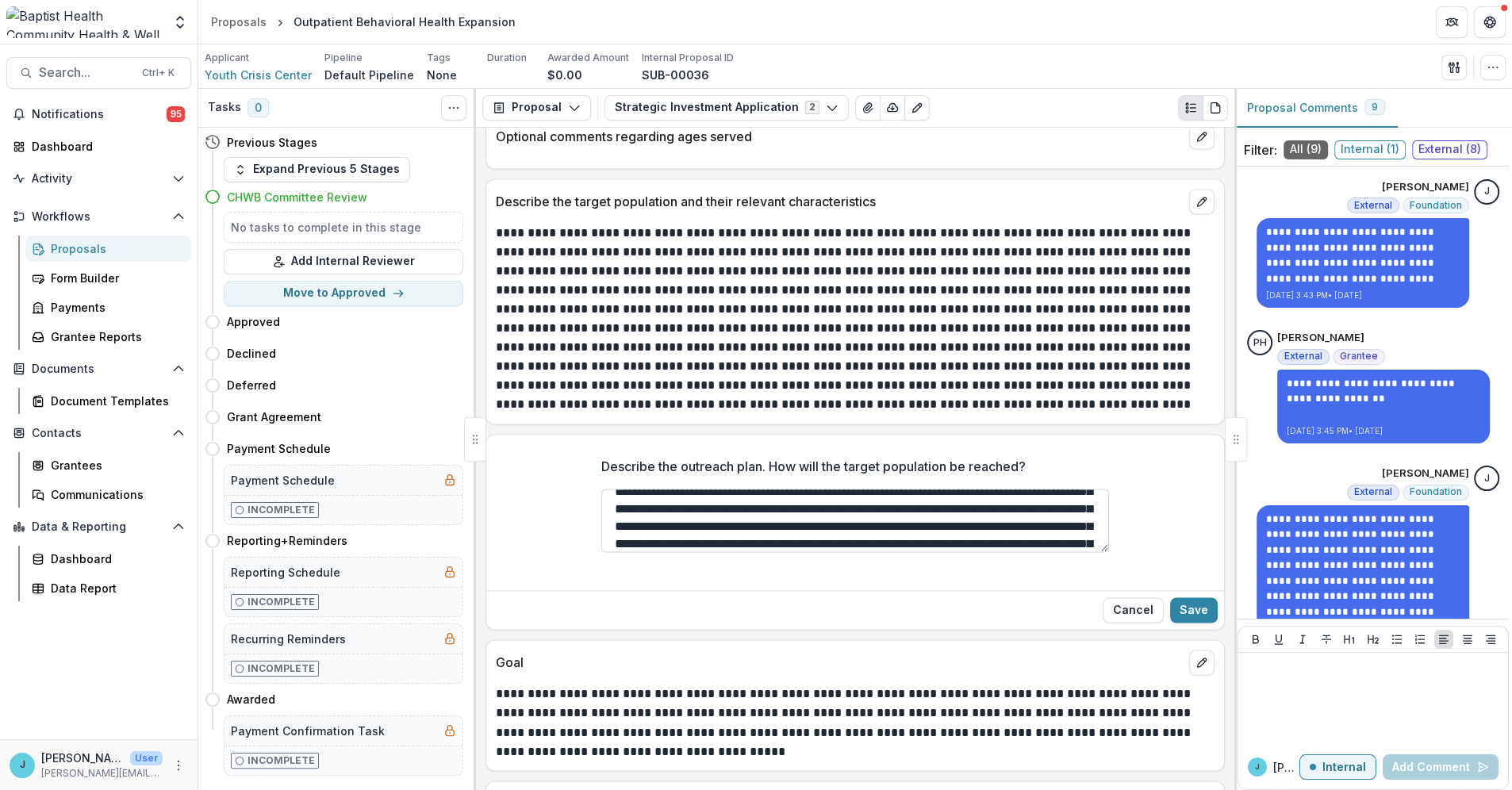
click at [981, 513] on textarea "Describe the outreach plan. How will the target population be reached?" at bounding box center [855, 520] width 508 height 63
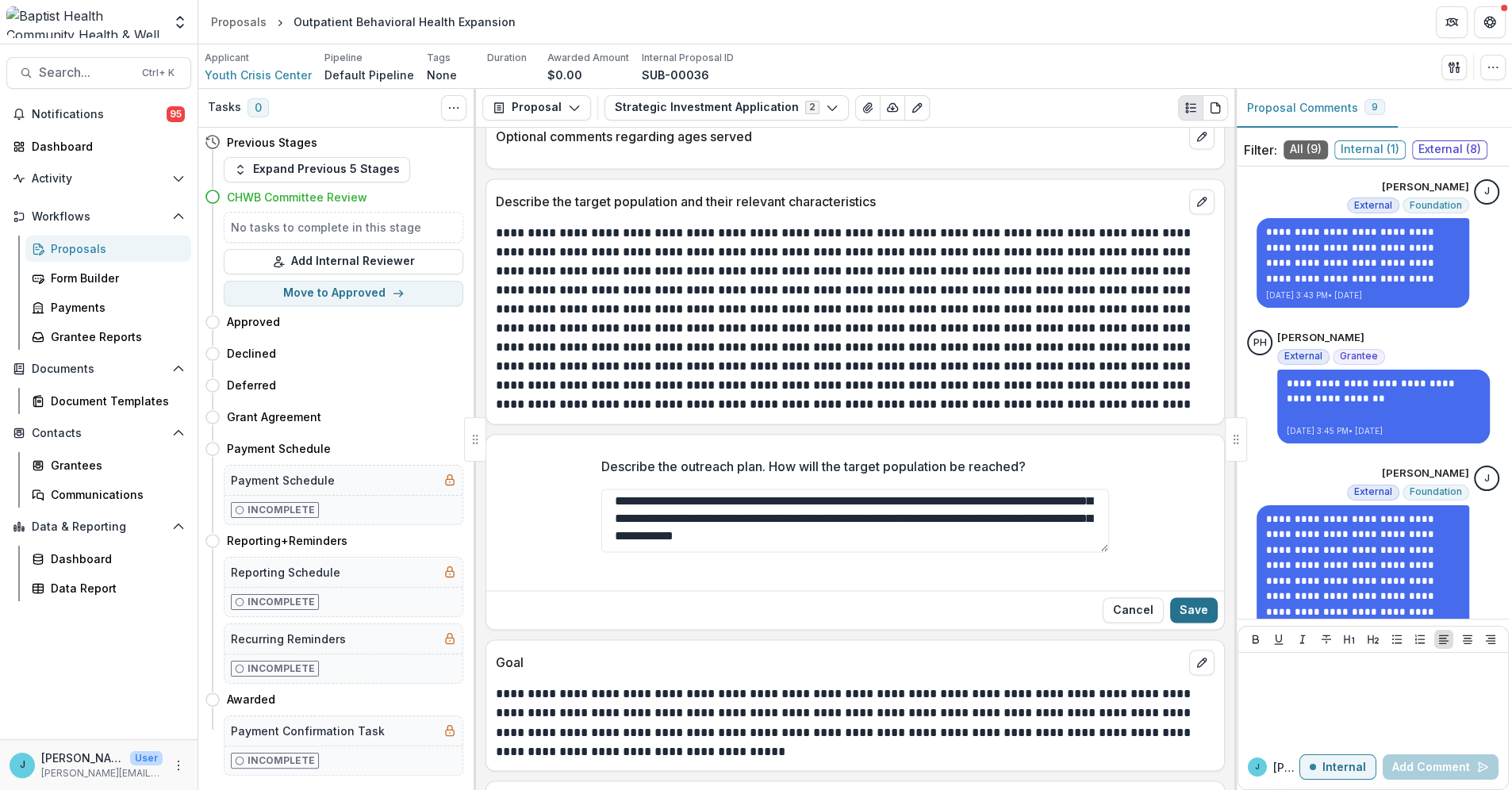
type textarea "**********"
click at [1182, 597] on button "Save" at bounding box center [1193, 610] width 47 height 26
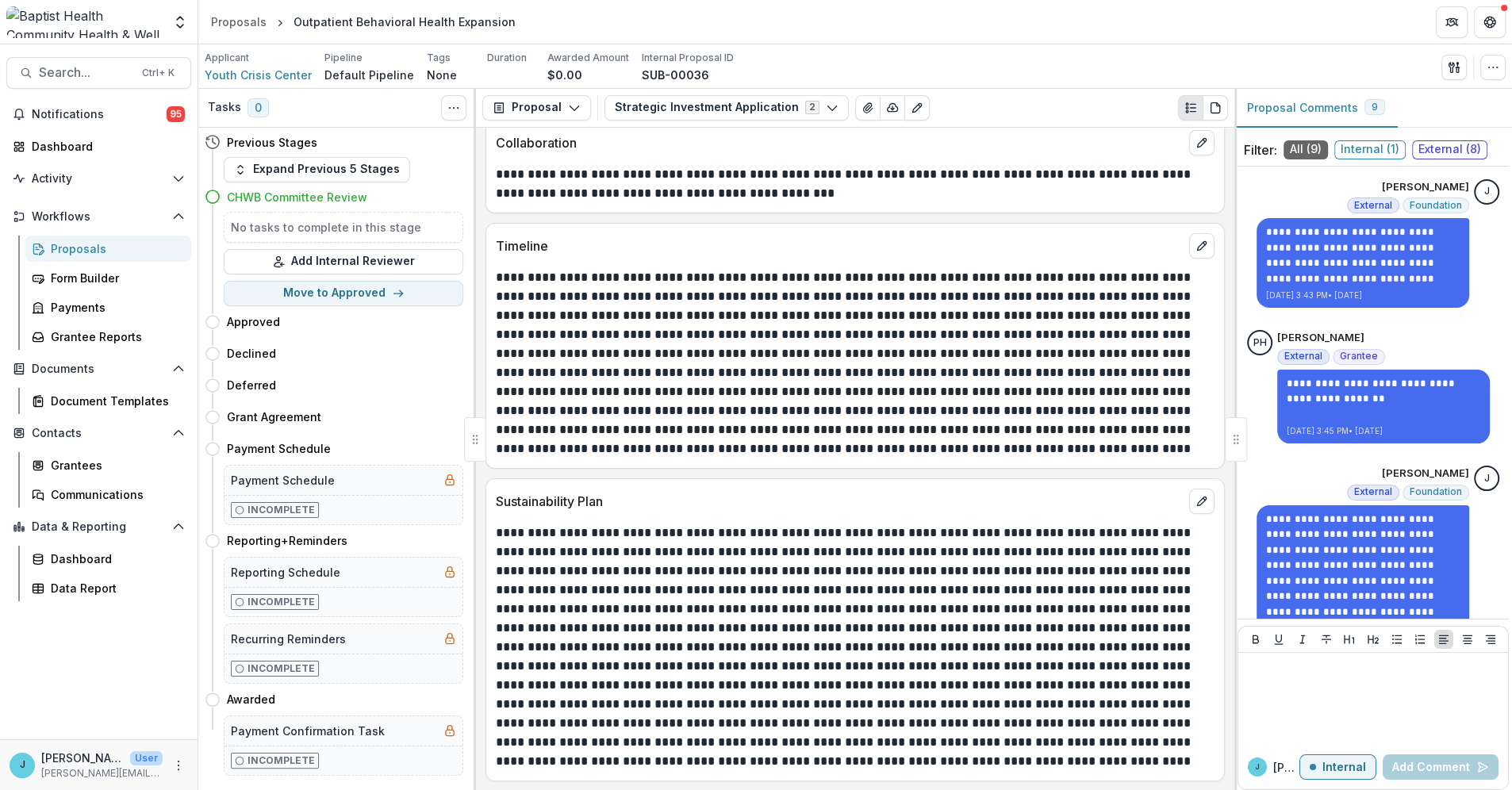
scroll to position [6345, 0]
click at [1196, 243] on button "edit" at bounding box center [1201, 245] width 26 height 26
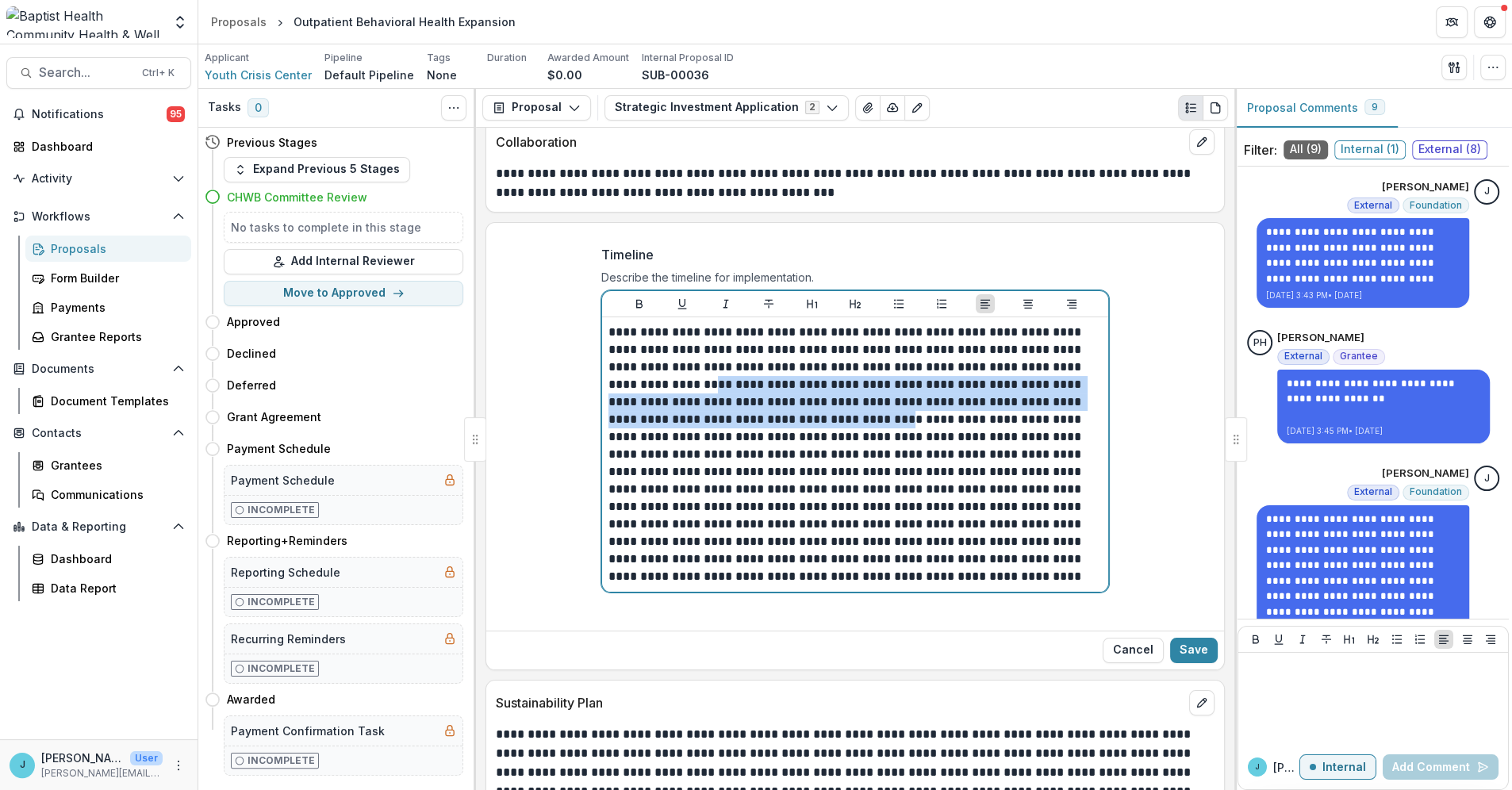
drag, startPoint x: 642, startPoint y: 393, endPoint x: 783, endPoint y: 426, distance: 144.8
click at [783, 426] on p at bounding box center [854, 455] width 493 height 262
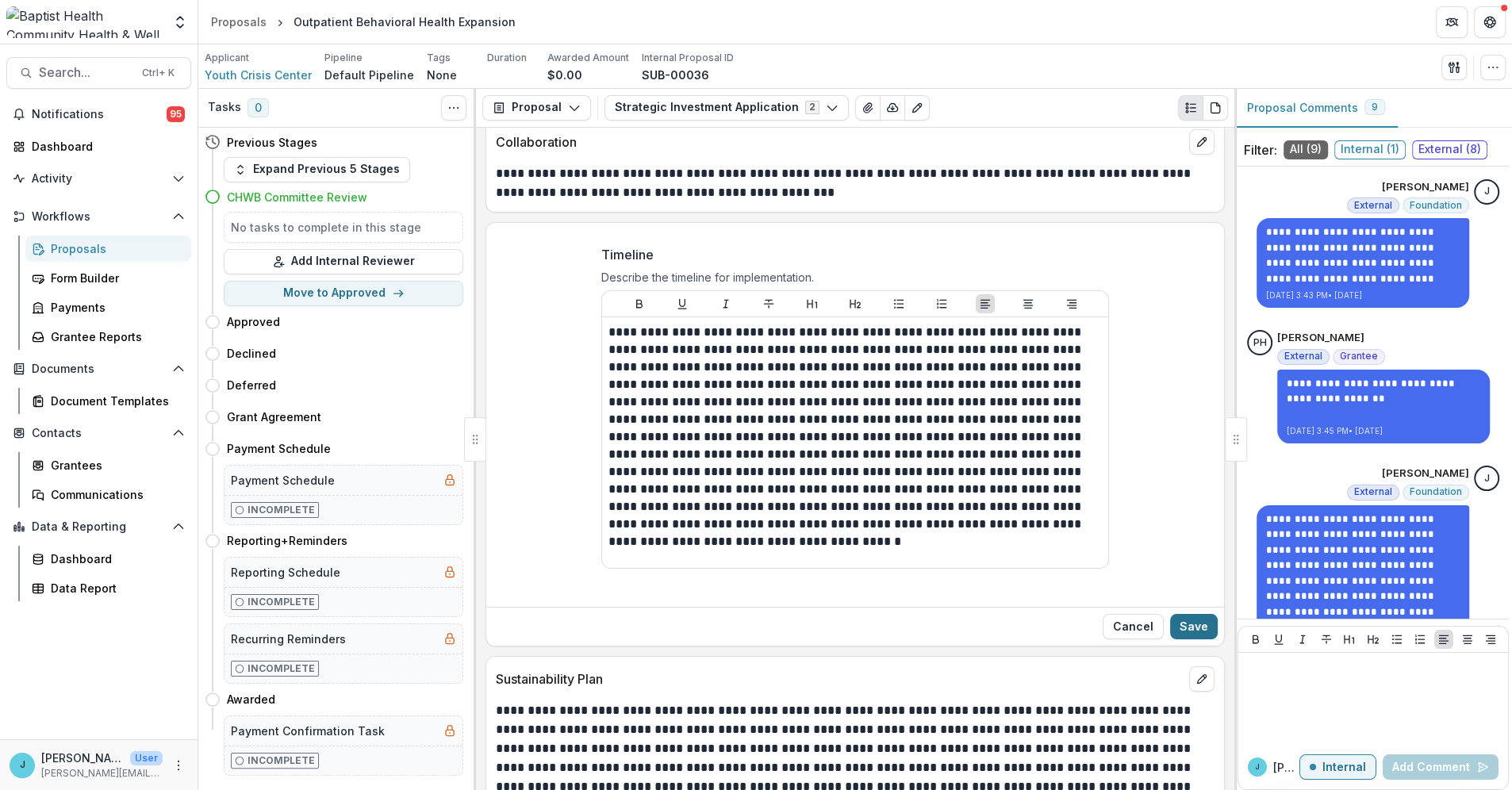
click at [1197, 633] on button "Save" at bounding box center [1193, 627] width 47 height 26
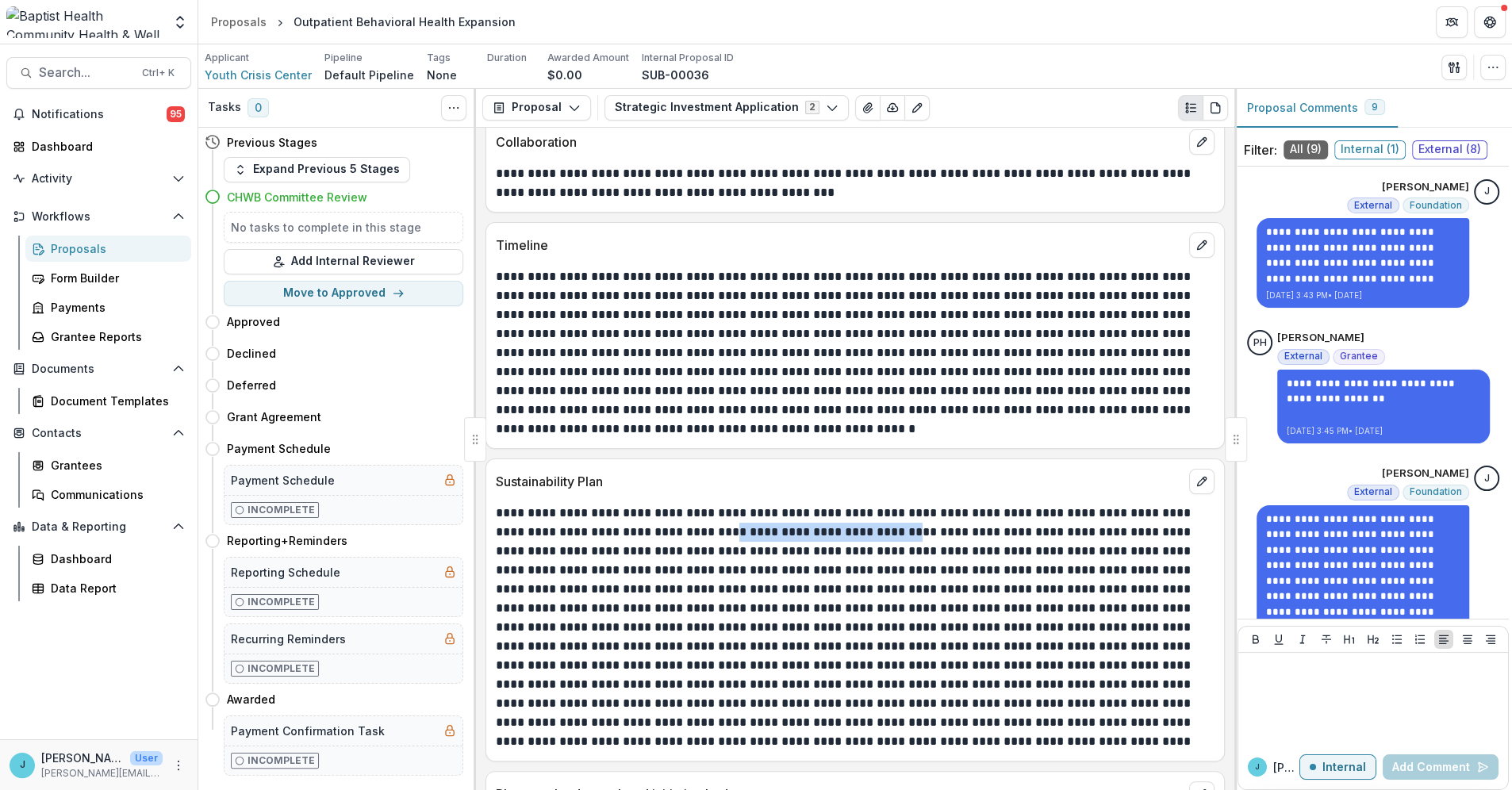
drag, startPoint x: 877, startPoint y: 534, endPoint x: 702, endPoint y: 540, distance: 175.1
click at [702, 540] on p at bounding box center [853, 628] width 714 height 248
click at [1194, 479] on button "edit" at bounding box center [1201, 481] width 26 height 26
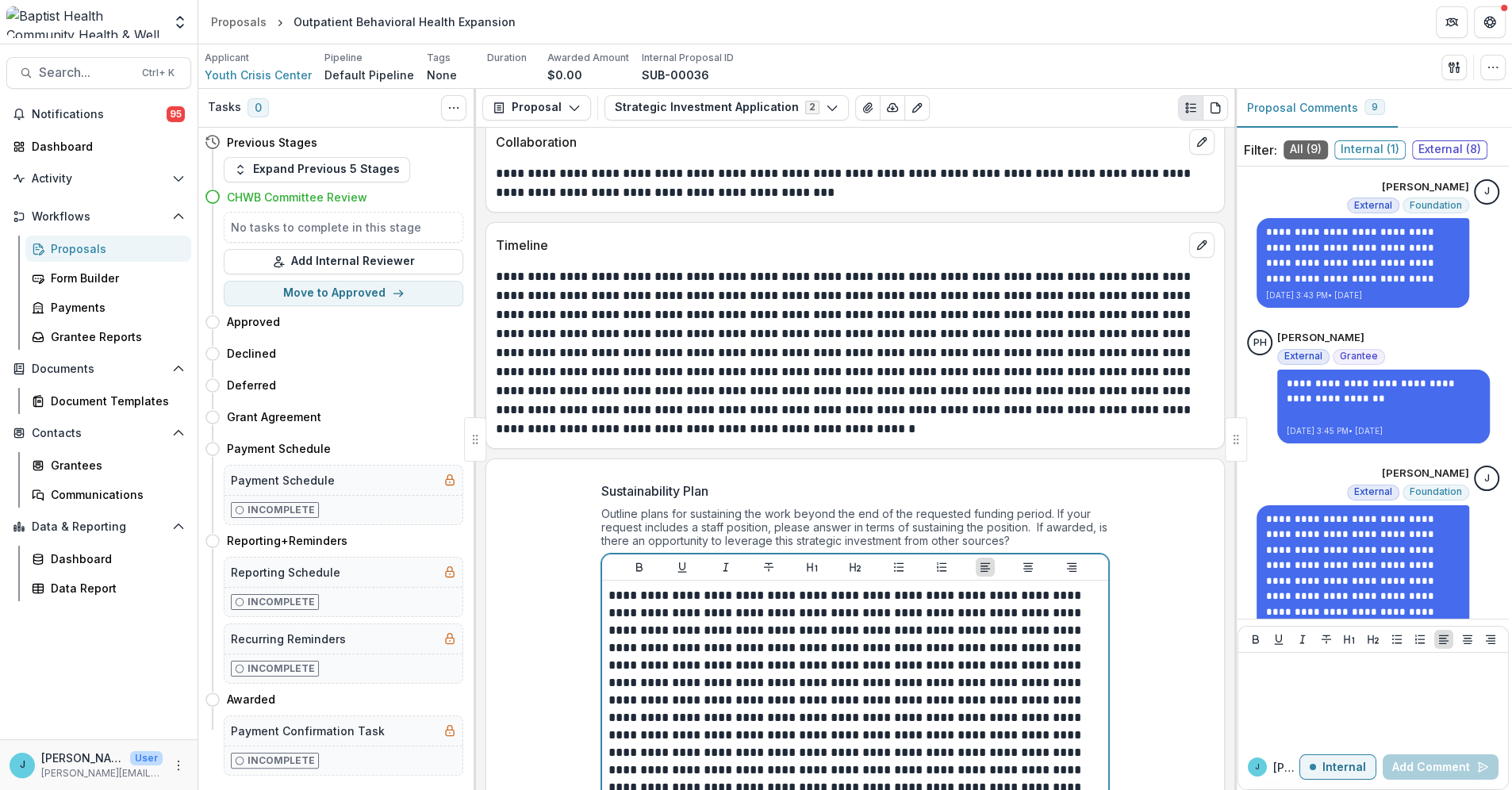
drag, startPoint x: 705, startPoint y: 639, endPoint x: 595, endPoint y: 634, distance: 110.1
click at [595, 634] on div "Sustainability Plan Outline plans for sustaining the work beyond the end of the…" at bounding box center [855, 712] width 533 height 489
drag, startPoint x: 708, startPoint y: 636, endPoint x: 598, endPoint y: 636, distance: 110.0
click at [602, 636] on div at bounding box center [855, 753] width 506 height 344
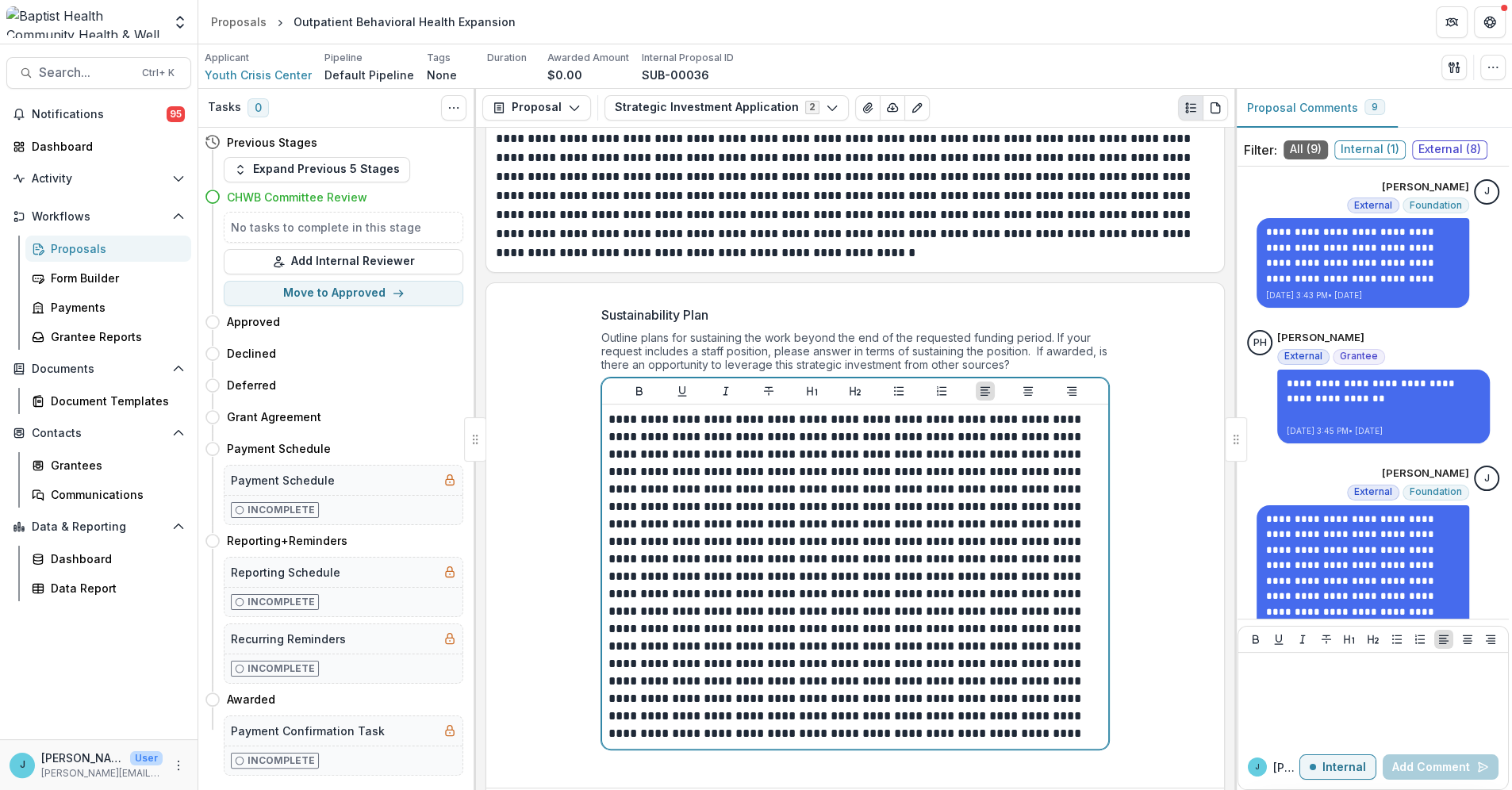
scroll to position [6609, 0]
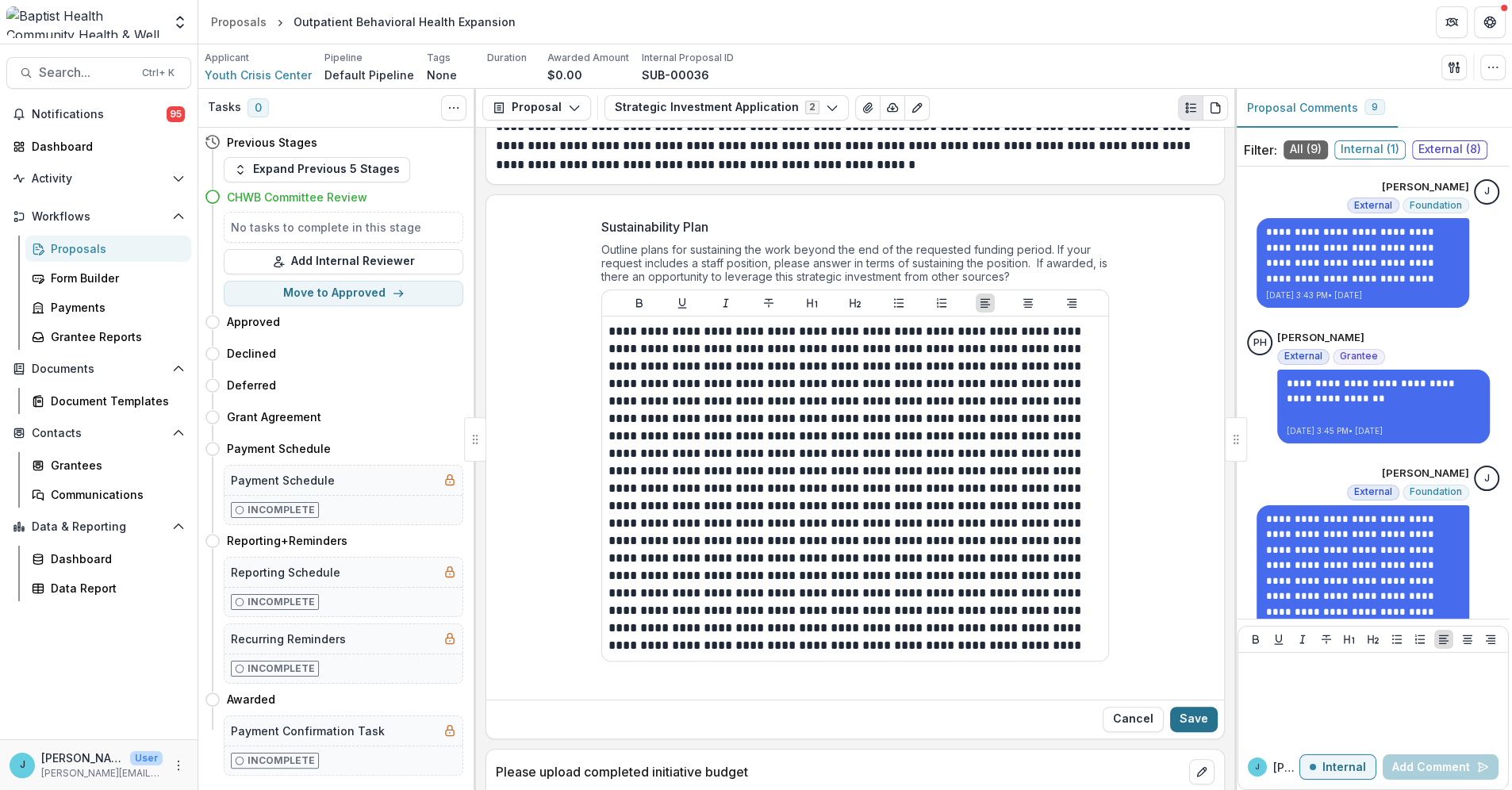
click at [1194, 729] on button "Save" at bounding box center [1193, 719] width 47 height 26
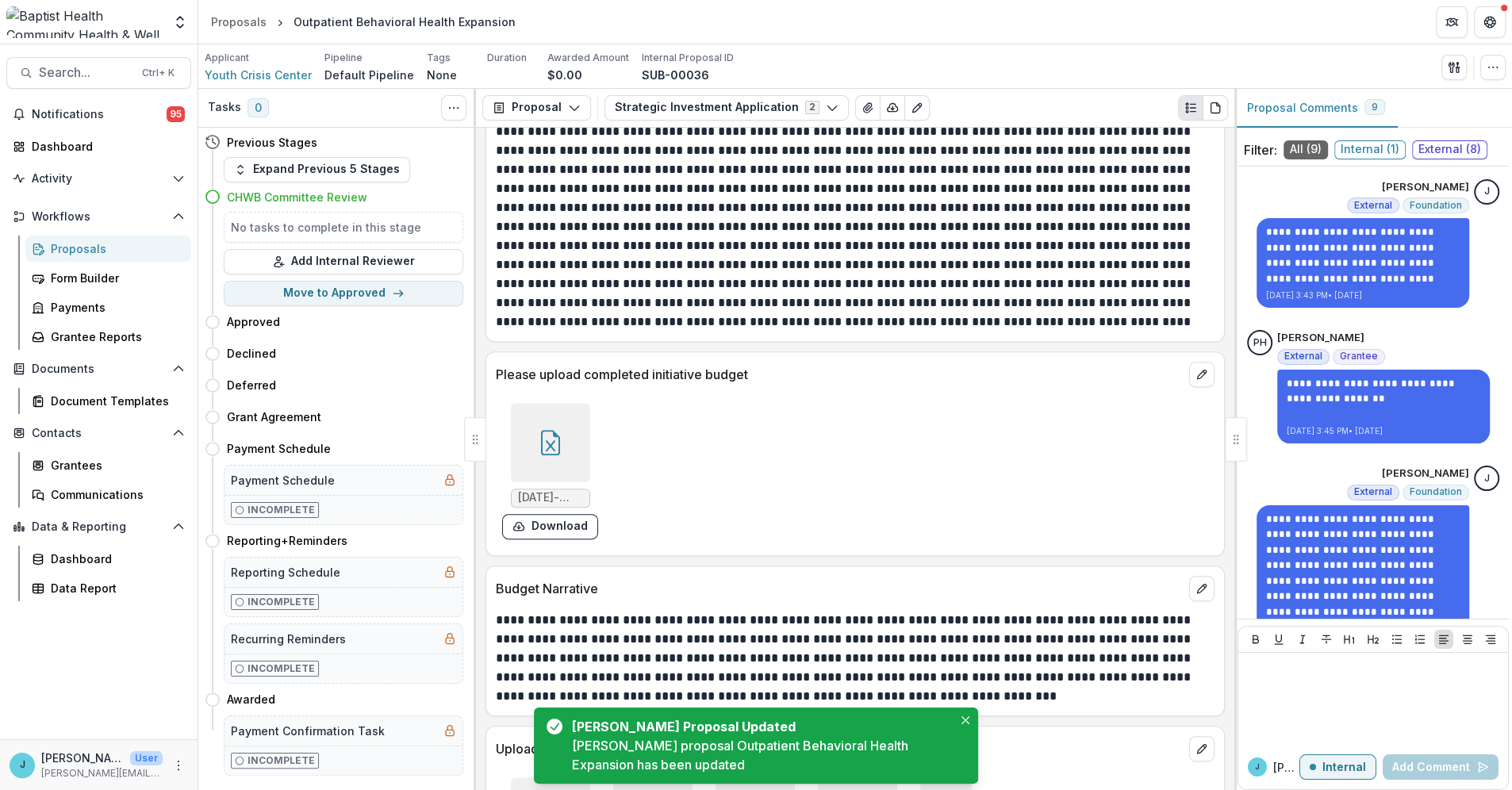
scroll to position [6785, 0]
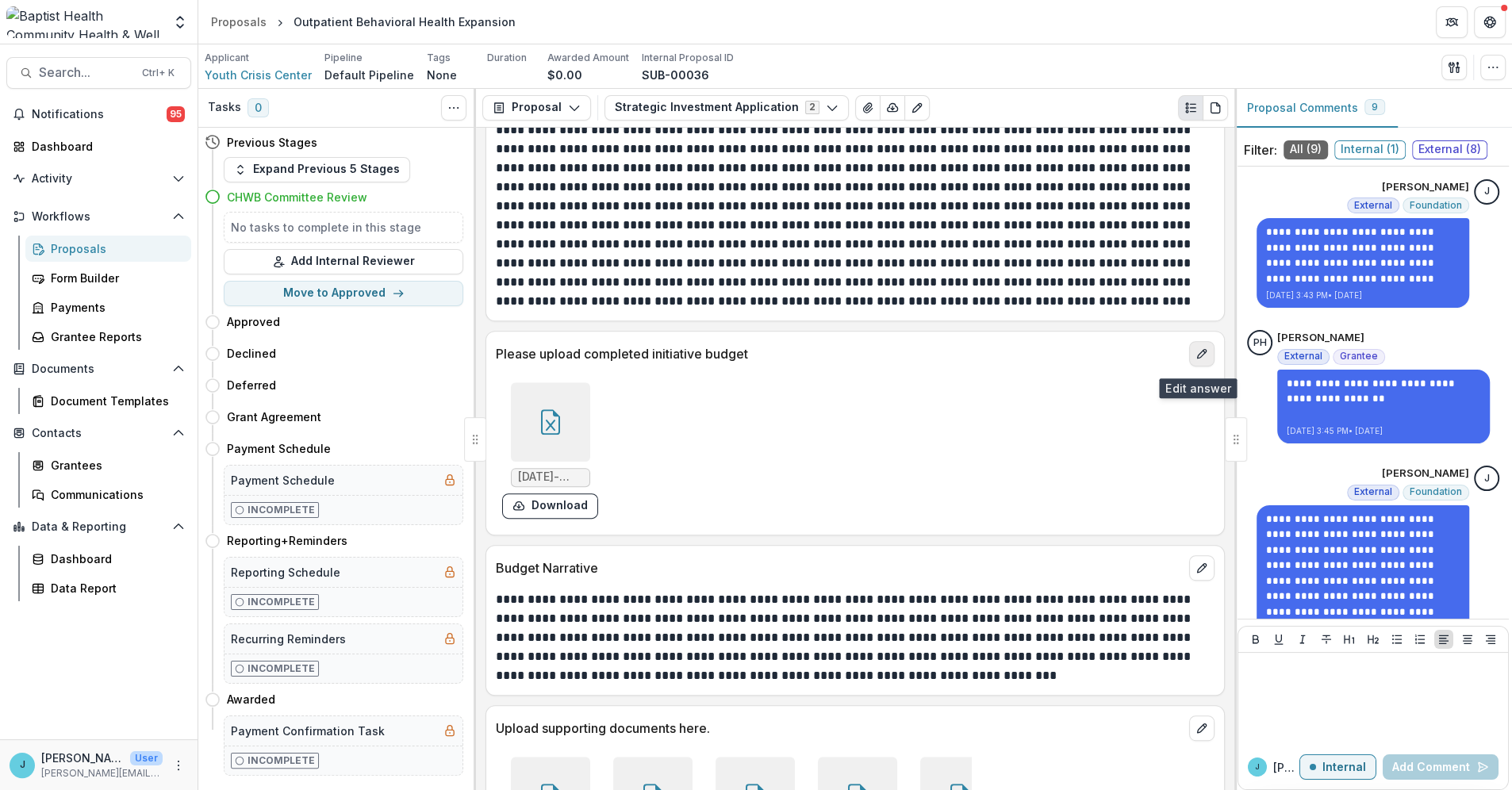
click at [1196, 360] on icon "edit" at bounding box center [1201, 353] width 13 height 13
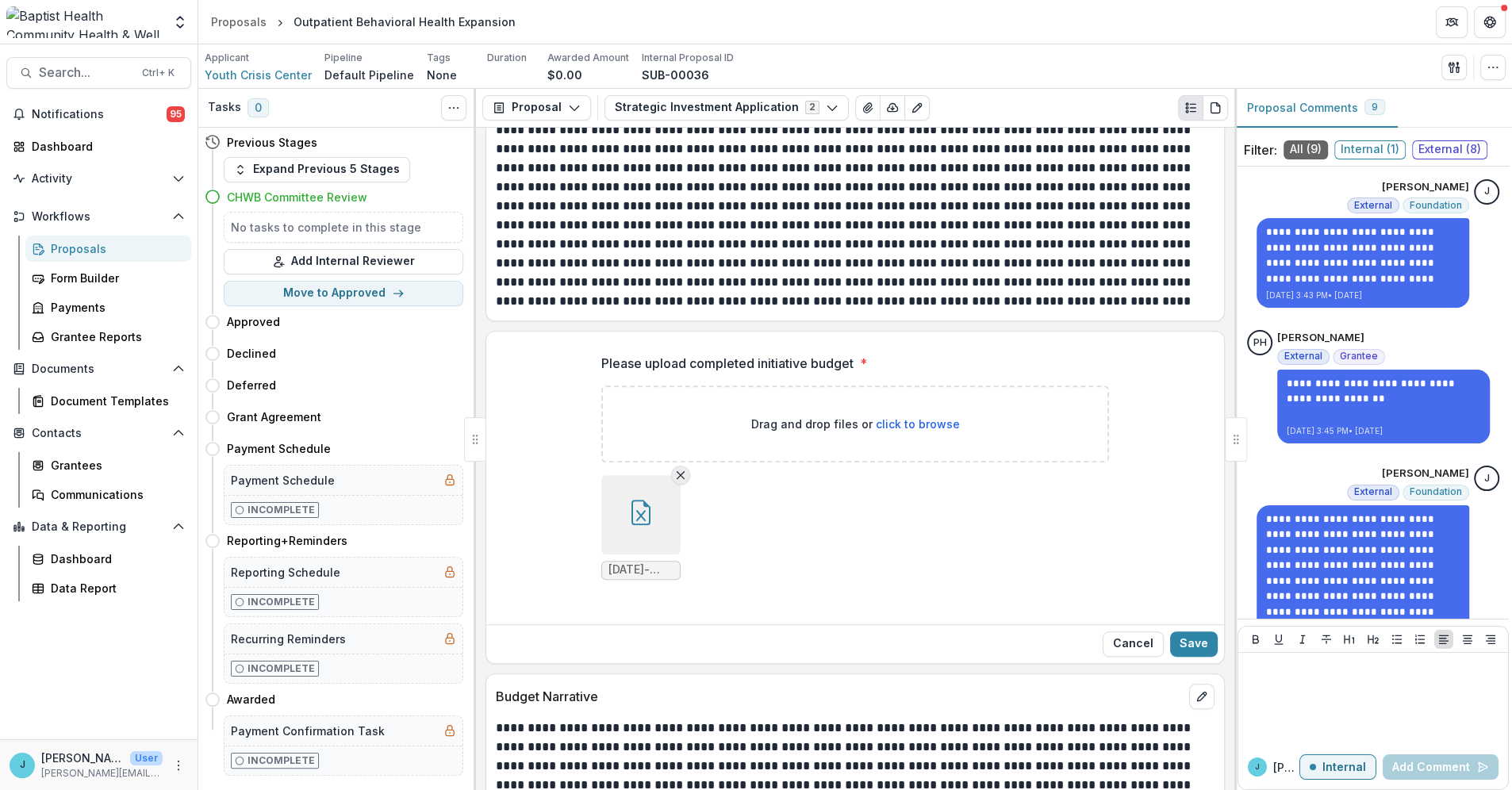
click at [677, 478] on line "Remove File" at bounding box center [680, 474] width 7 height 7
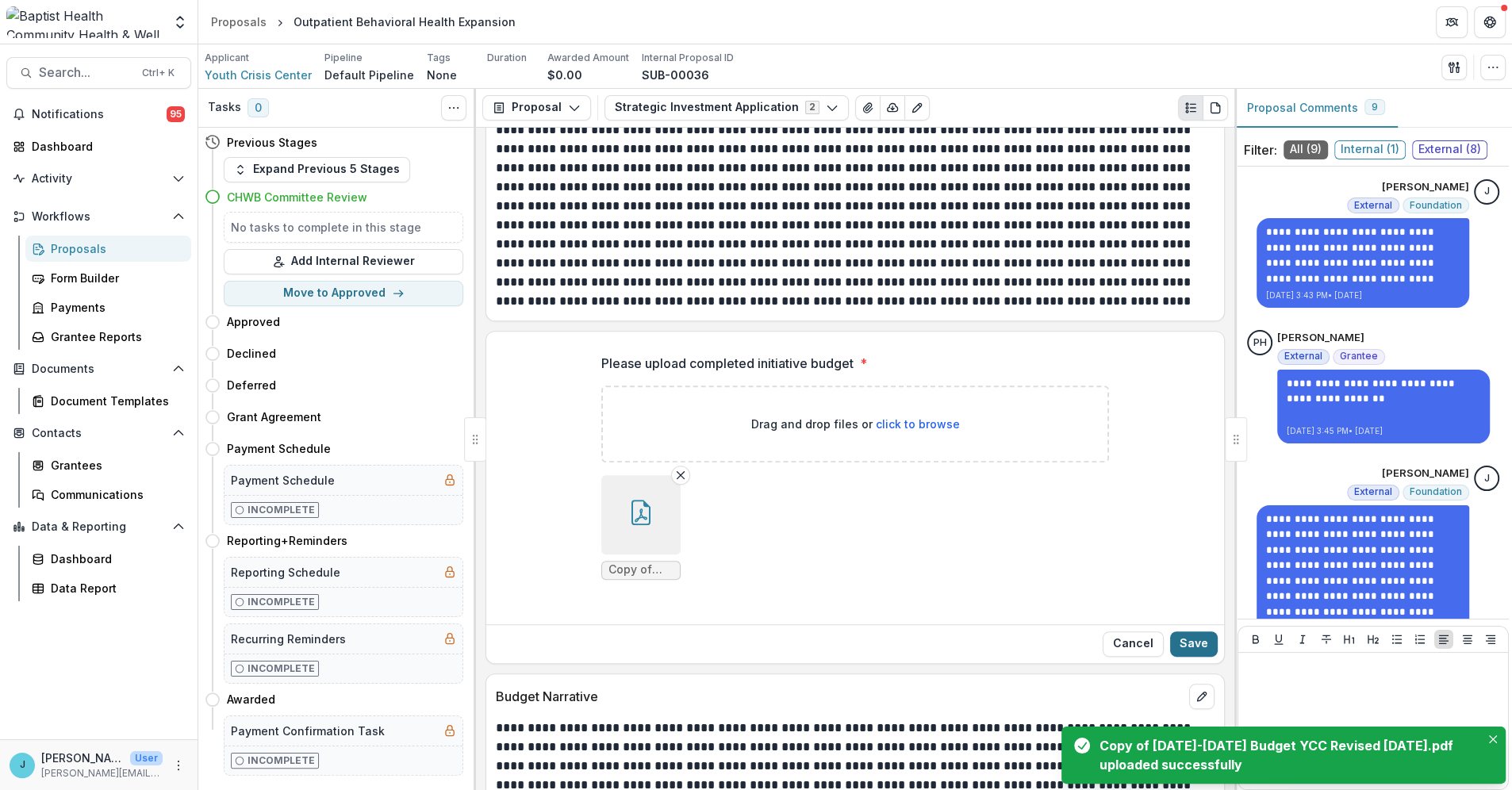
click at [1182, 649] on button "Save" at bounding box center [1193, 644] width 47 height 26
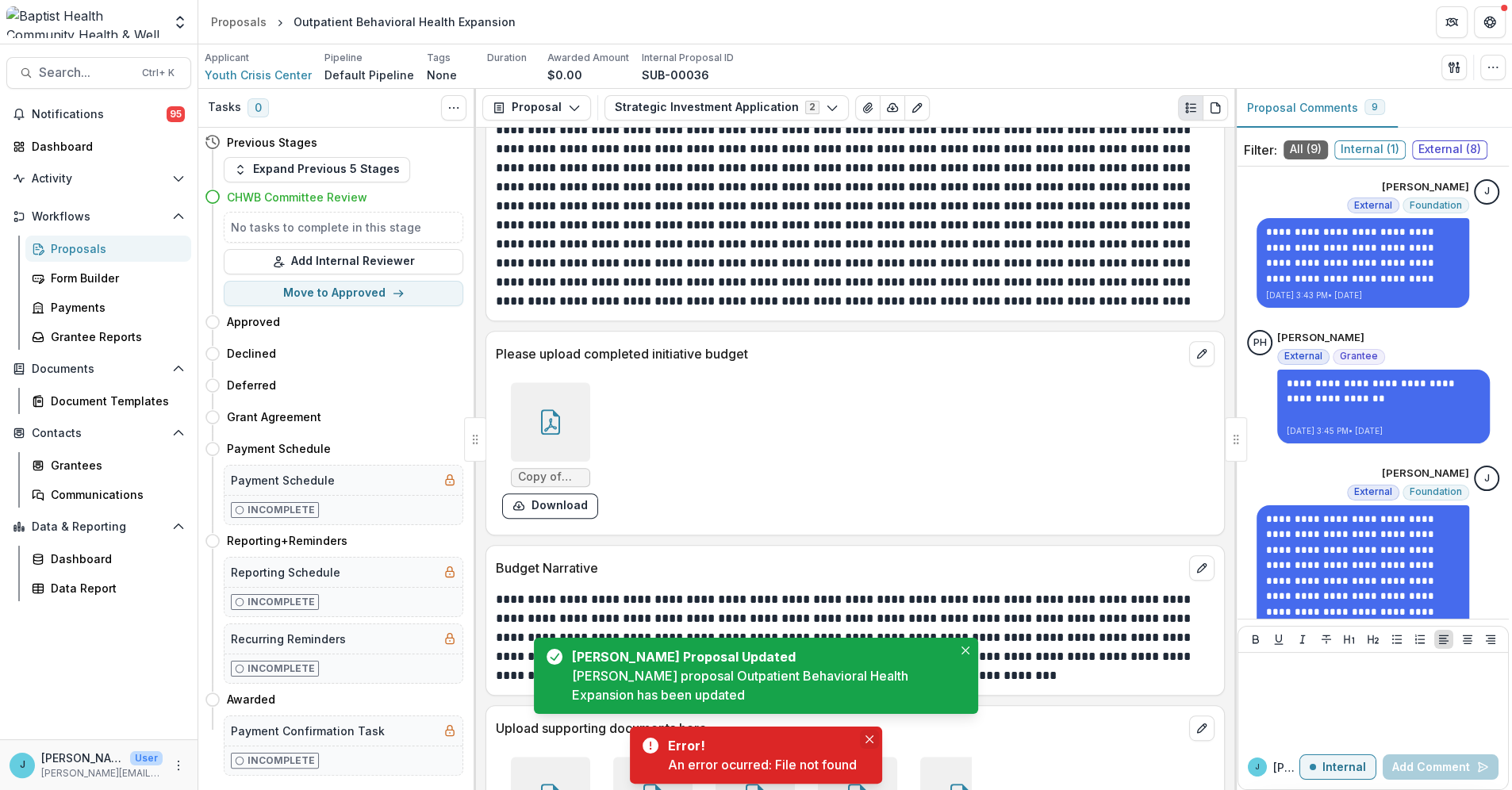
click at [870, 733] on button "Close" at bounding box center [869, 739] width 19 height 19
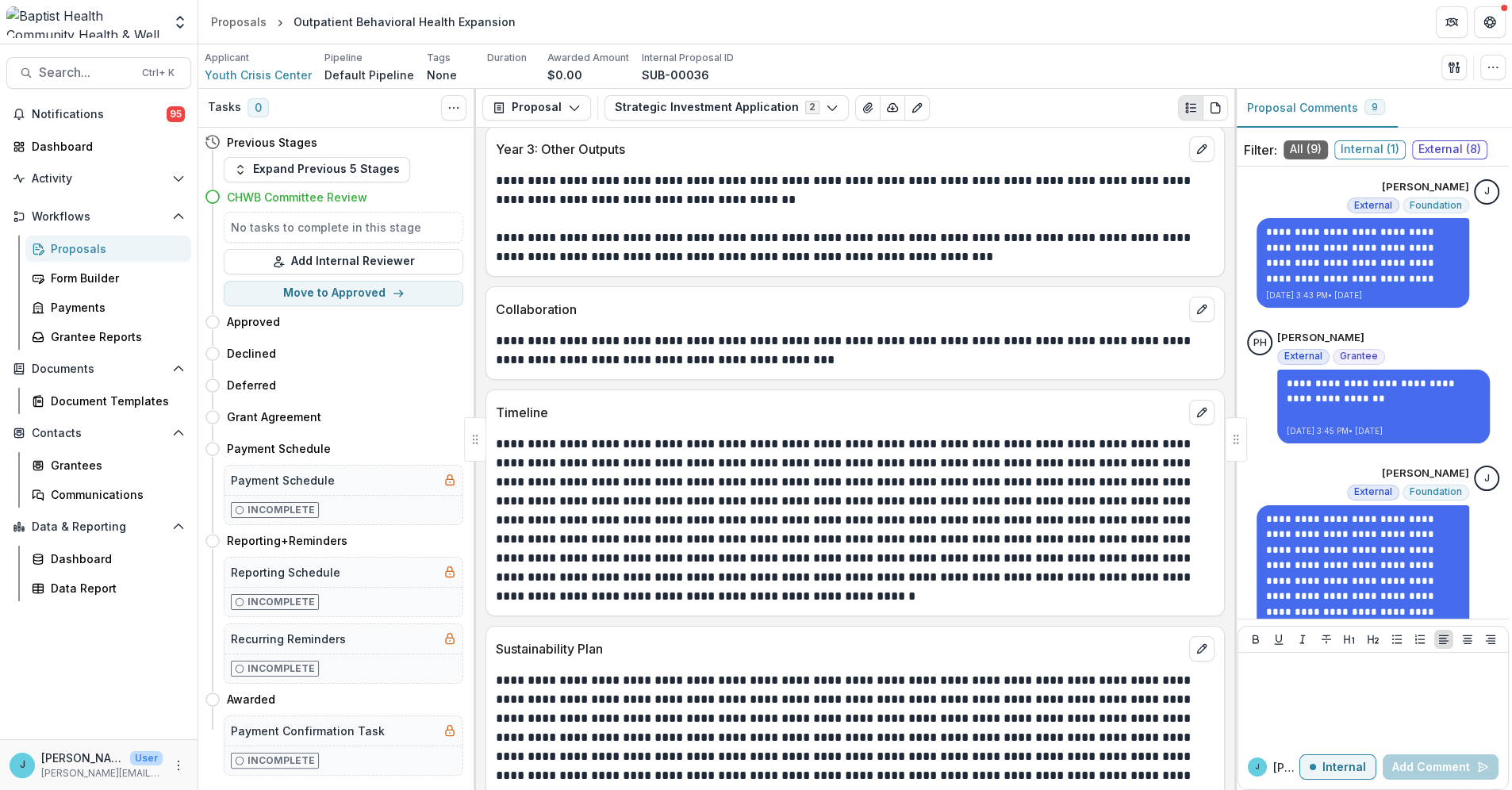
scroll to position [6168, 0]
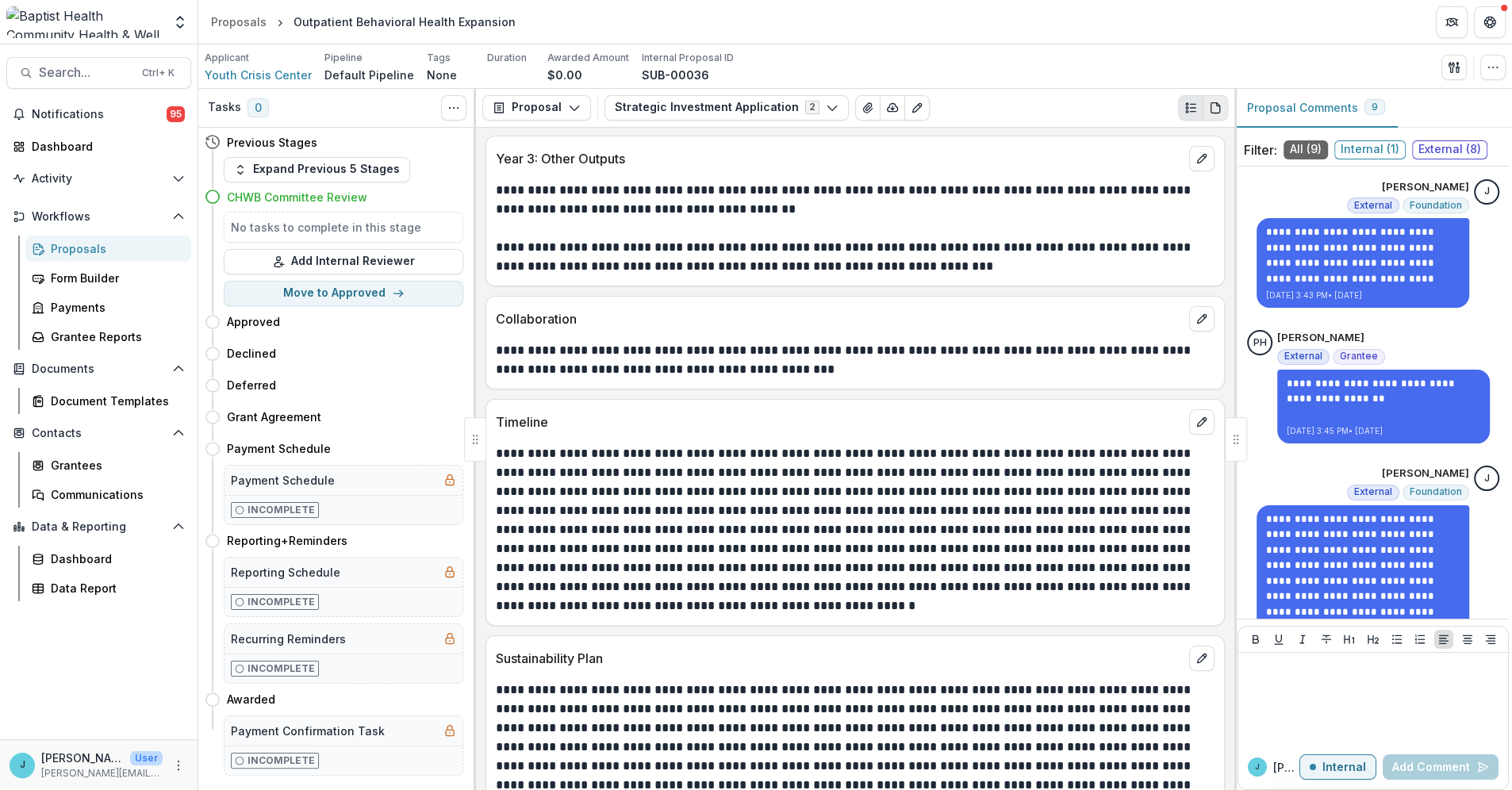
click at [1214, 106] on icon "PDF view" at bounding box center [1215, 107] width 13 height 13
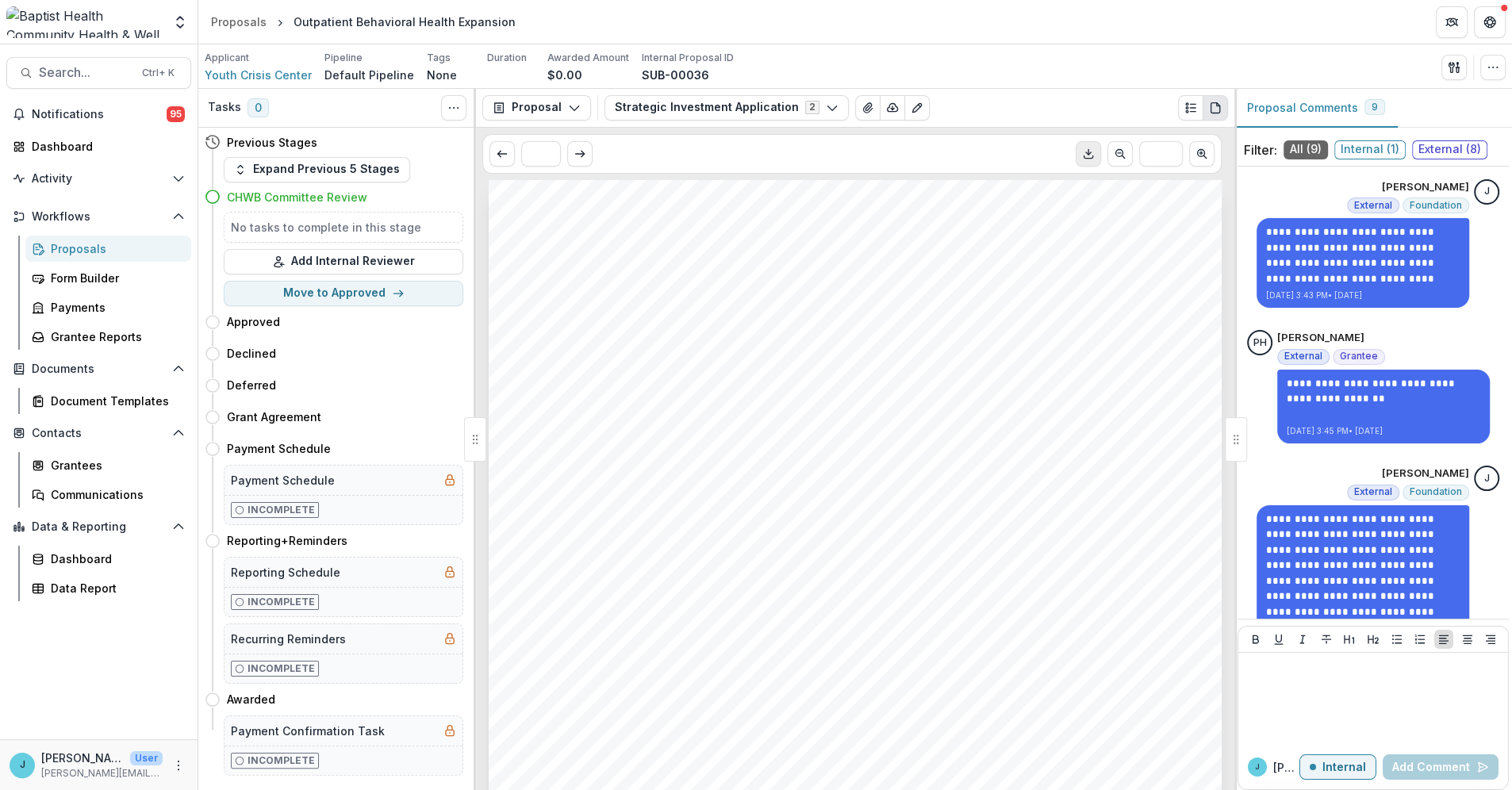
click at [1086, 150] on icon "Download PDF" at bounding box center [1088, 153] width 13 height 13
